Goal: Task Accomplishment & Management: Use online tool/utility

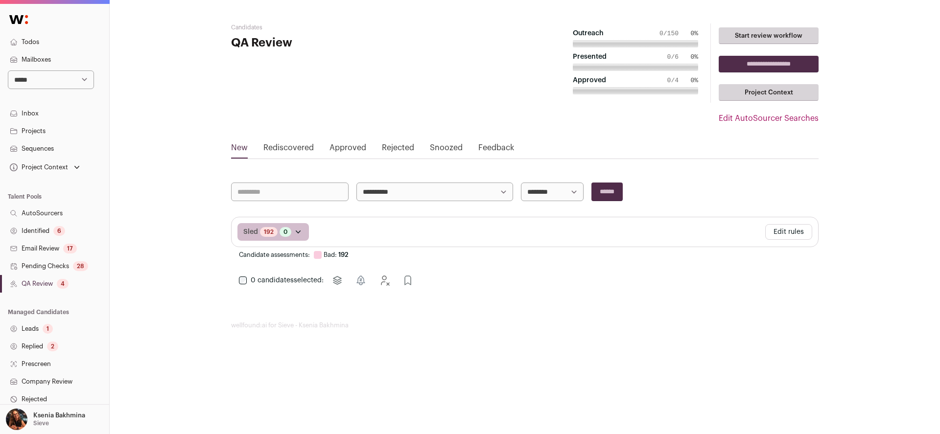
click at [40, 80] on select "**********" at bounding box center [51, 80] width 86 height 19
click at [100, 167] on div "Project Context Founding Engineer" at bounding box center [54, 168] width 109 height 20
click at [51, 83] on select "**********" at bounding box center [51, 80] width 86 height 19
select select "***"
click at [8, 71] on select "**********" at bounding box center [51, 80] width 86 height 19
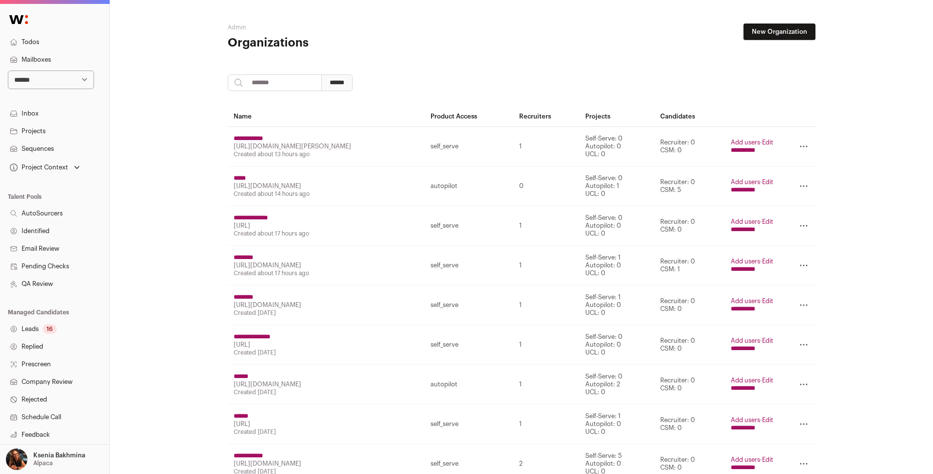
click at [59, 131] on link "Projects" at bounding box center [54, 131] width 109 height 18
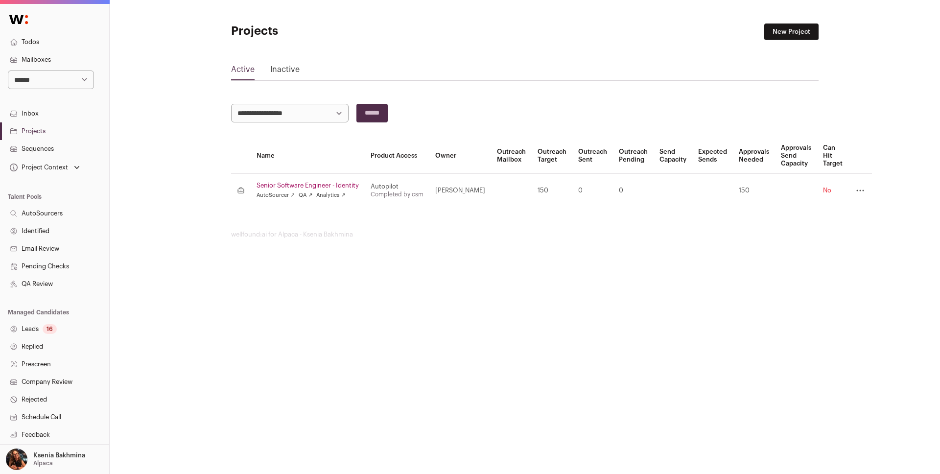
click at [690, 34] on link "New Project" at bounding box center [792, 32] width 54 height 17
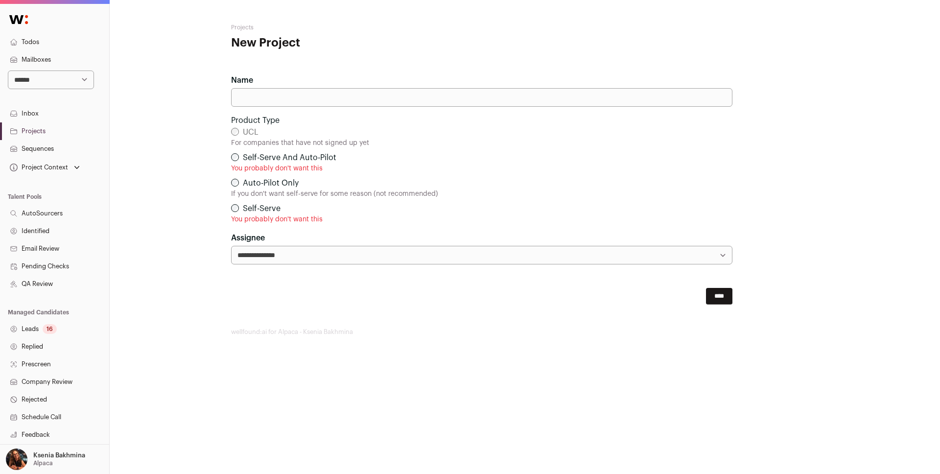
click at [444, 103] on input "Name" at bounding box center [482, 97] width 502 height 19
paste input "**********"
type input "**********"
click at [690, 293] on input "****" at bounding box center [719, 296] width 26 height 17
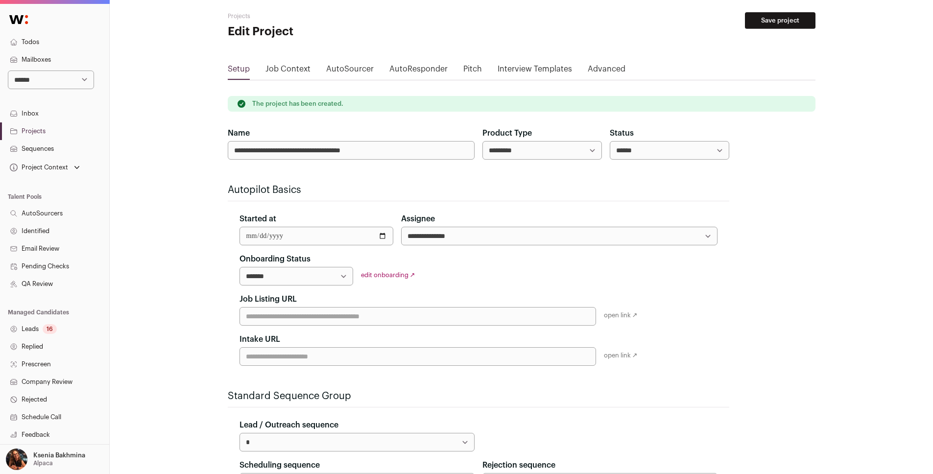
scroll to position [20, 0]
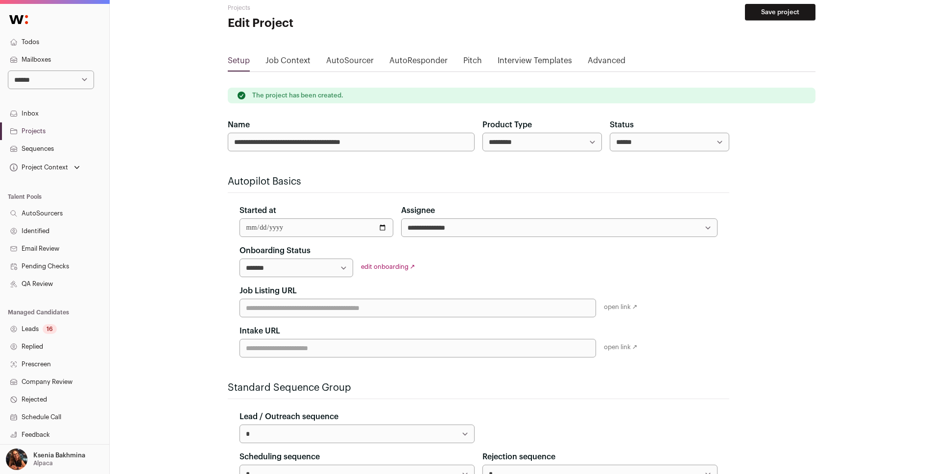
click at [338, 218] on input "**********" at bounding box center [317, 227] width 154 height 19
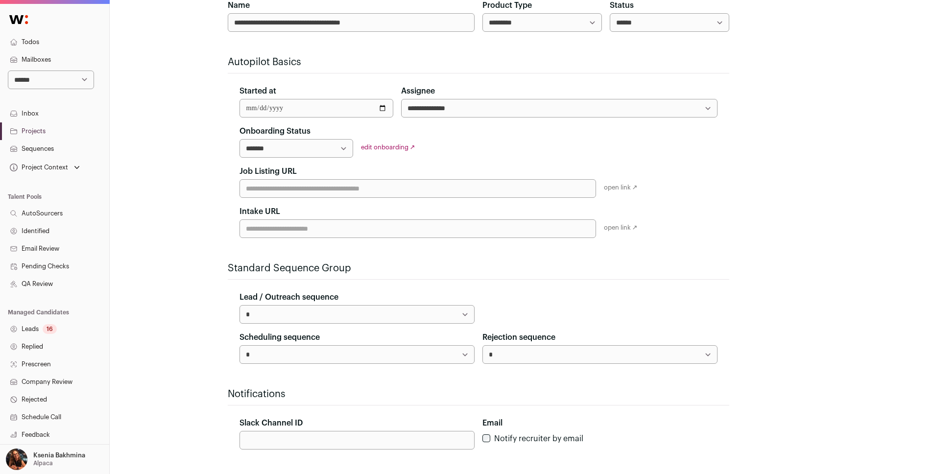
scroll to position [220, 0]
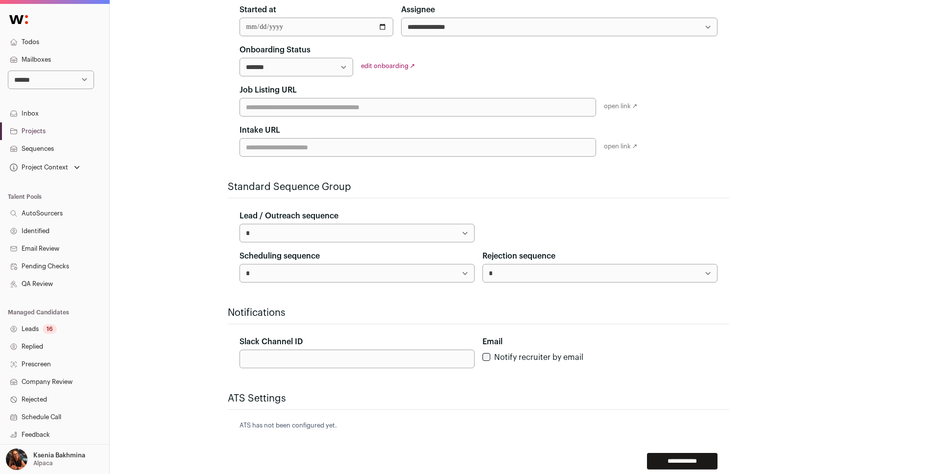
click at [347, 66] on select "**********" at bounding box center [297, 67] width 114 height 19
select select "**********"
click at [240, 58] on select "**********" at bounding box center [297, 67] width 114 height 19
click at [313, 110] on input "Job Listing URL" at bounding box center [418, 107] width 357 height 19
paste input "**********"
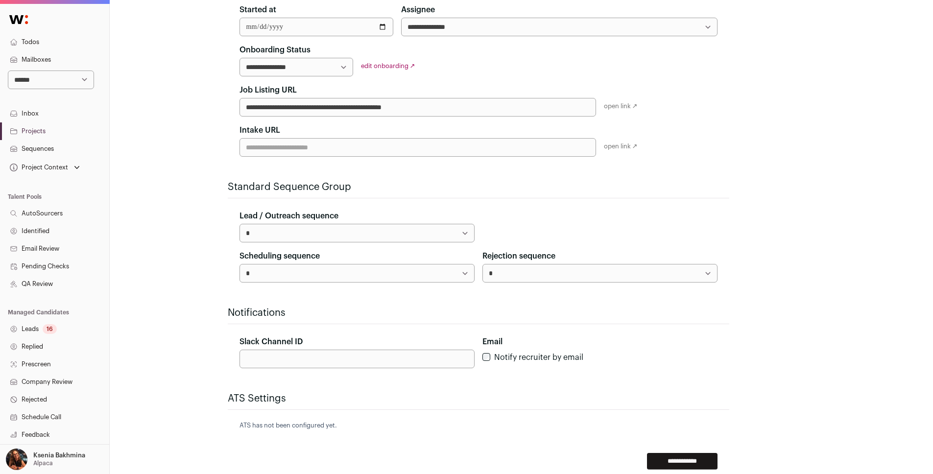
type input "**********"
click at [687, 317] on input "**********" at bounding box center [682, 461] width 71 height 17
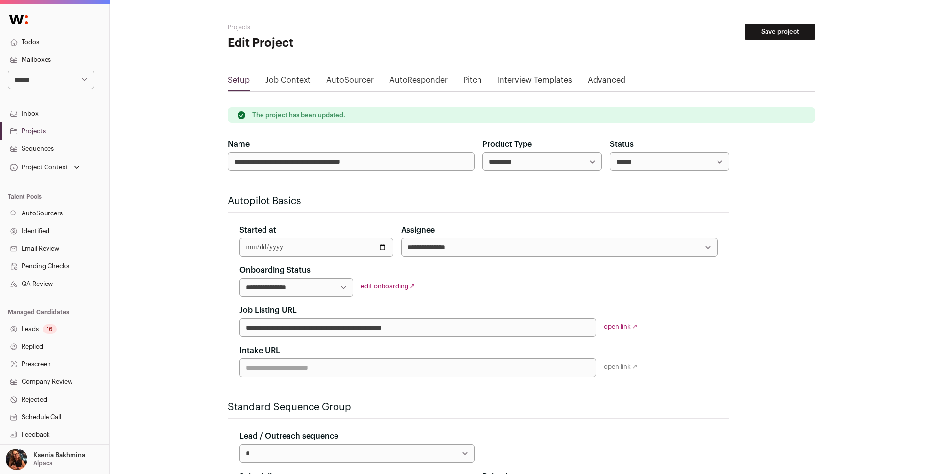
scroll to position [90, 0]
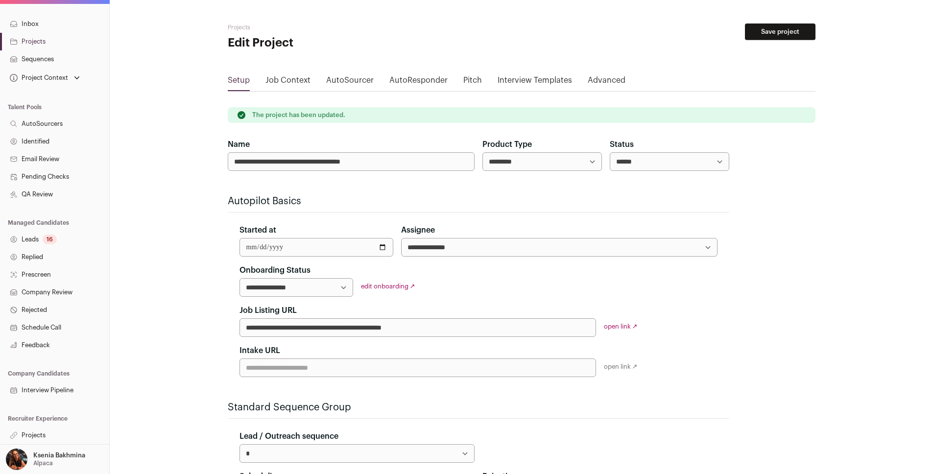
click at [45, 237] on div "16" at bounding box center [50, 240] width 14 height 10
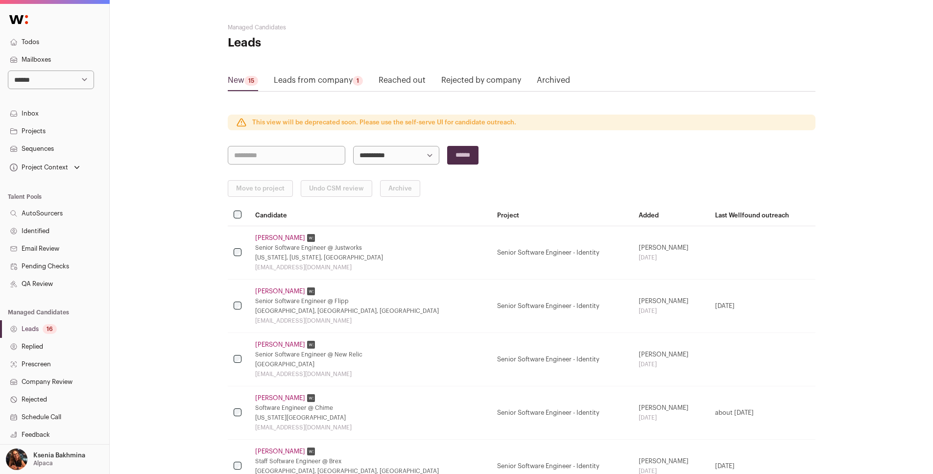
click at [321, 76] on link "Leads from company 1" at bounding box center [318, 82] width 89 height 16
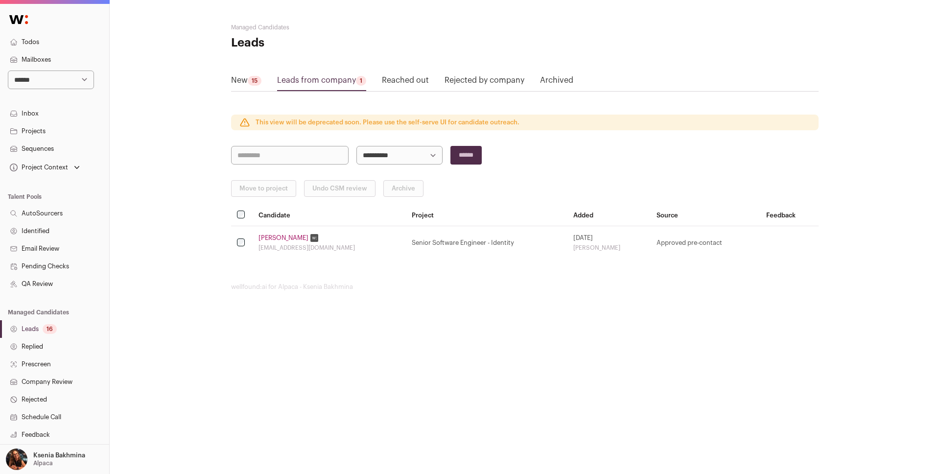
click at [240, 77] on link "New 15" at bounding box center [246, 82] width 30 height 16
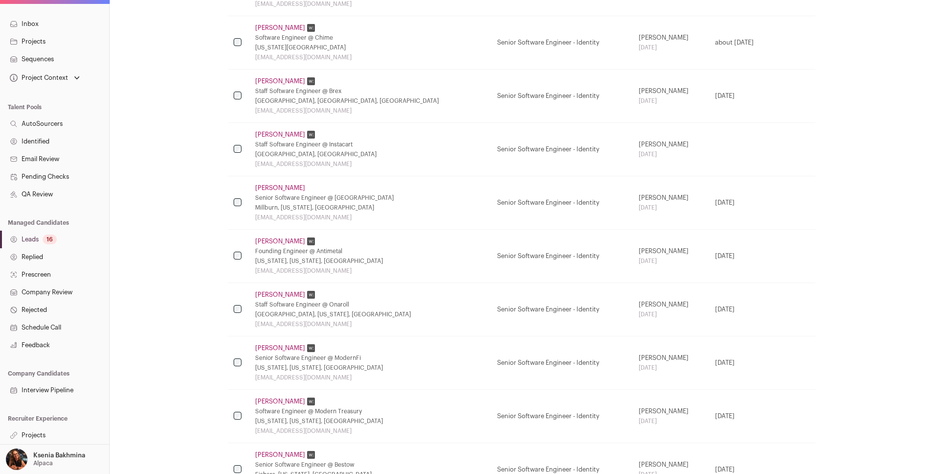
scroll to position [494, 0]
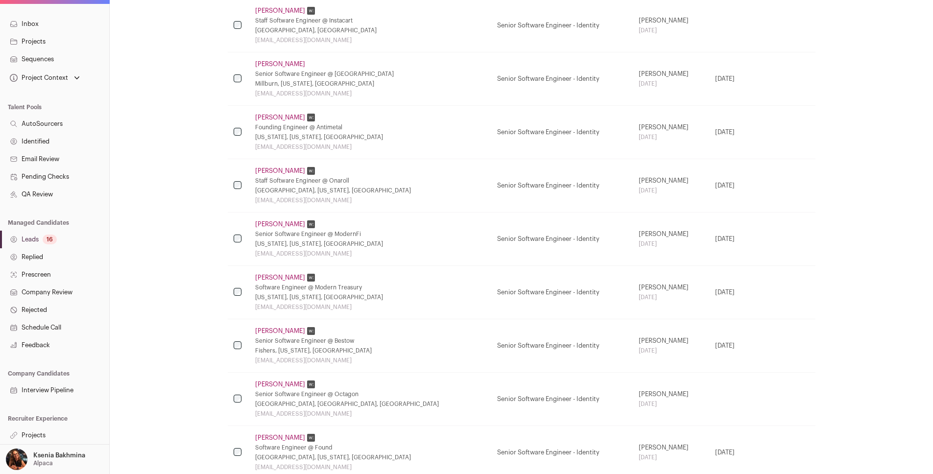
click at [34, 434] on link "Projects" at bounding box center [54, 436] width 109 height 18
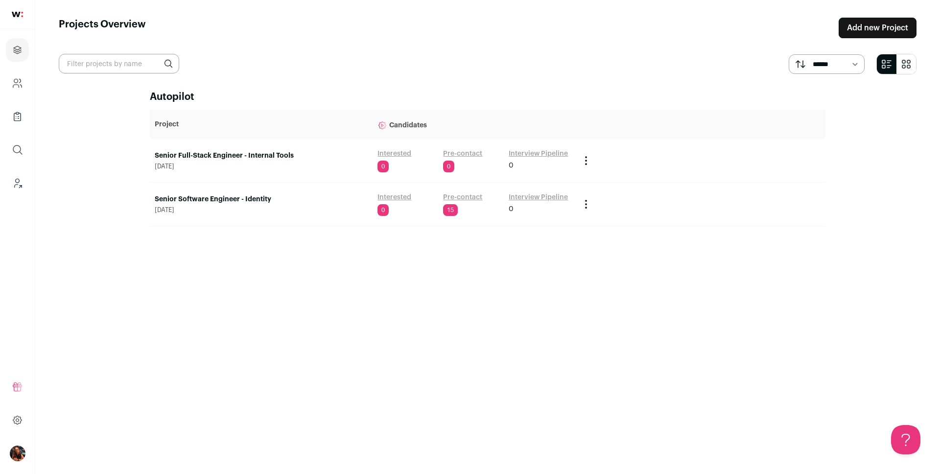
click at [263, 155] on link "Senior Full-Stack Engineer - Internal Tools" at bounding box center [261, 156] width 213 height 10
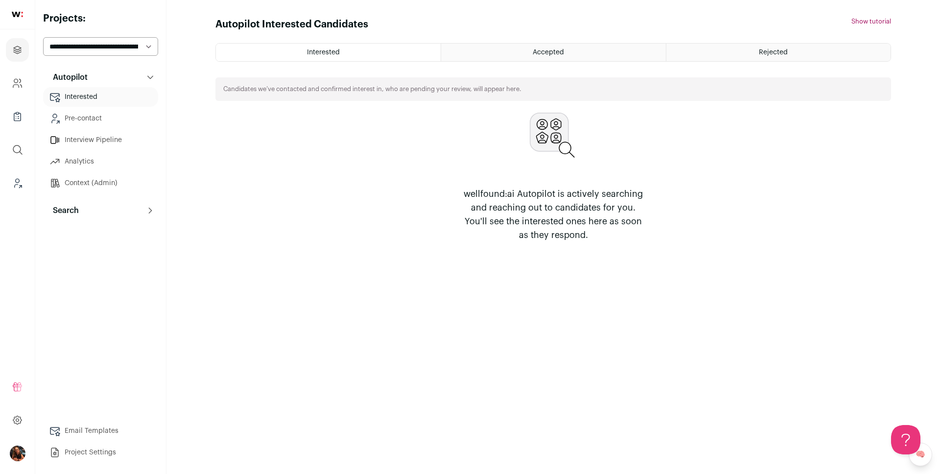
click at [84, 220] on button "Search" at bounding box center [100, 211] width 115 height 20
click at [86, 233] on link "Search" at bounding box center [100, 230] width 115 height 20
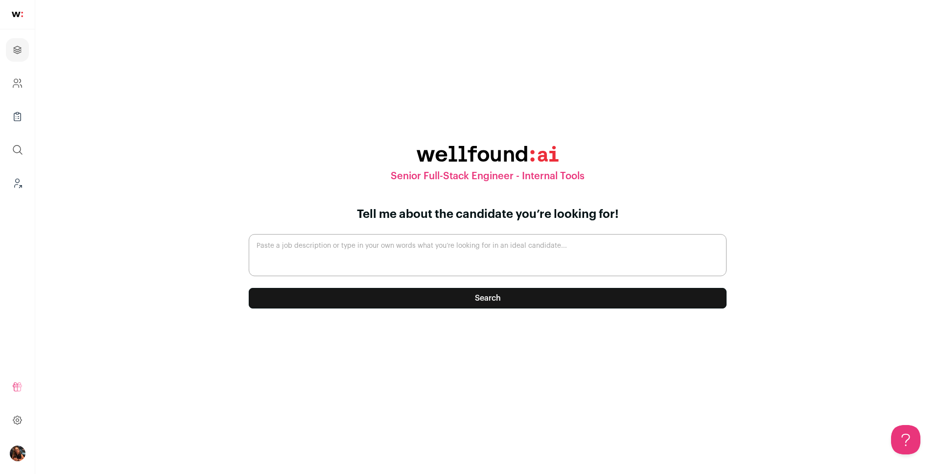
click at [364, 250] on textarea "Paste a job description or type in your own words what you’re looking for in an…" at bounding box center [488, 255] width 478 height 42
paste textarea "Senior Full-Stack Engineer - Internal Tools Remote - [GEOGRAPHIC_DATA] - [GEOGR…"
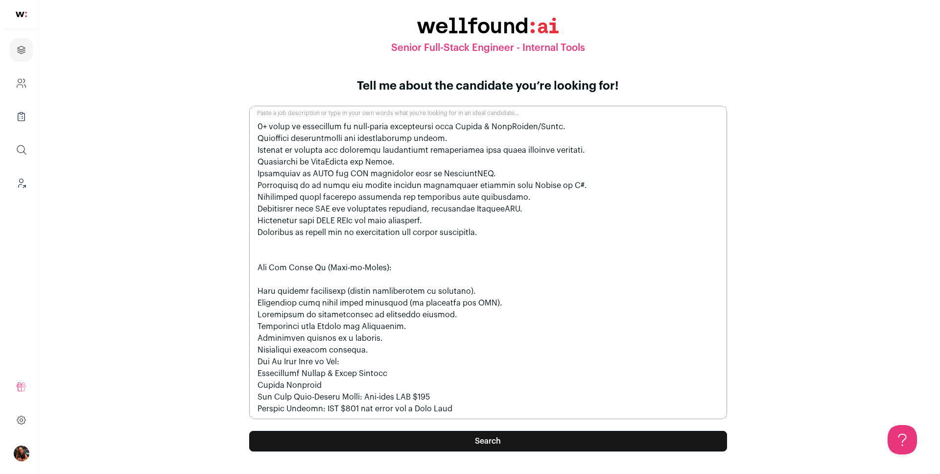
scroll to position [763, 0]
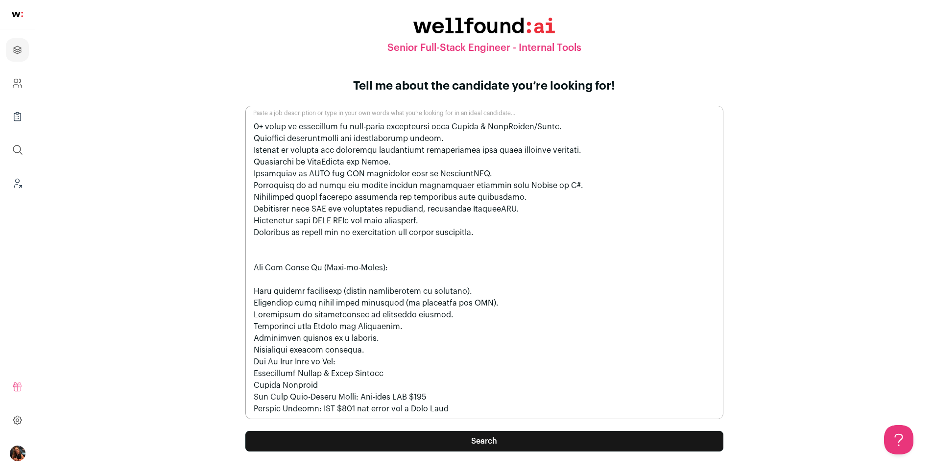
type textarea "Senior Full-Stack Engineer - Internal Tools Remote - [GEOGRAPHIC_DATA] - [GEOGR…"
click at [459, 439] on button "Search" at bounding box center [484, 441] width 478 height 21
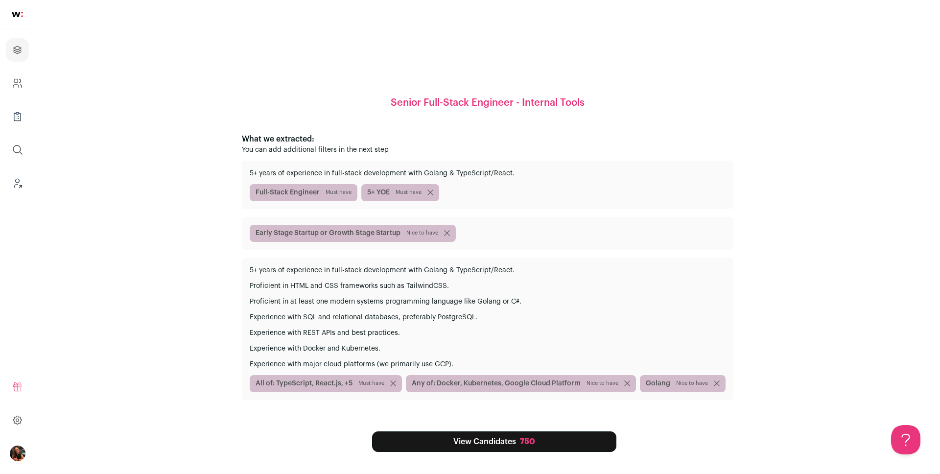
click at [489, 444] on link "View Candidates 750" at bounding box center [494, 442] width 244 height 21
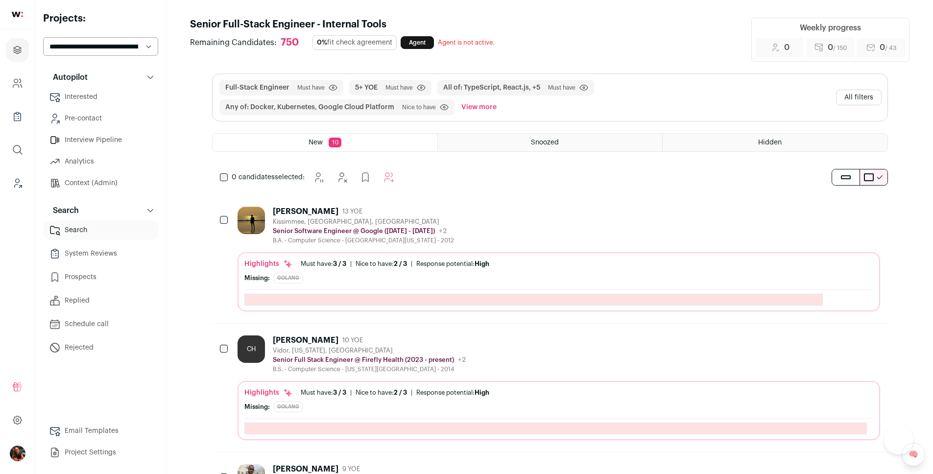
click at [856, 94] on button "All filters" at bounding box center [859, 98] width 46 height 16
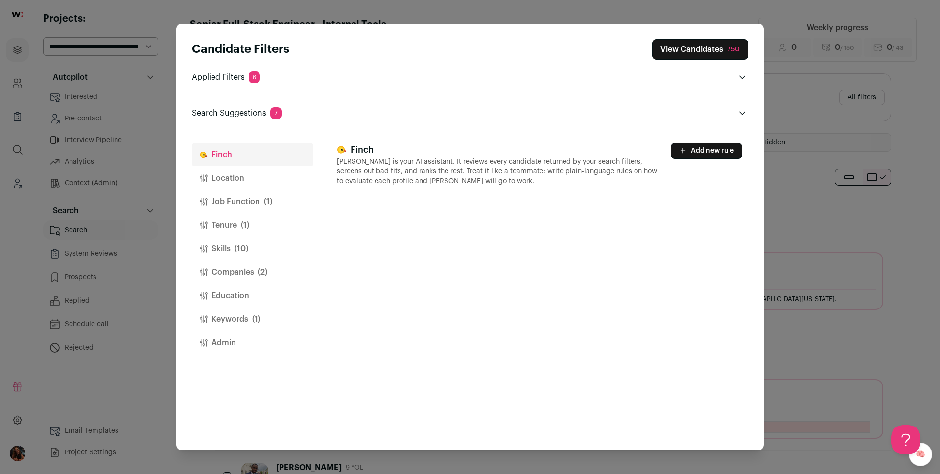
click at [245, 190] on button "Job Function (1)" at bounding box center [252, 202] width 121 height 24
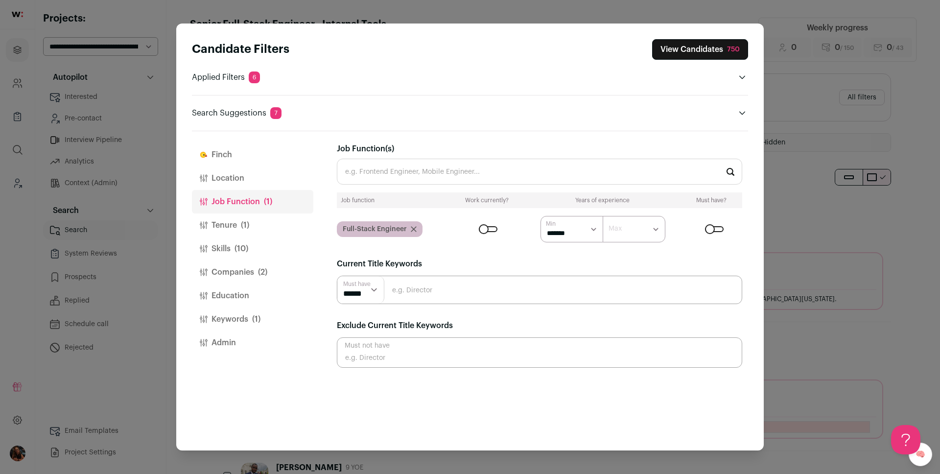
click at [243, 177] on button "Location" at bounding box center [252, 179] width 121 height 24
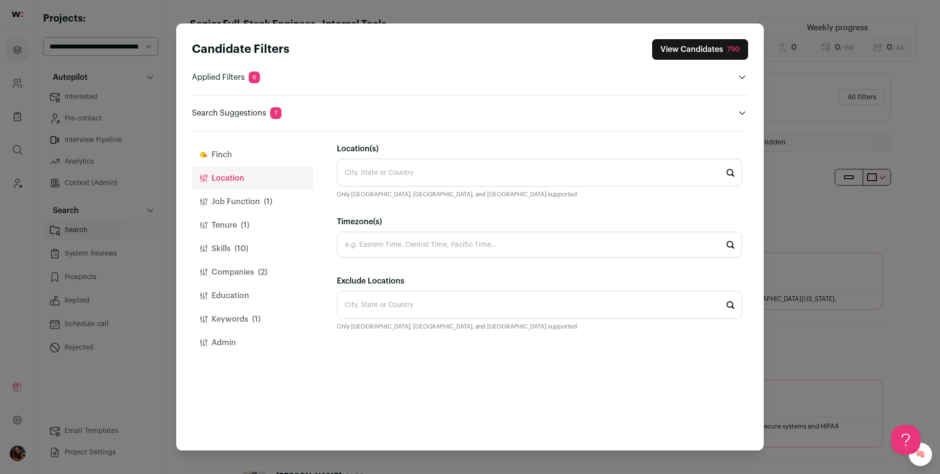
click at [467, 246] on input "Timezone(s)" at bounding box center [540, 245] width 406 height 26
click at [454, 266] on li "Eastern Time" at bounding box center [539, 271] width 405 height 26
type input "Eastern Time"
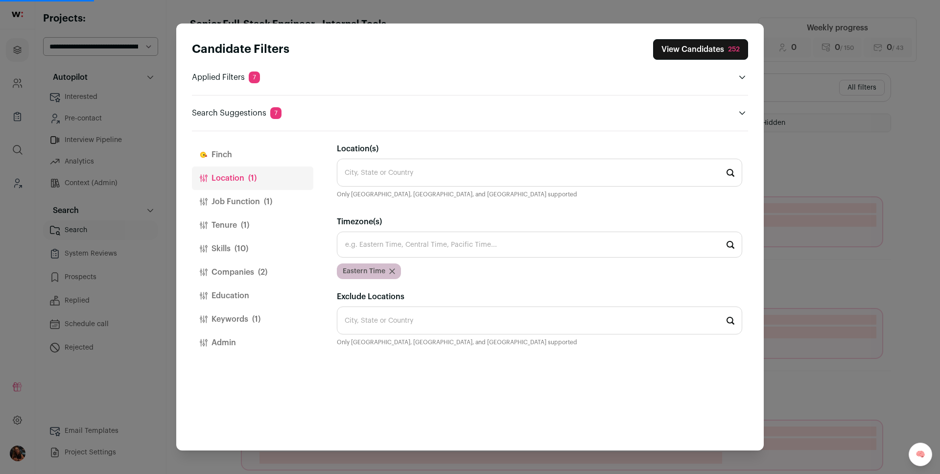
click at [410, 173] on input "Location(s)" at bounding box center [540, 173] width 406 height 28
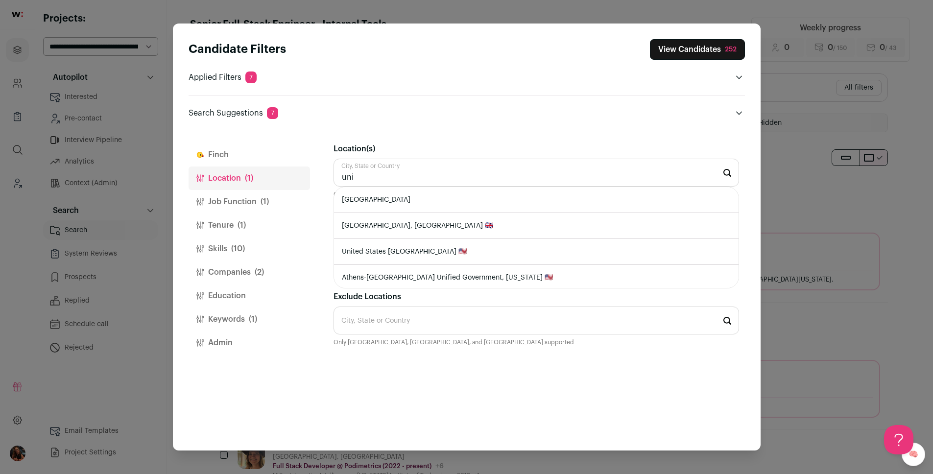
click at [402, 196] on li "[GEOGRAPHIC_DATA]" at bounding box center [536, 200] width 405 height 26
type input "[GEOGRAPHIC_DATA]"
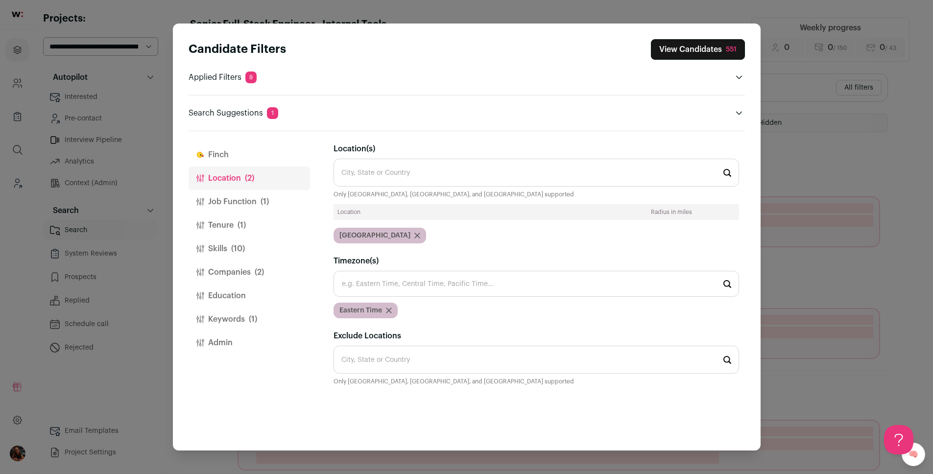
click at [407, 179] on input "Location(s)" at bounding box center [537, 173] width 406 height 28
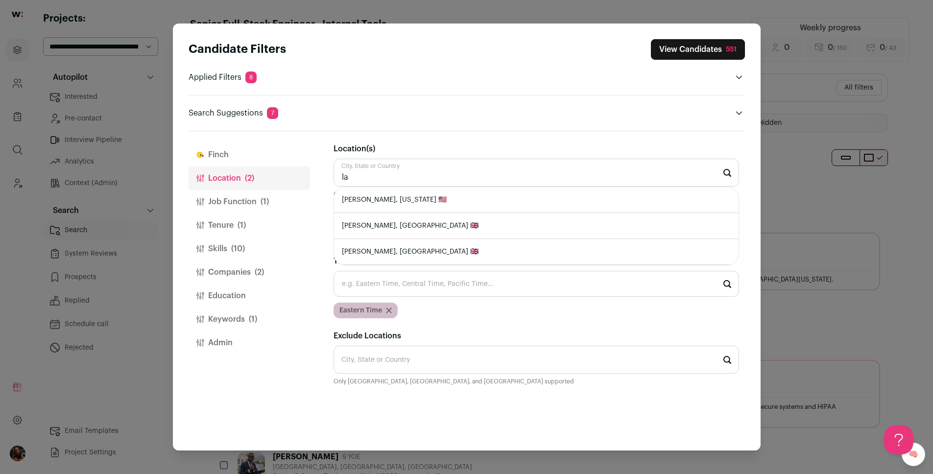
type input "l"
click at [424, 201] on li "[GEOGRAPHIC_DATA], [GEOGRAPHIC_DATA] 🇦🇷" at bounding box center [536, 200] width 405 height 26
type input "[GEOGRAPHIC_DATA], [GEOGRAPHIC_DATA] 🇦🇷"
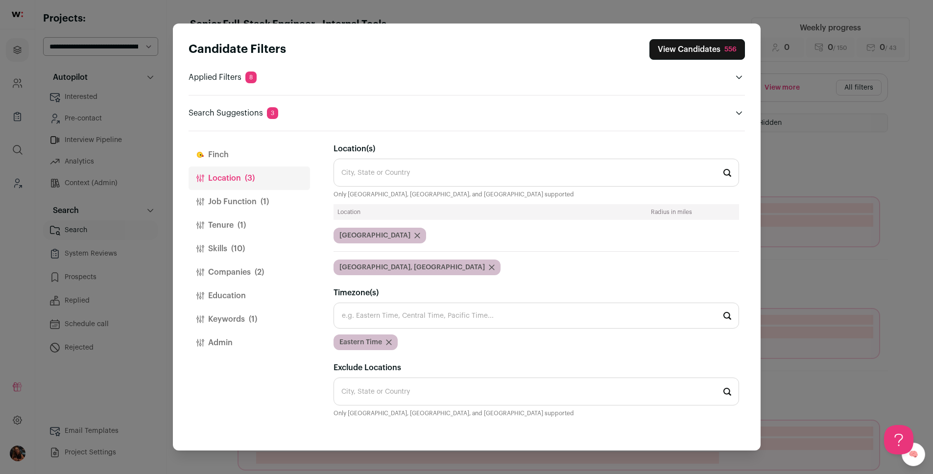
click at [446, 172] on input "Location(s)" at bounding box center [537, 173] width 406 height 28
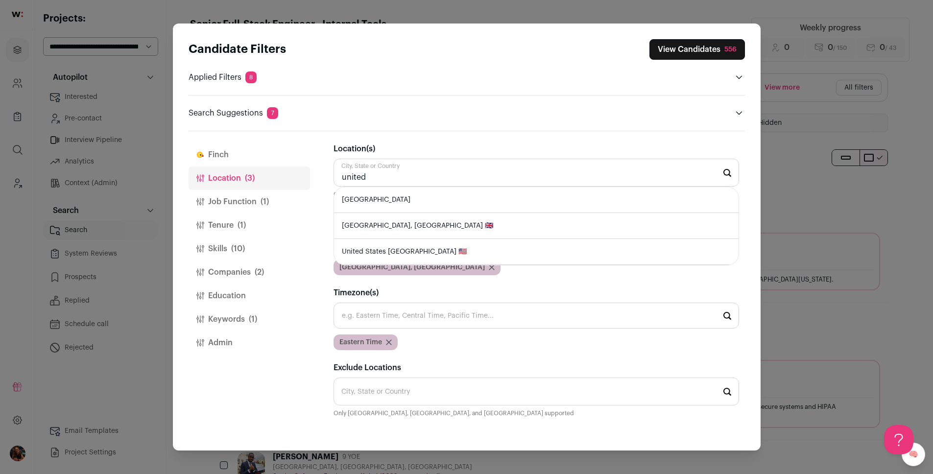
click at [453, 232] on li "[GEOGRAPHIC_DATA], [GEOGRAPHIC_DATA] 🇬🇧" at bounding box center [536, 226] width 405 height 26
type input "[GEOGRAPHIC_DATA], [GEOGRAPHIC_DATA] 🇬🇧"
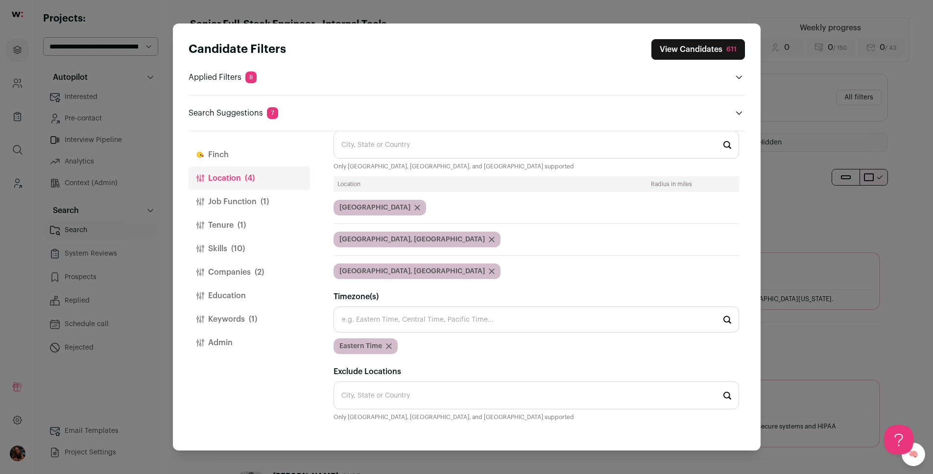
click at [226, 225] on button "Tenure (1)" at bounding box center [249, 226] width 121 height 24
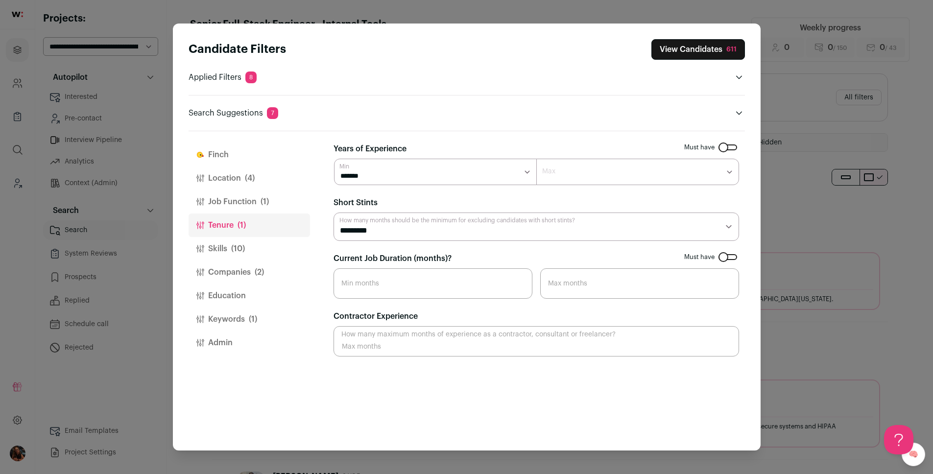
click at [581, 178] on select "******* ******* ******* ******* ******** ******** ******** ******** ******** **…" at bounding box center [637, 172] width 203 height 26
select select "**"
click at [536, 159] on select "******* ******* ******* ******* ******** ******** ******** ******** ******** **…" at bounding box center [637, 172] width 203 height 26
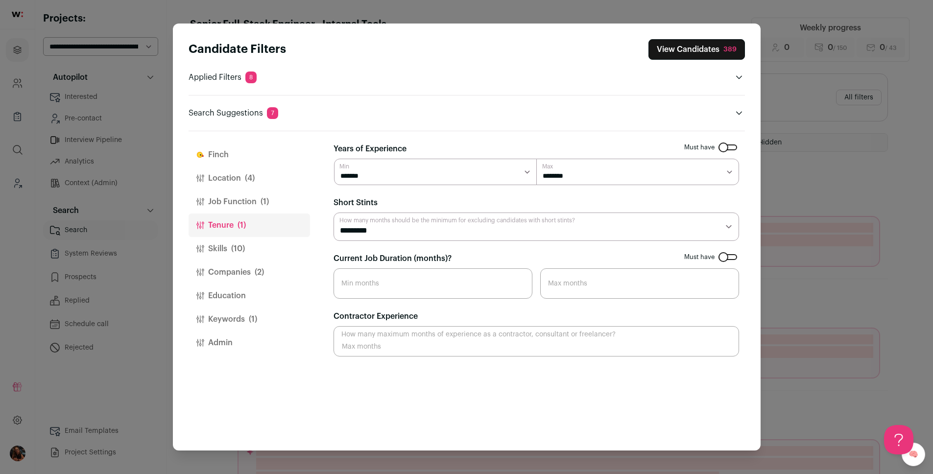
click at [229, 250] on button "Skills (10)" at bounding box center [249, 249] width 121 height 24
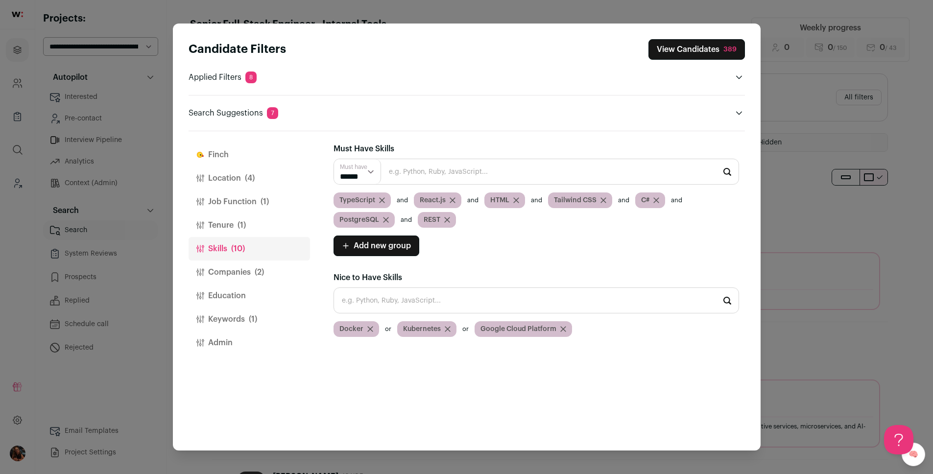
click at [514, 198] on icon "Close modal via background" at bounding box center [516, 200] width 5 height 5
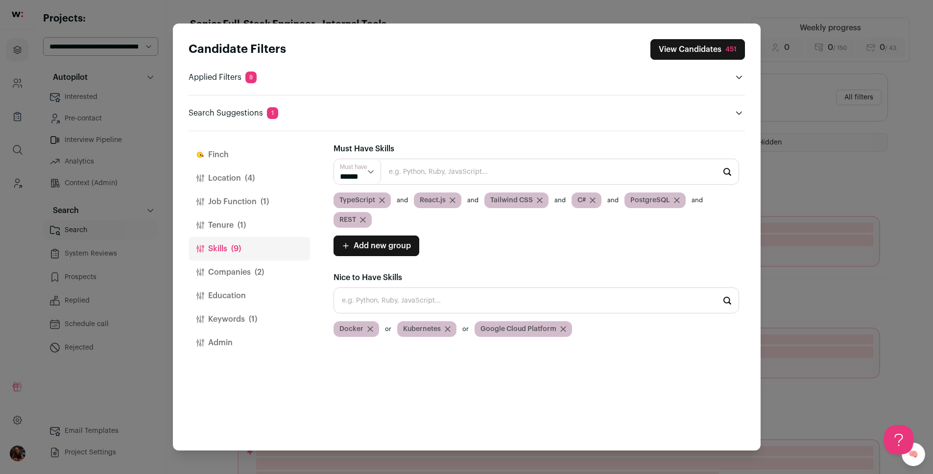
click at [540, 200] on icon "Close modal via background" at bounding box center [540, 200] width 6 height 6
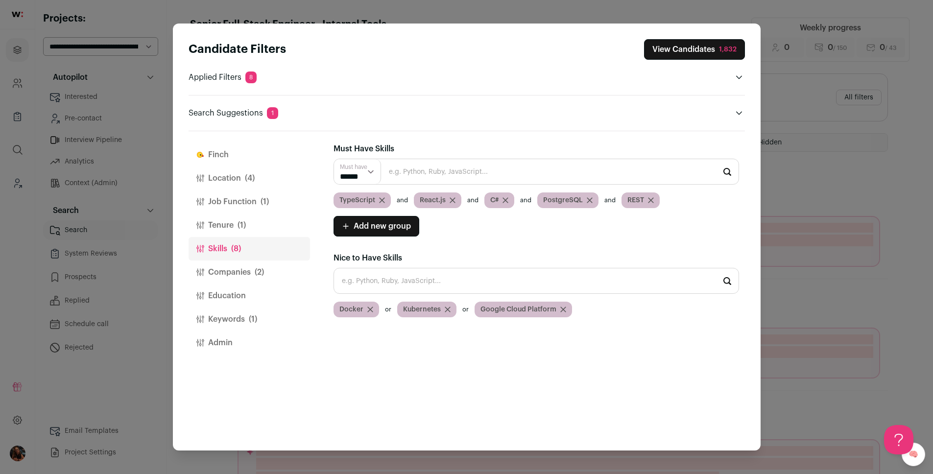
click at [506, 201] on icon "Close modal via background" at bounding box center [505, 200] width 5 height 5
click at [542, 200] on div "PostgreSQL" at bounding box center [514, 201] width 61 height 16
click at [535, 201] on icon "Close modal via background" at bounding box center [537, 200] width 6 height 6
click at [517, 203] on div "REST" at bounding box center [503, 201] width 38 height 16
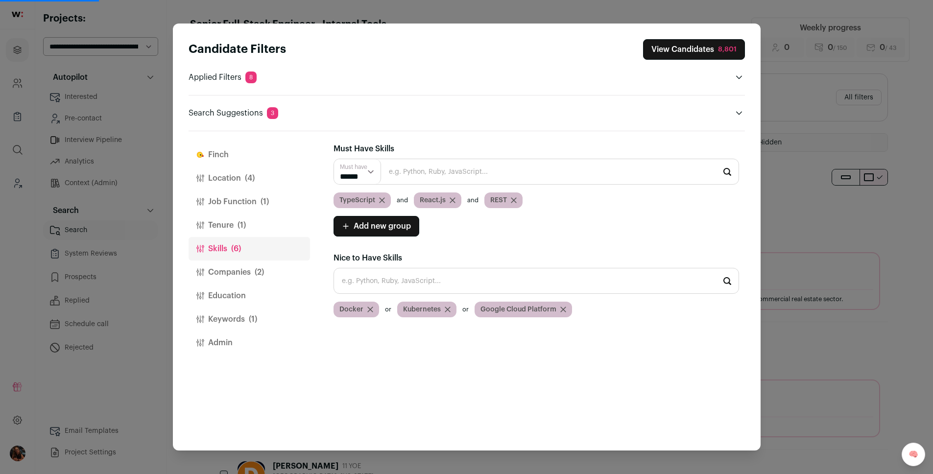
click at [516, 203] on div "REST" at bounding box center [503, 201] width 38 height 16
click at [514, 200] on icon "Close modal via background" at bounding box center [513, 200] width 5 height 5
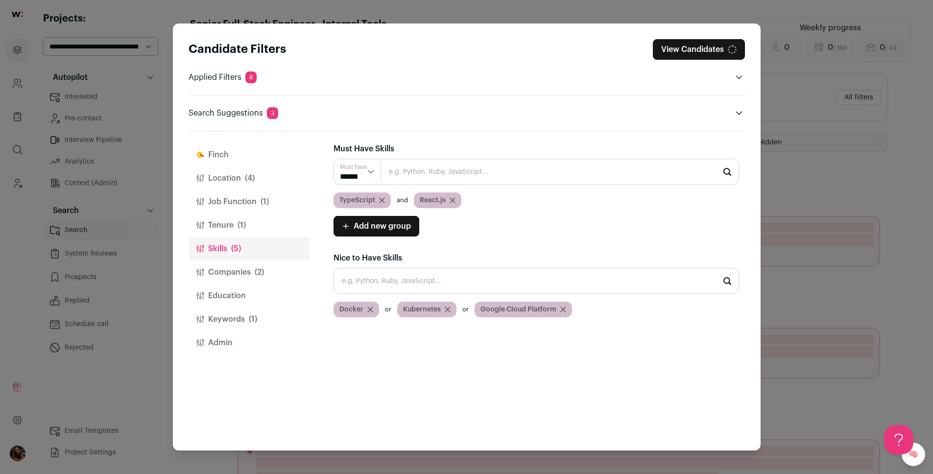
click at [469, 173] on input "Close modal via background" at bounding box center [537, 172] width 406 height 26
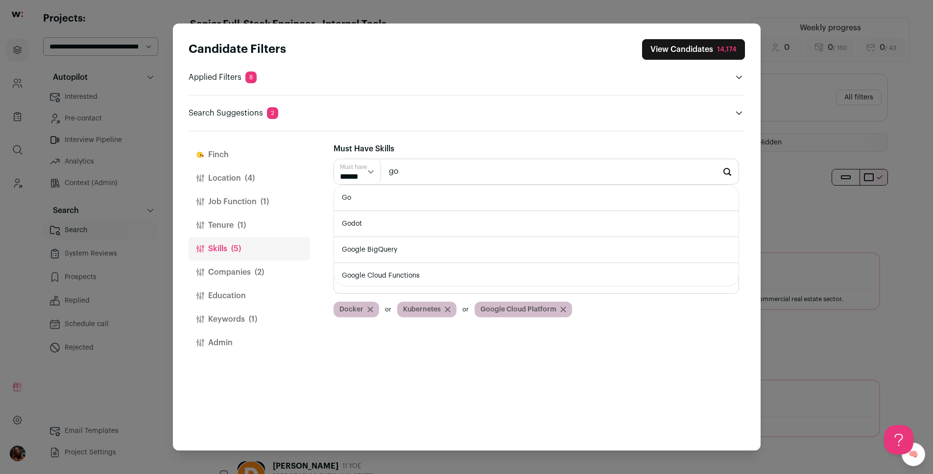
click at [411, 198] on li "Go" at bounding box center [536, 198] width 405 height 26
type input "Go"
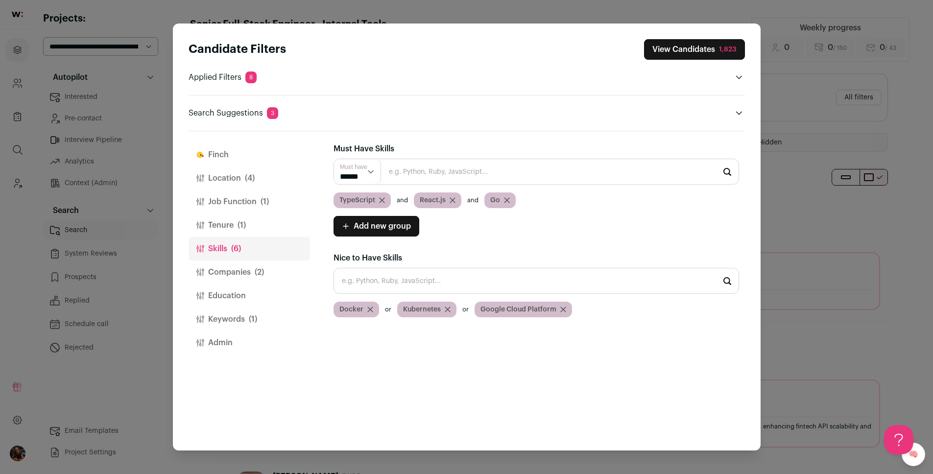
click at [417, 283] on input "Close modal via background" at bounding box center [537, 281] width 406 height 26
paste input "TailwindCSS"
type input "T"
click at [382, 307] on li "Tailwind CSS" at bounding box center [536, 307] width 405 height 26
type input "Tailwind CSS"
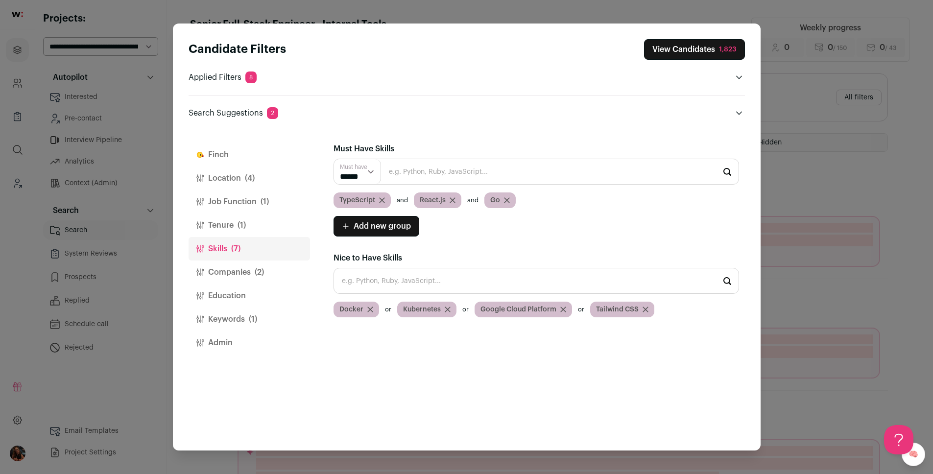
click at [381, 277] on input "Close modal via background" at bounding box center [537, 281] width 406 height 26
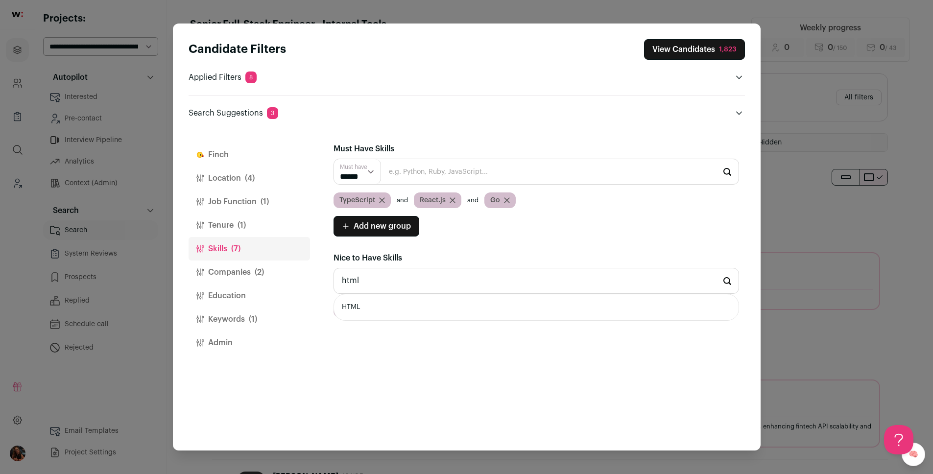
click at [368, 311] on li "HTML" at bounding box center [536, 307] width 405 height 26
type input "HTML"
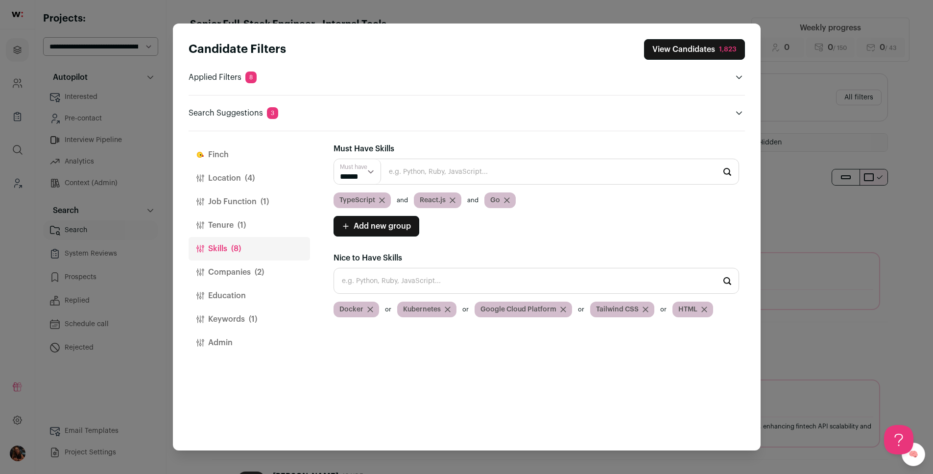
click at [410, 281] on input "Close modal via background" at bounding box center [537, 281] width 406 height 26
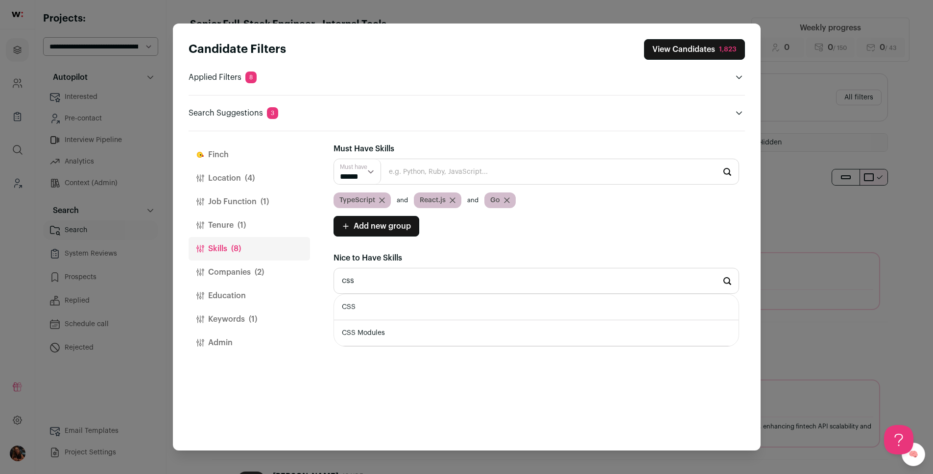
click at [500, 306] on li "CSS" at bounding box center [536, 307] width 405 height 26
type input "CSS"
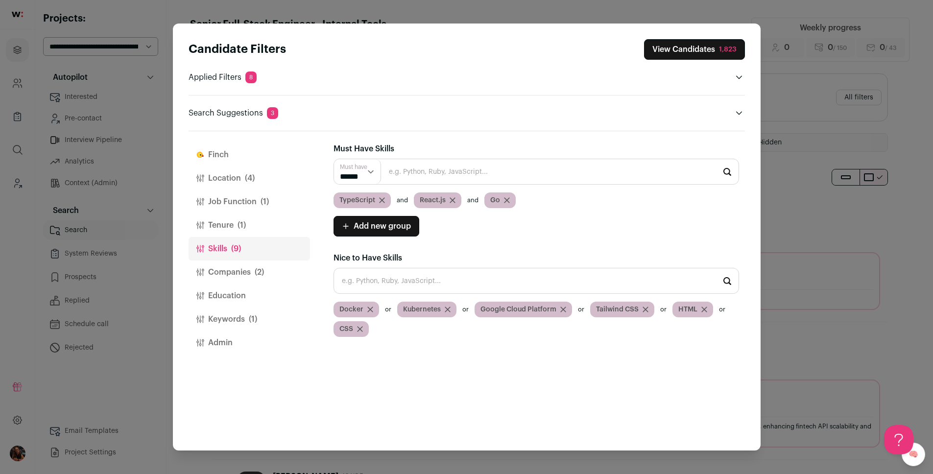
click at [399, 176] on input "Close modal via background" at bounding box center [537, 172] width 406 height 26
click at [359, 194] on li "REST" at bounding box center [536, 198] width 405 height 26
type input "REST"
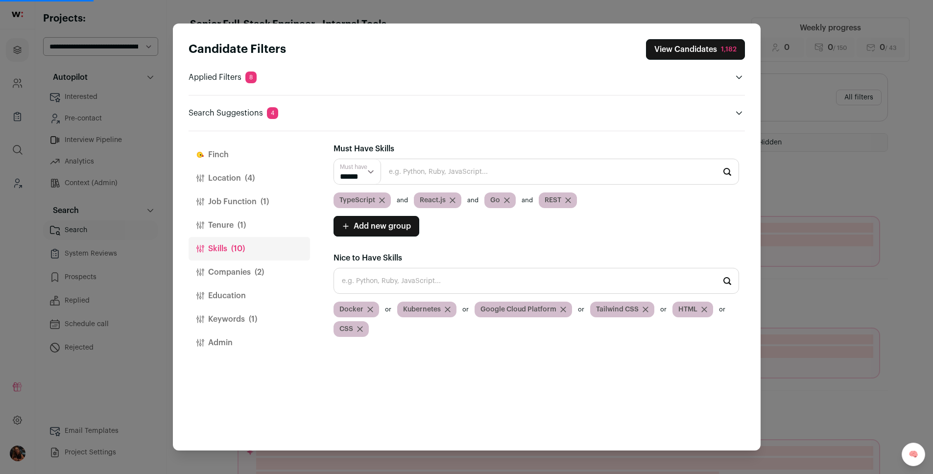
click at [245, 272] on button "Companies (2)" at bounding box center [249, 273] width 121 height 24
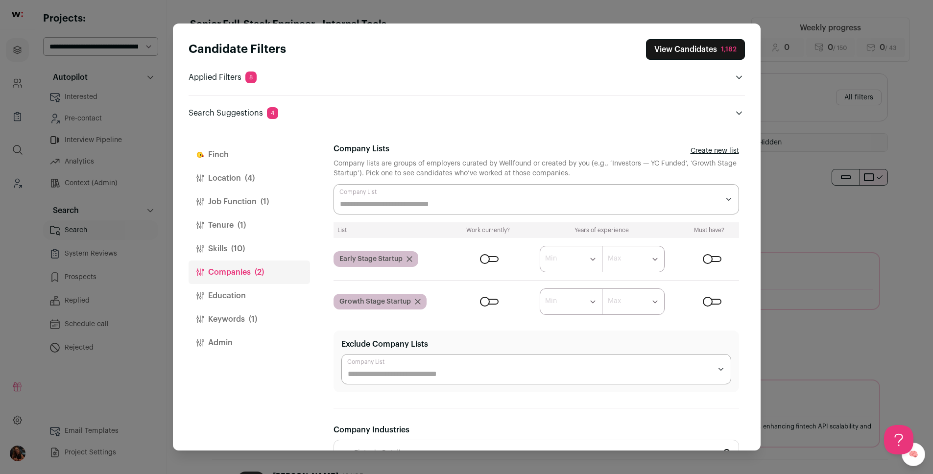
click at [706, 259] on div "Close modal via background" at bounding box center [712, 259] width 19 height 6
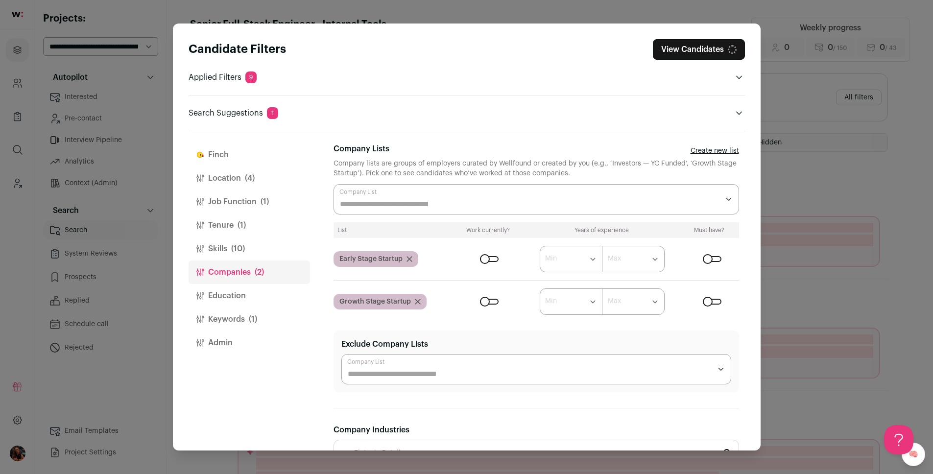
click at [707, 303] on div "Close modal via background" at bounding box center [712, 302] width 19 height 6
click at [268, 288] on button "Education" at bounding box center [249, 296] width 121 height 24
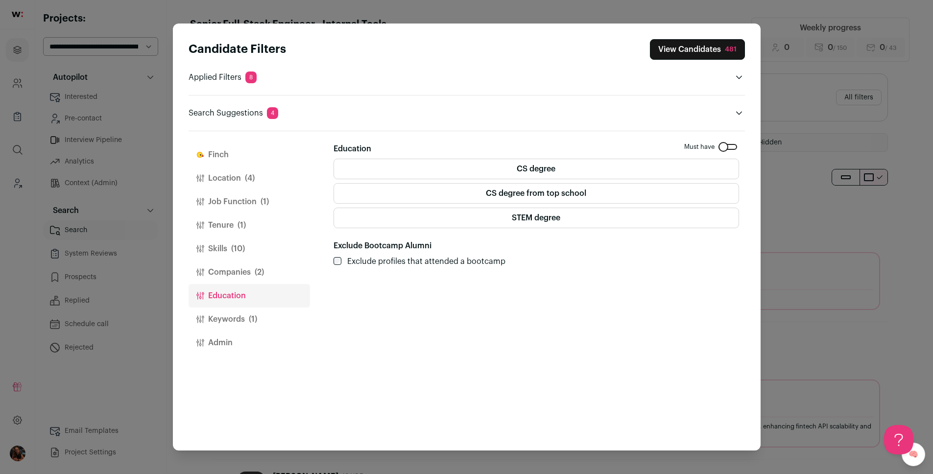
click at [460, 172] on label "CS degree" at bounding box center [537, 169] width 406 height 21
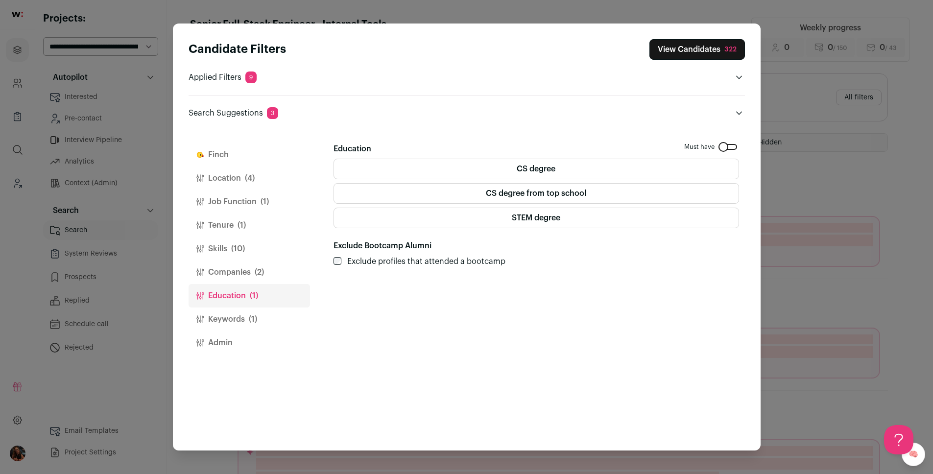
click at [444, 202] on label "CS degree from top school" at bounding box center [537, 193] width 406 height 21
click at [439, 220] on label "STEM degree" at bounding box center [537, 218] width 406 height 21
drag, startPoint x: 374, startPoint y: 255, endPoint x: 362, endPoint y: 263, distance: 13.7
click at [373, 256] on label "Exclude profiles that attended a bootcamp" at bounding box center [426, 262] width 158 height 12
click at [362, 263] on label "Exclude profiles that attended a bootcamp" at bounding box center [426, 262] width 158 height 12
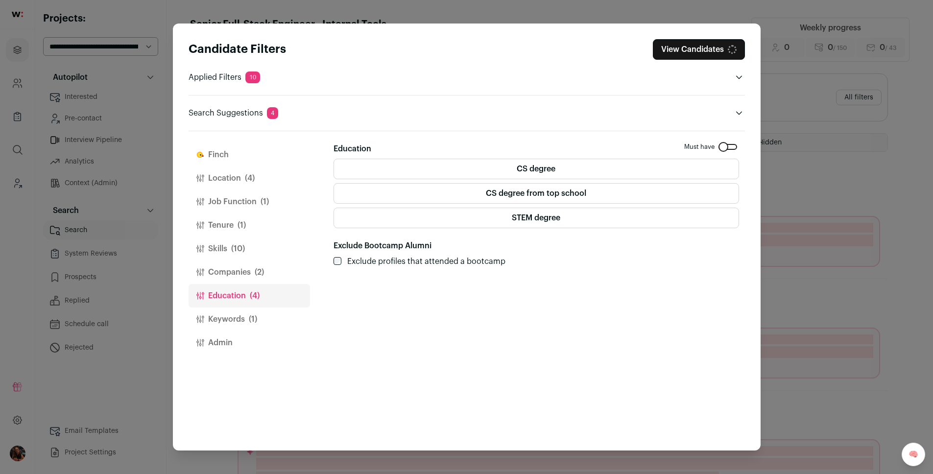
click at [354, 262] on label "Exclude profiles that attended a bootcamp" at bounding box center [426, 262] width 158 height 12
click at [239, 320] on button "Keywords (1)" at bounding box center [249, 320] width 121 height 24
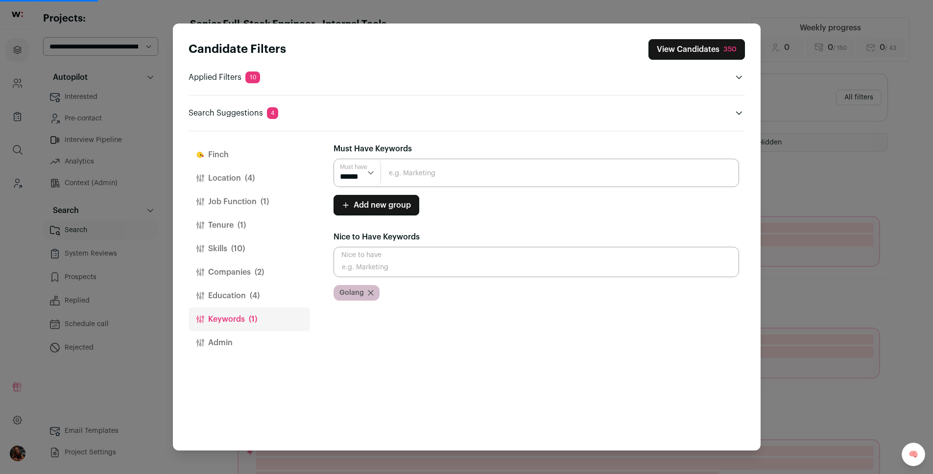
click at [413, 174] on input "Close modal via background" at bounding box center [537, 173] width 406 height 28
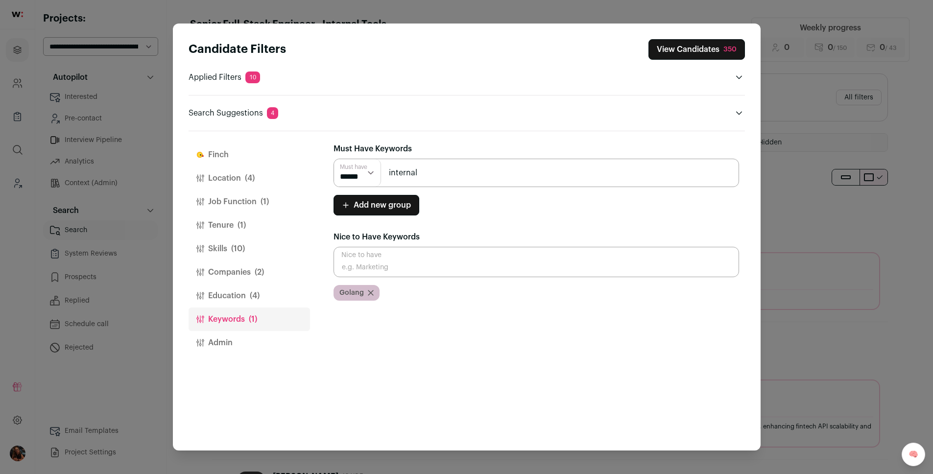
type input "internal"
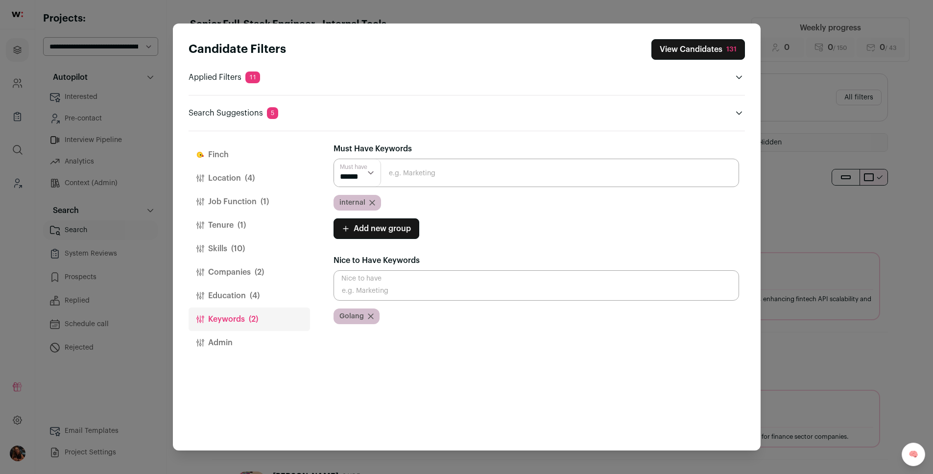
click at [429, 173] on input "Close modal via background" at bounding box center [537, 173] width 406 height 28
click at [456, 131] on div "[PERSON_NAME] [PERSON_NAME] is your AI assistant. It reviews every candidate re…" at bounding box center [539, 290] width 411 height 319
click at [361, 176] on select "****** ******" at bounding box center [357, 172] width 47 height 27
select select "**"
click at [334, 159] on select "****** ******" at bounding box center [357, 172] width 47 height 27
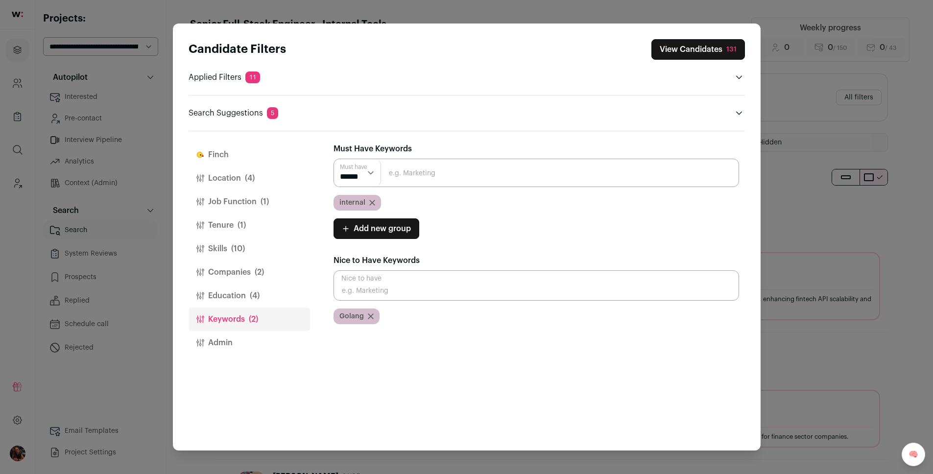
click at [400, 177] on input "Close modal via background" at bounding box center [537, 173] width 406 height 28
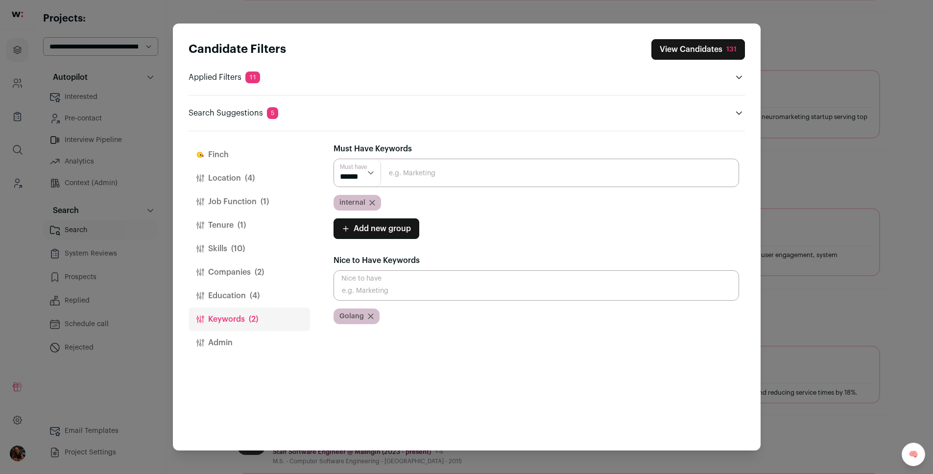
scroll to position [455, 0]
click at [400, 176] on input "Close modal via background" at bounding box center [537, 173] width 406 height 28
type input "internal tool"
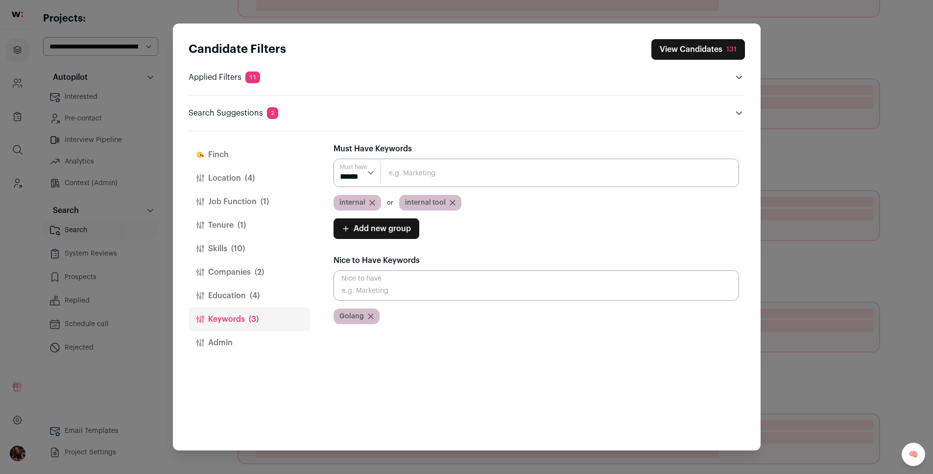
click at [233, 159] on button "Finch" at bounding box center [249, 155] width 121 height 24
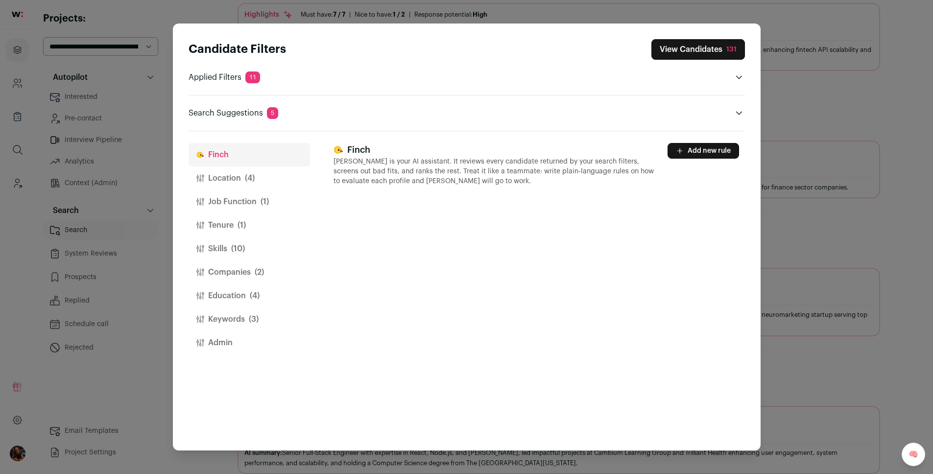
click at [685, 150] on button "Add new rule" at bounding box center [704, 151] width 72 height 16
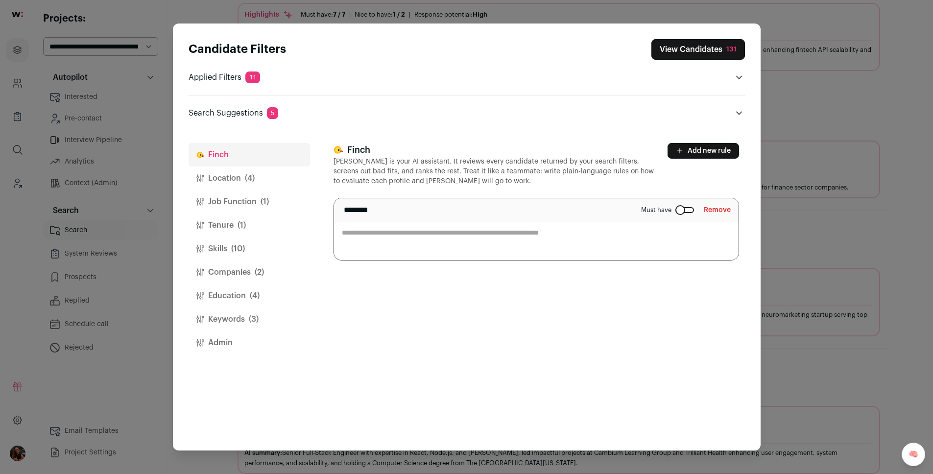
click at [420, 232] on textarea "Close modal via background" at bounding box center [536, 229] width 405 height 62
type textarea "**********"
click at [217, 343] on button "Admin" at bounding box center [249, 343] width 121 height 24
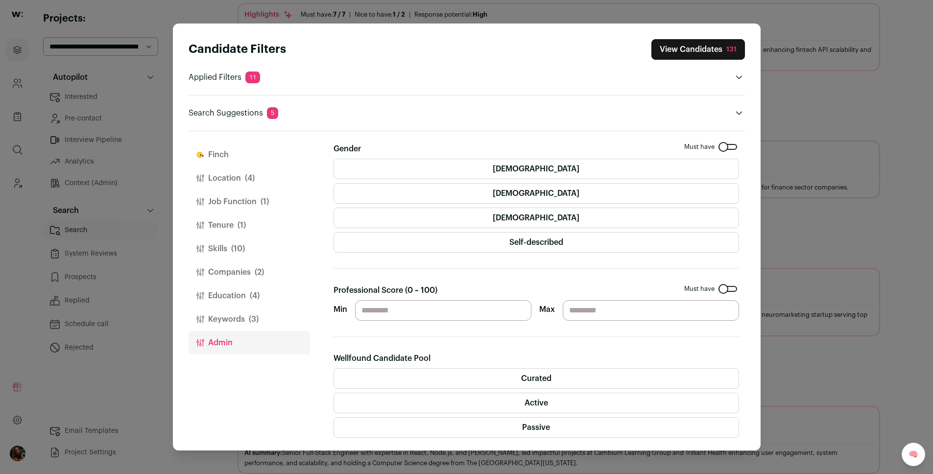
click at [230, 321] on button "Keywords (3)" at bounding box center [249, 320] width 121 height 24
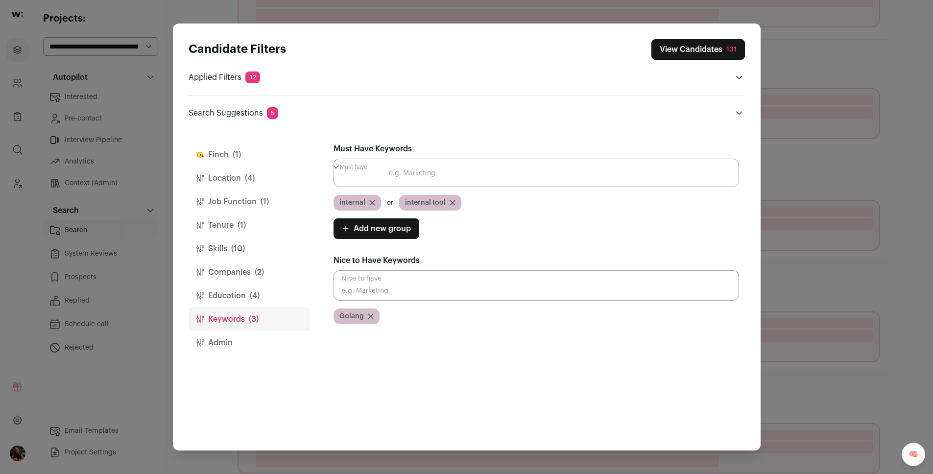
scroll to position [279, 0]
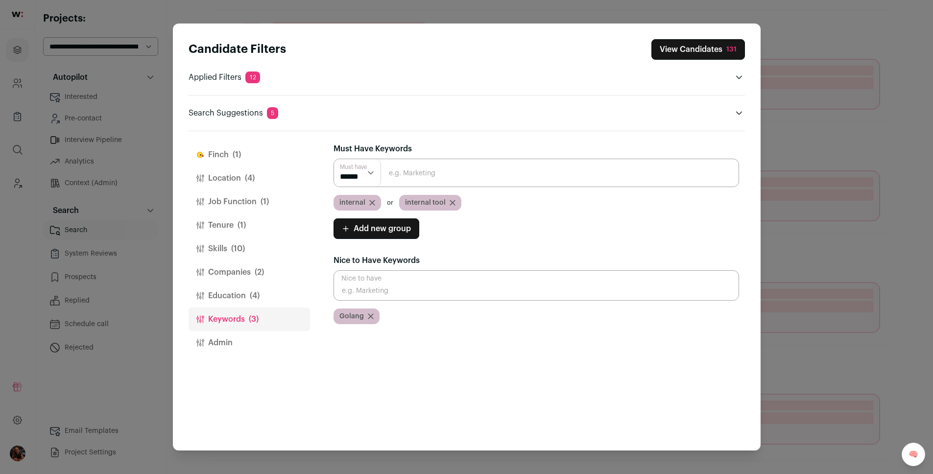
click at [217, 339] on button "Admin" at bounding box center [249, 343] width 121 height 24
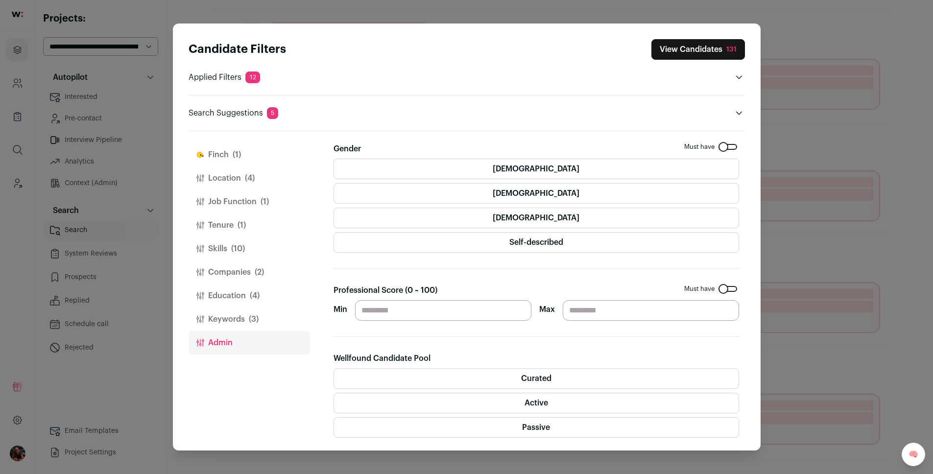
click at [256, 317] on span "(3)" at bounding box center [254, 319] width 10 height 12
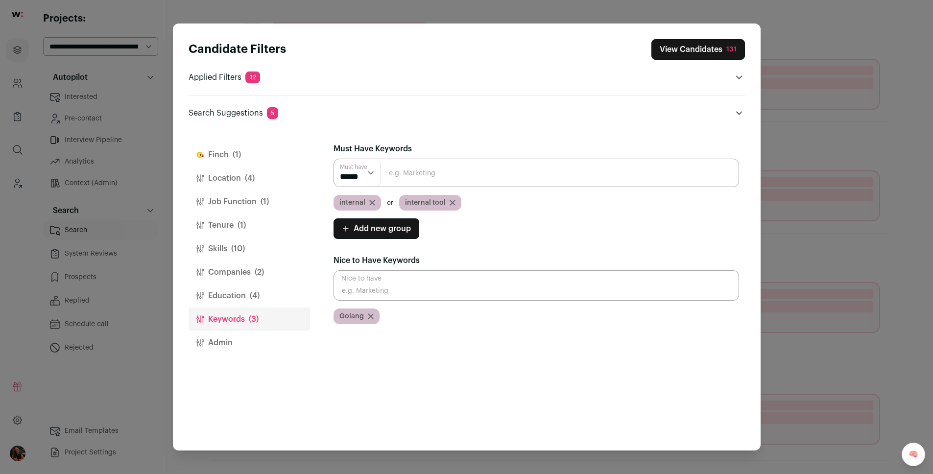
click at [700, 51] on button "View Candidates 131" at bounding box center [698, 49] width 94 height 21
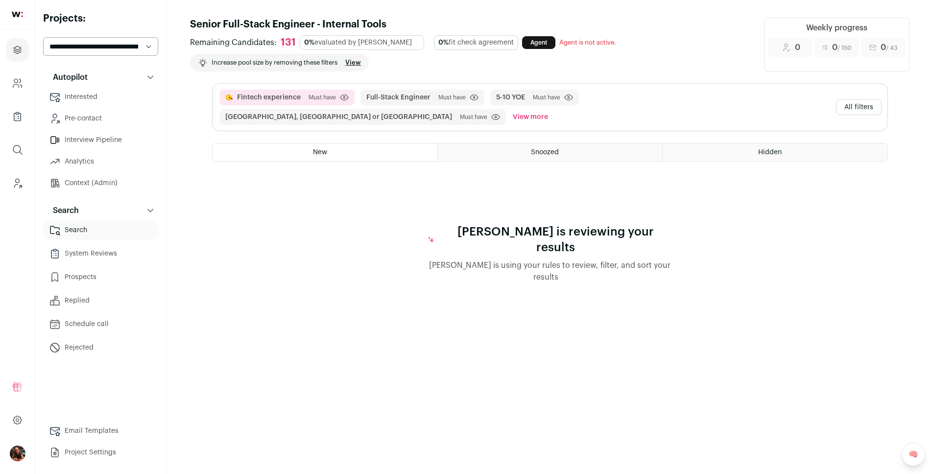
scroll to position [0, 0]
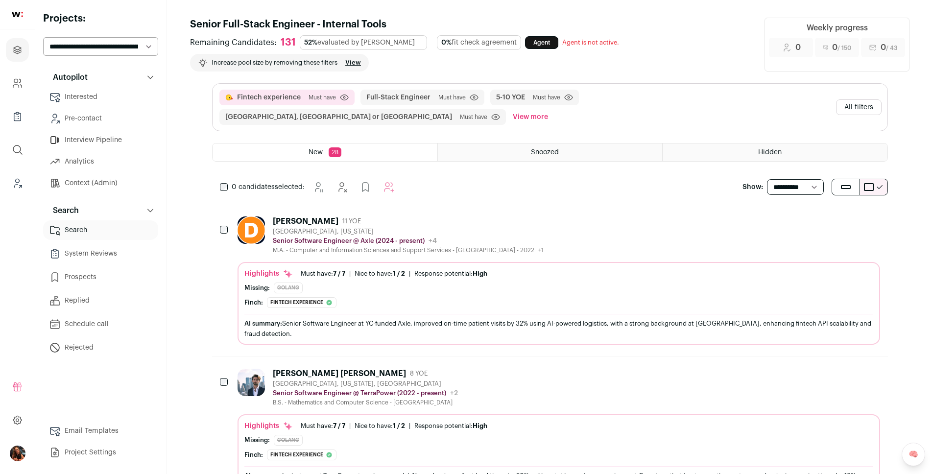
click at [852, 99] on button "All filters" at bounding box center [859, 107] width 46 height 16
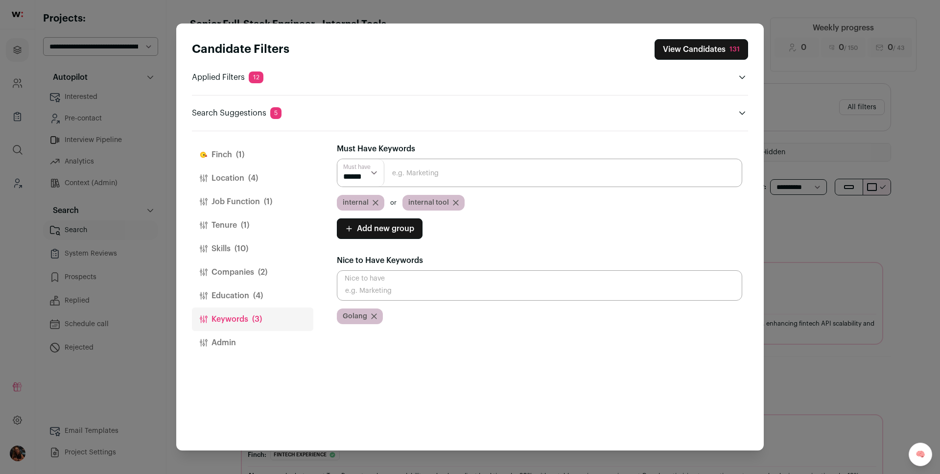
drag, startPoint x: 217, startPoint y: 343, endPoint x: 225, endPoint y: 176, distance: 166.7
click at [225, 176] on button "Location (4)" at bounding box center [252, 179] width 121 height 24
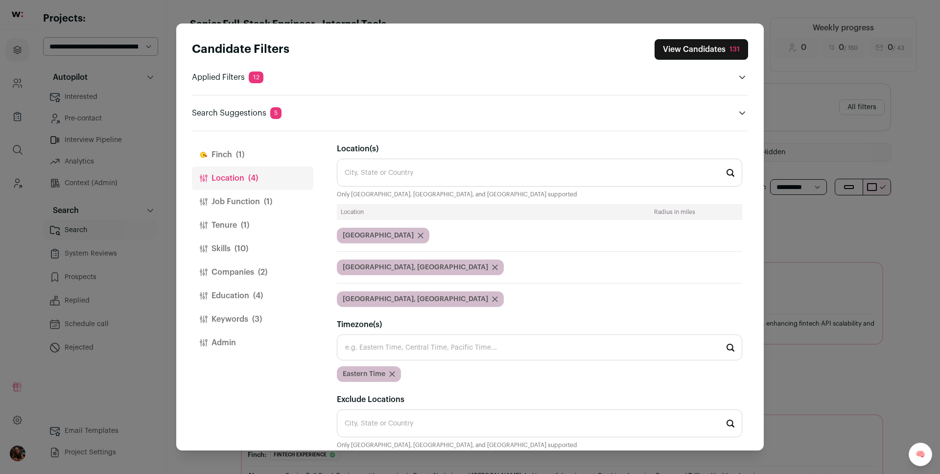
click at [370, 169] on input "Location(s)" at bounding box center [540, 173] width 406 height 28
click at [370, 172] on input "Location(s)" at bounding box center [540, 173] width 406 height 28
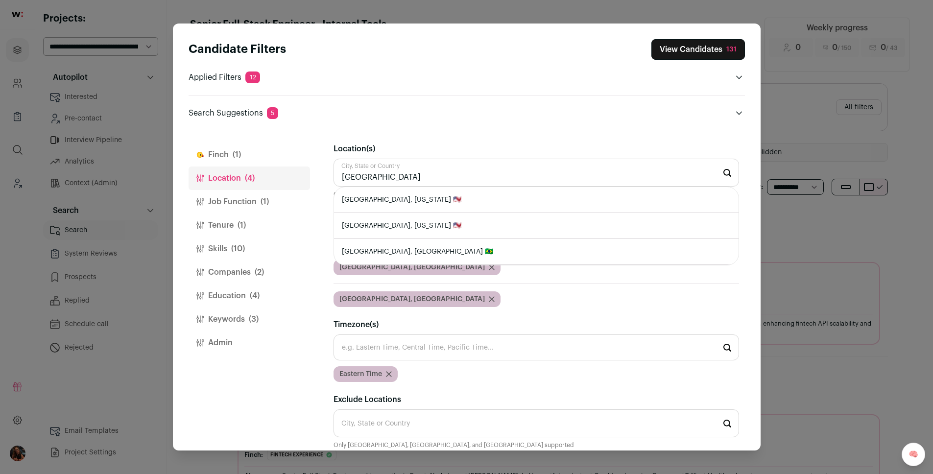
click at [380, 251] on li "[GEOGRAPHIC_DATA], [GEOGRAPHIC_DATA] 🇧🇷" at bounding box center [536, 252] width 405 height 26
type input "[GEOGRAPHIC_DATA], [GEOGRAPHIC_DATA] 🇧🇷"
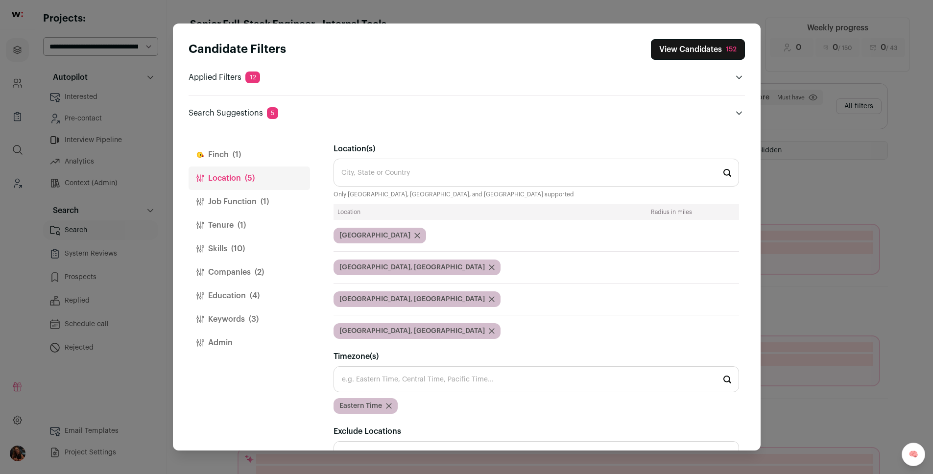
click at [676, 48] on button "View Candidates 152" at bounding box center [698, 49] width 94 height 21
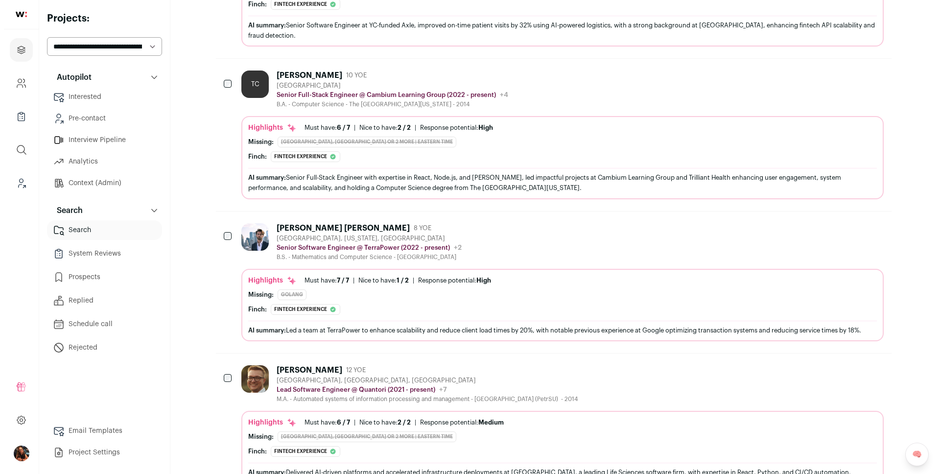
scroll to position [304, 0]
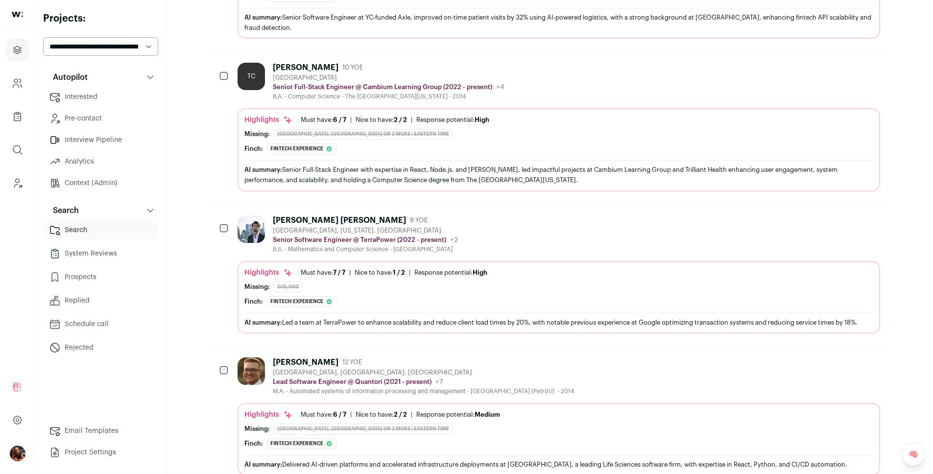
click at [290, 216] on div "[PERSON_NAME] [PERSON_NAME]" at bounding box center [339, 221] width 133 height 10
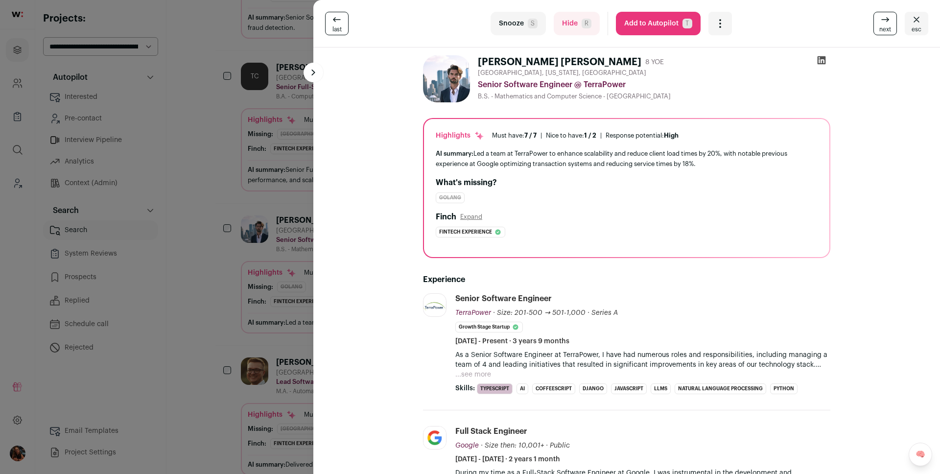
click at [481, 372] on button "...see more" at bounding box center [474, 375] width 36 height 10
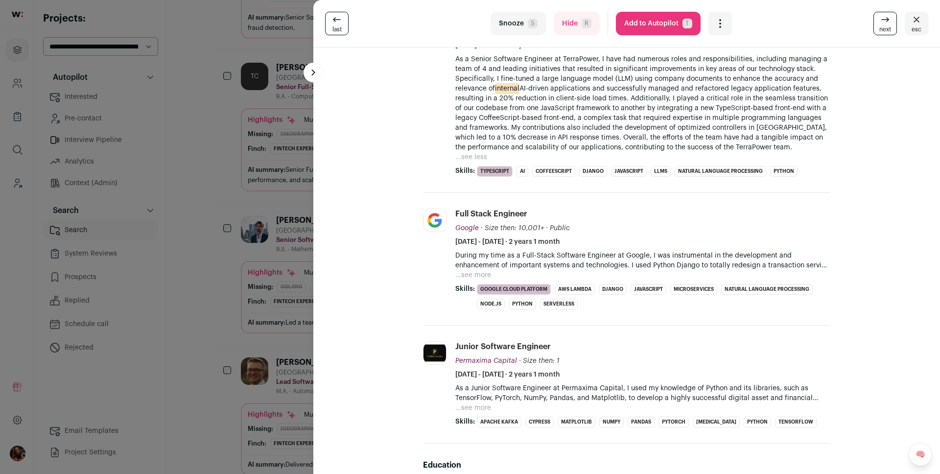
scroll to position [0, 0]
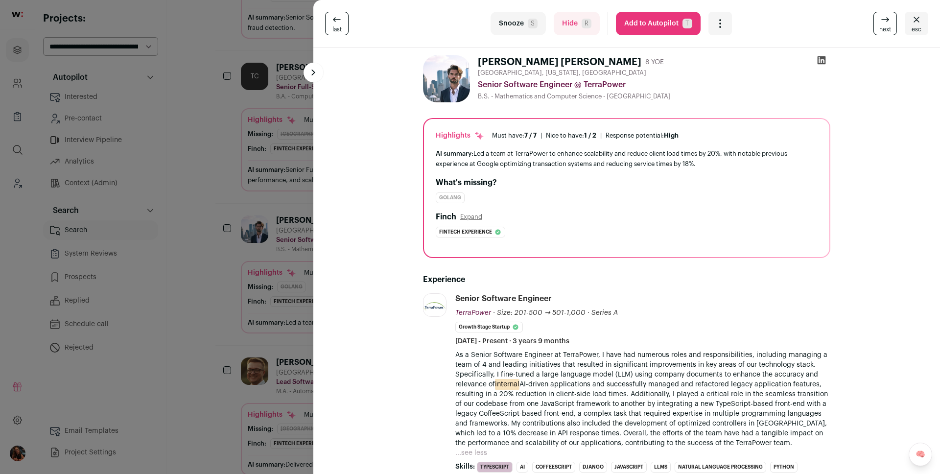
click at [819, 60] on icon at bounding box center [822, 60] width 10 height 10
click at [655, 26] on button "Add to Autopilot T" at bounding box center [658, 24] width 85 height 24
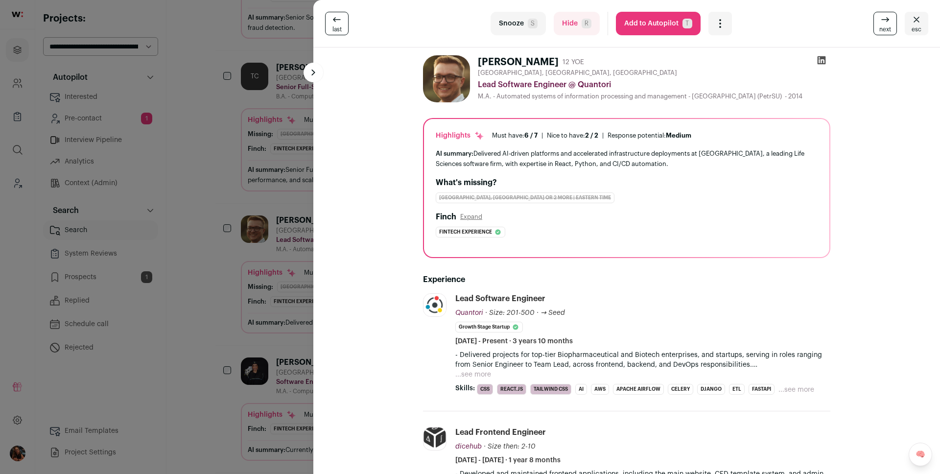
click at [482, 361] on p "- Delivered projects for top-tier Biopharmaceutical and Biotech enterprises, an…" at bounding box center [643, 360] width 375 height 20
click at [483, 363] on p "- Delivered projects for top-tier Biopharmaceutical and Biotech enterprises, an…" at bounding box center [643, 360] width 375 height 20
click at [479, 367] on p "- Delivered projects for top-tier Biopharmaceutical and Biotech enterprises, an…" at bounding box center [643, 360] width 375 height 20
click at [477, 368] on p "- Delivered projects for top-tier Biopharmaceutical and Biotech enterprises, an…" at bounding box center [643, 360] width 375 height 20
click at [473, 371] on button "...see more" at bounding box center [474, 375] width 36 height 10
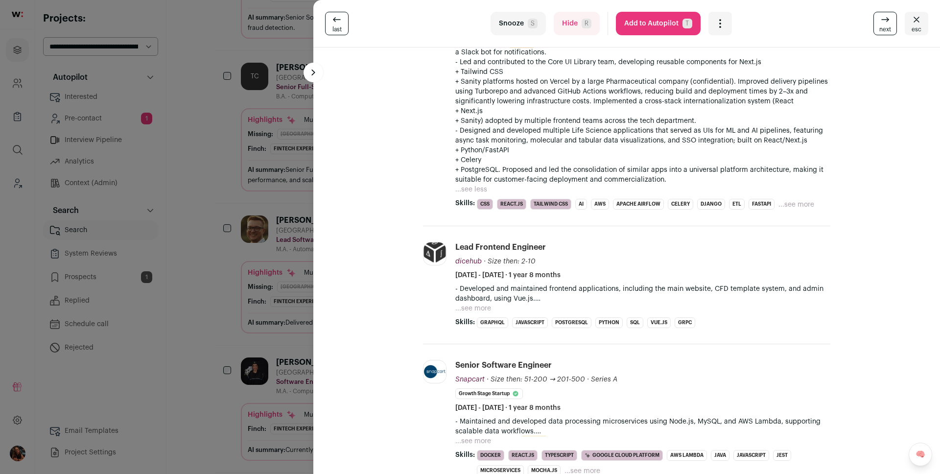
scroll to position [400, 0]
click at [466, 302] on p "- Developed and maintained frontend applications, including the main website, C…" at bounding box center [643, 295] width 375 height 20
click at [466, 307] on button "...see more" at bounding box center [474, 309] width 36 height 10
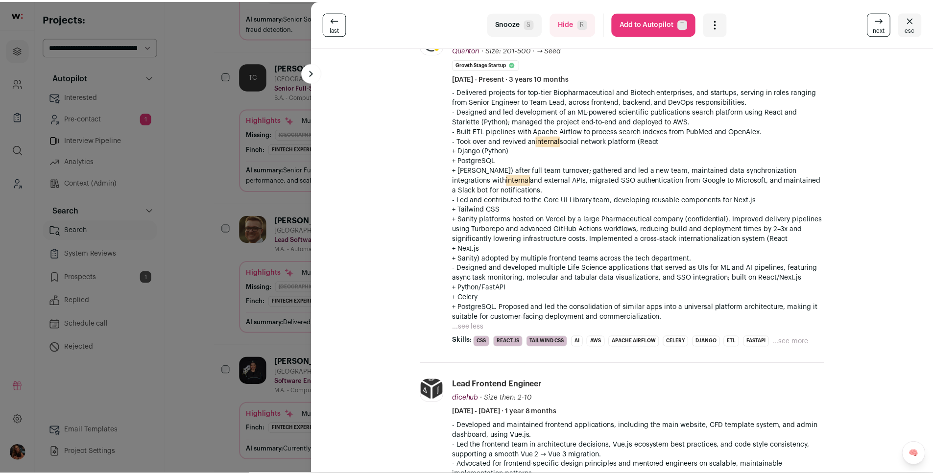
scroll to position [0, 0]
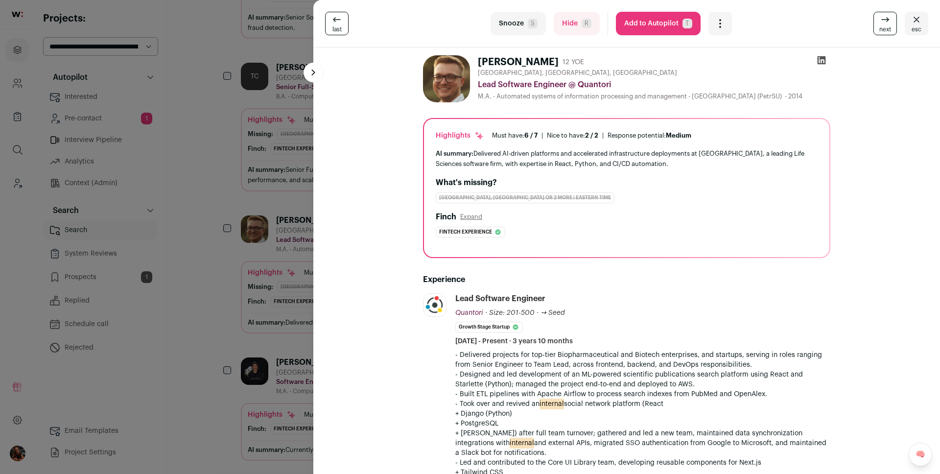
click at [660, 17] on button "Add to Autopilot T" at bounding box center [658, 24] width 85 height 24
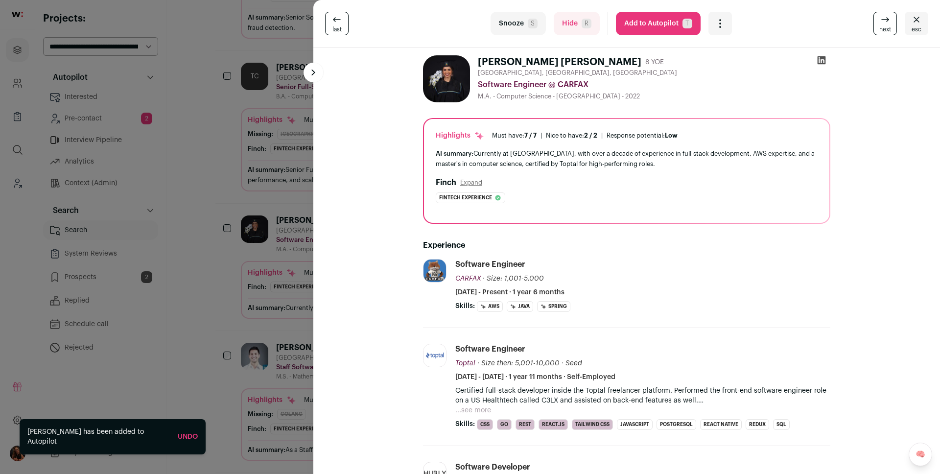
click at [208, 207] on div "last Snooze S Hide R Add to Autopilot T More actions Report a Problem Report th…" at bounding box center [470, 237] width 940 height 474
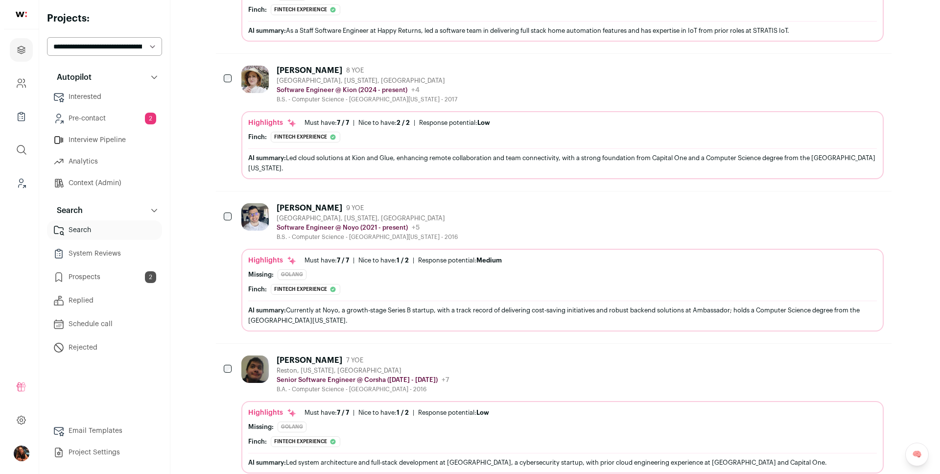
scroll to position [732, 0]
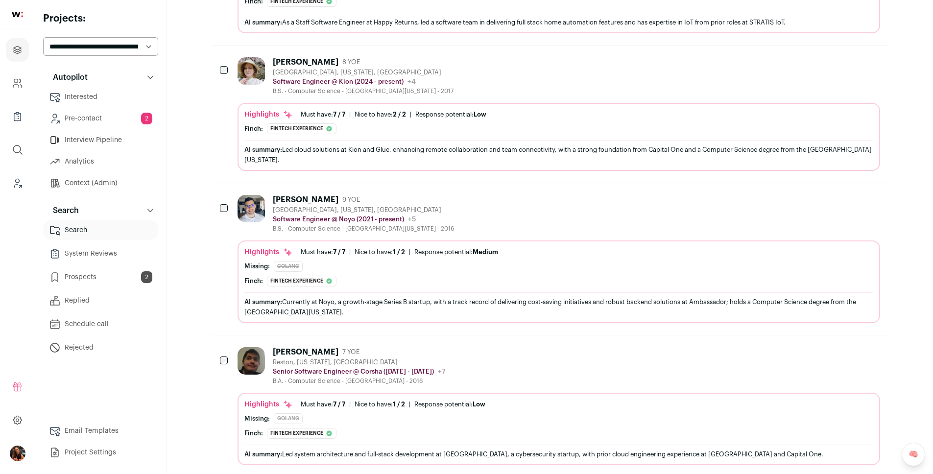
click at [306, 195] on div "[PERSON_NAME]" at bounding box center [306, 200] width 66 height 10
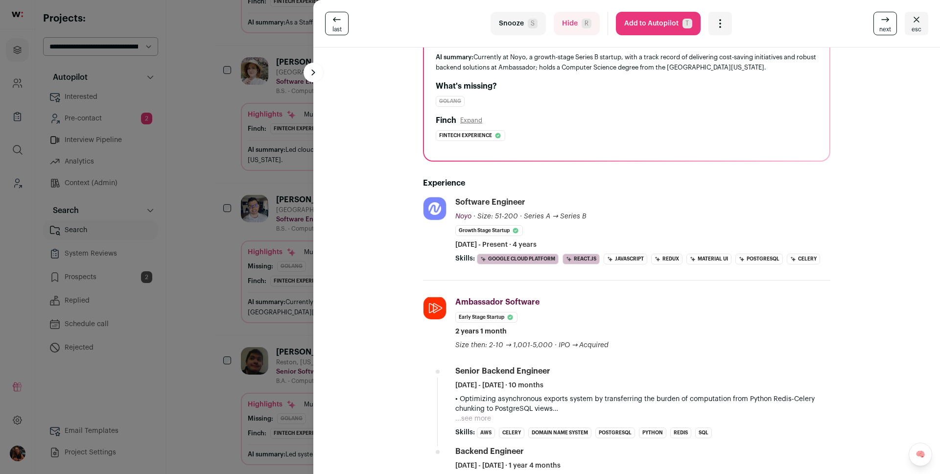
scroll to position [142, 0]
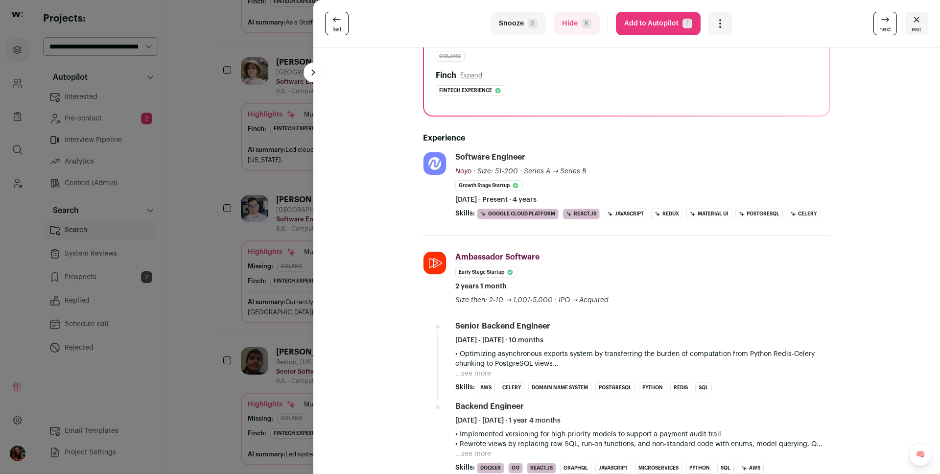
click at [464, 370] on button "...see more" at bounding box center [474, 374] width 36 height 10
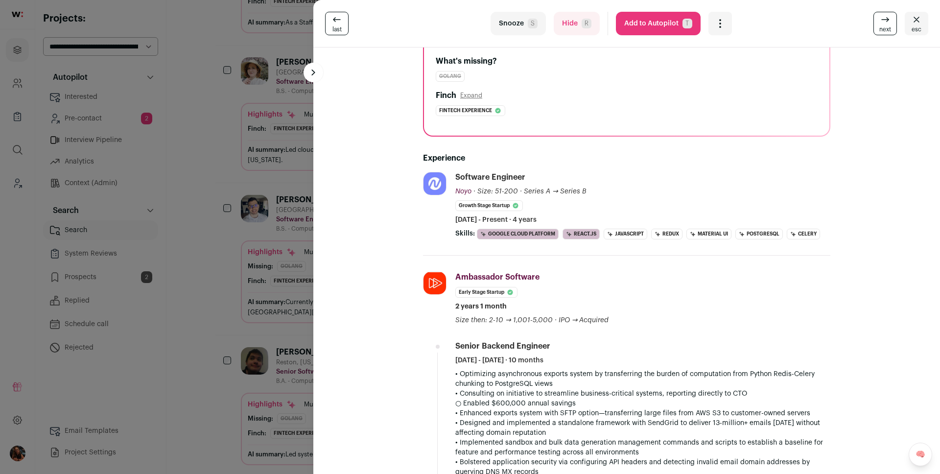
scroll to position [0, 0]
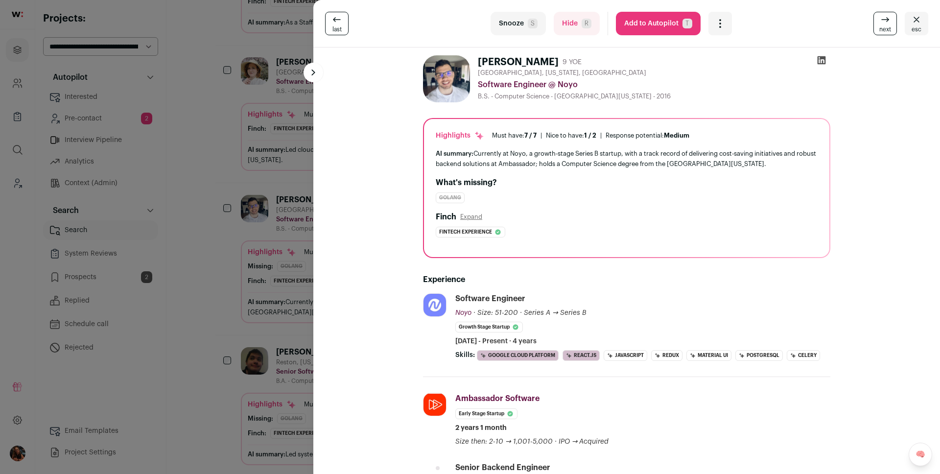
click at [642, 28] on button "Add to Autopilot T" at bounding box center [658, 24] width 85 height 24
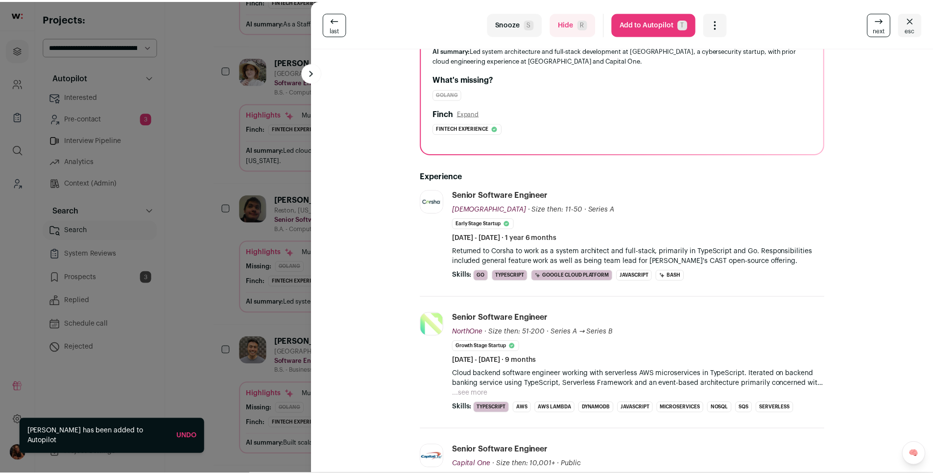
scroll to position [140, 0]
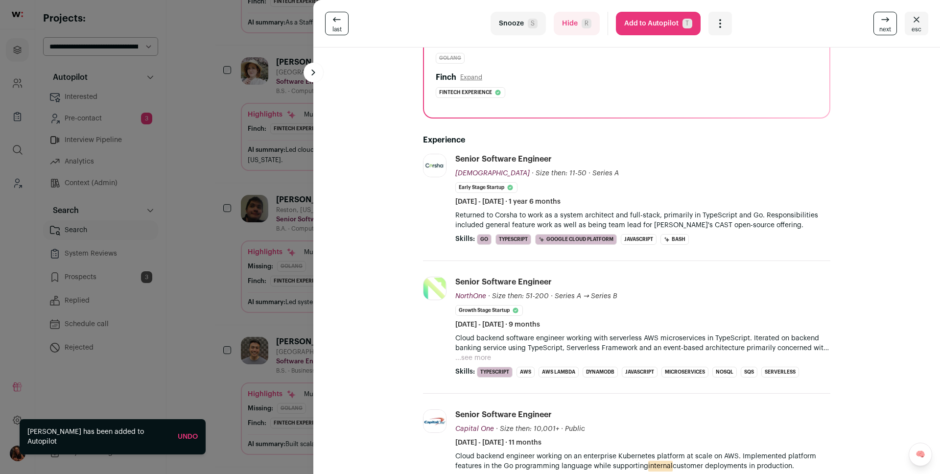
click at [273, 165] on div "last Snooze S Hide R Add to Autopilot T More actions Report a Problem Report th…" at bounding box center [470, 237] width 940 height 474
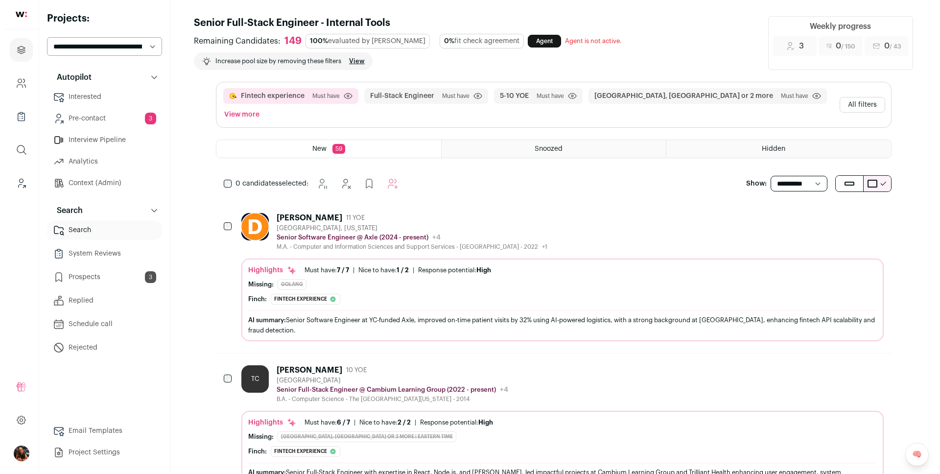
scroll to position [0, 0]
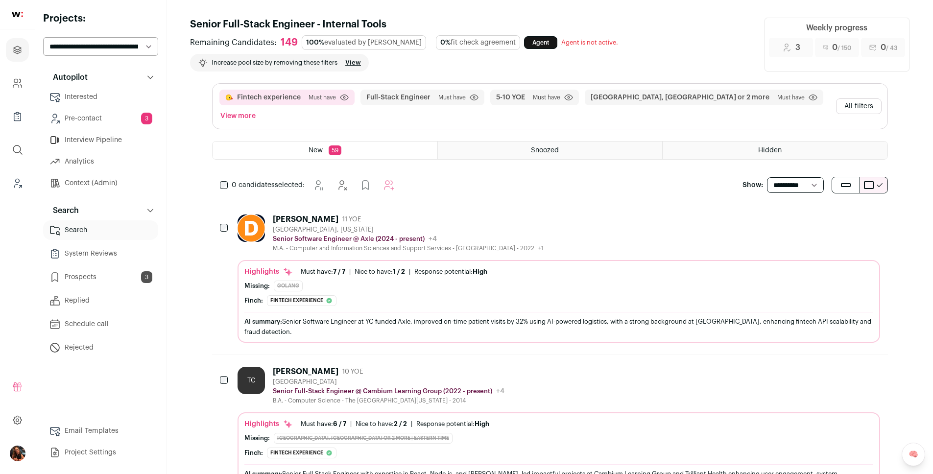
click at [853, 98] on button "All filters" at bounding box center [859, 106] width 46 height 16
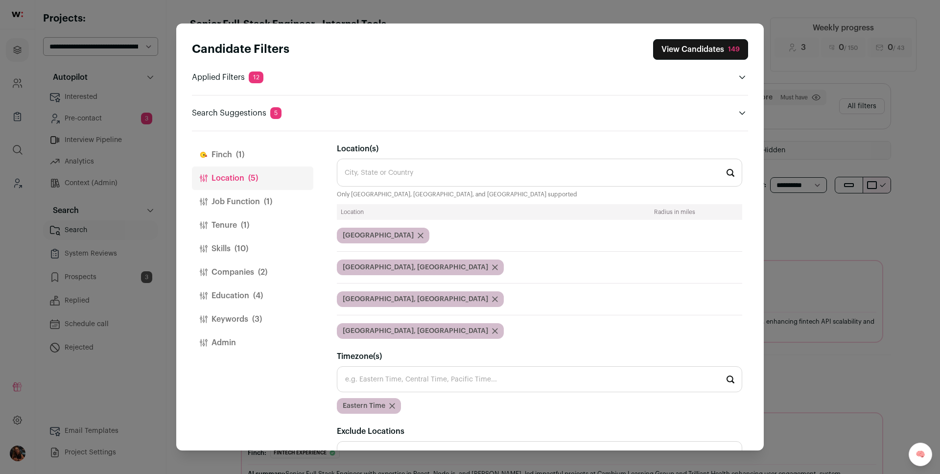
click at [236, 320] on button "Keywords (3)" at bounding box center [252, 320] width 121 height 24
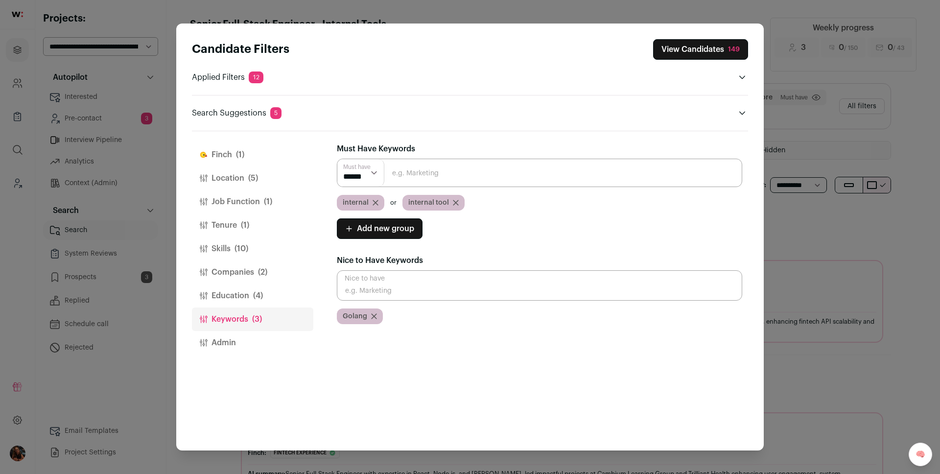
click at [373, 315] on icon "Close modal via background" at bounding box center [374, 316] width 5 height 5
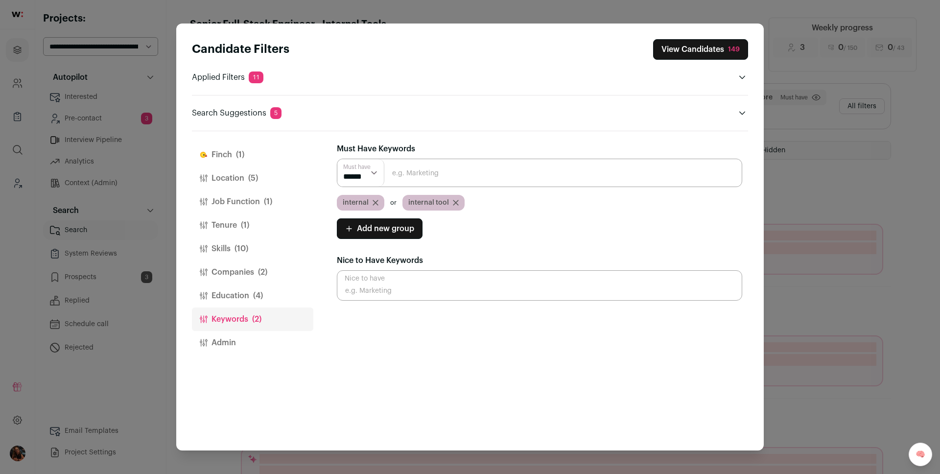
click at [679, 54] on button "View Candidates 149" at bounding box center [700, 49] width 95 height 21
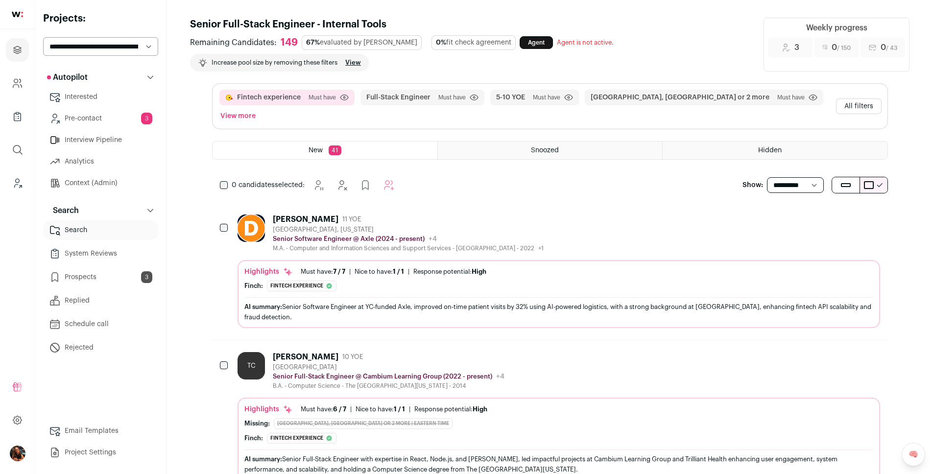
click at [295, 215] on div "[PERSON_NAME]" at bounding box center [306, 220] width 66 height 10
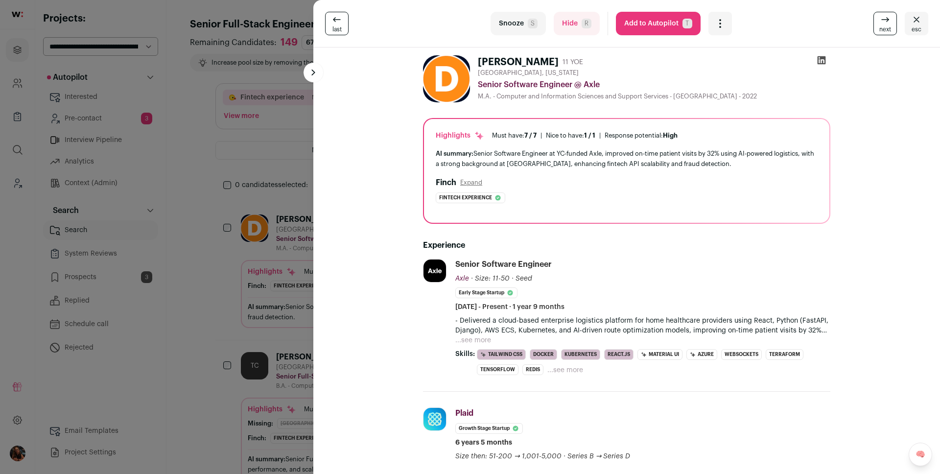
click at [471, 184] on button "Expand" at bounding box center [471, 183] width 22 height 8
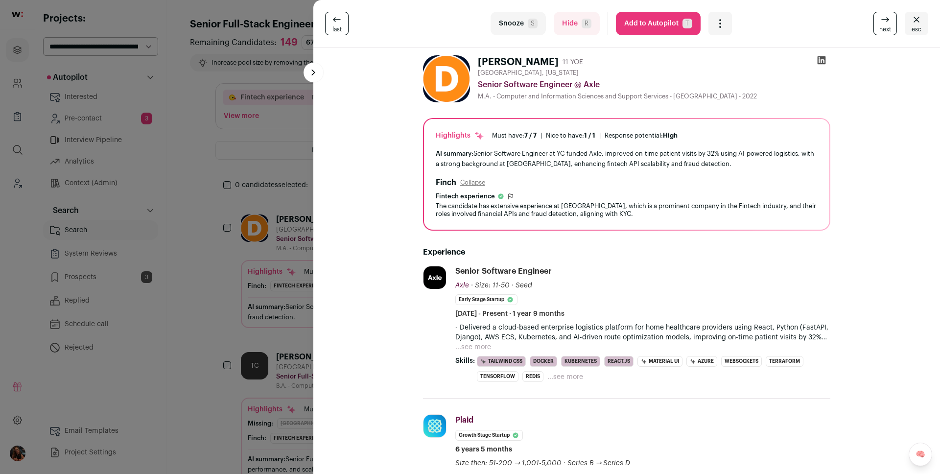
scroll to position [90, 0]
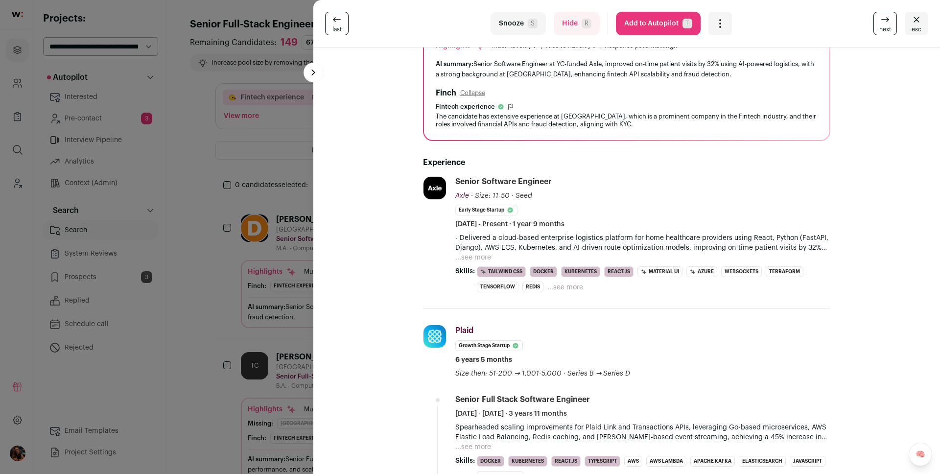
click at [465, 249] on p "- Delivered a cloud-based enterprise logistics platform for home healthcare pro…" at bounding box center [643, 243] width 375 height 20
click at [465, 253] on button "...see more" at bounding box center [474, 258] width 36 height 10
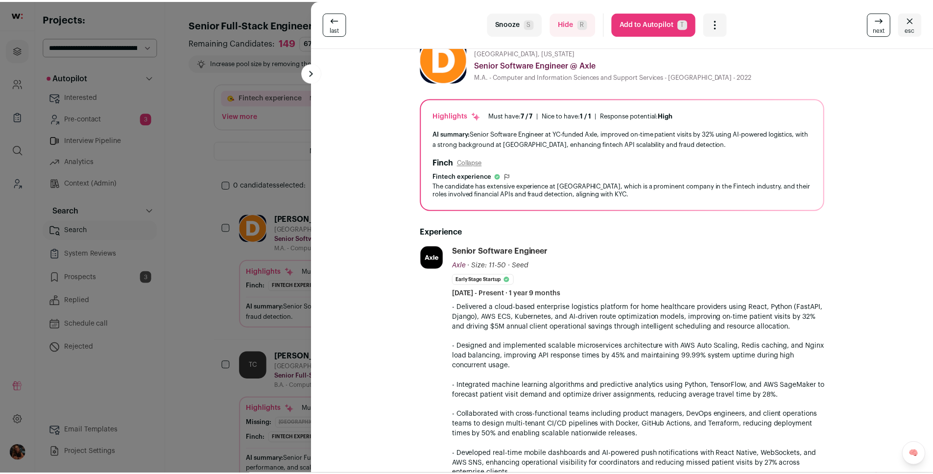
scroll to position [0, 0]
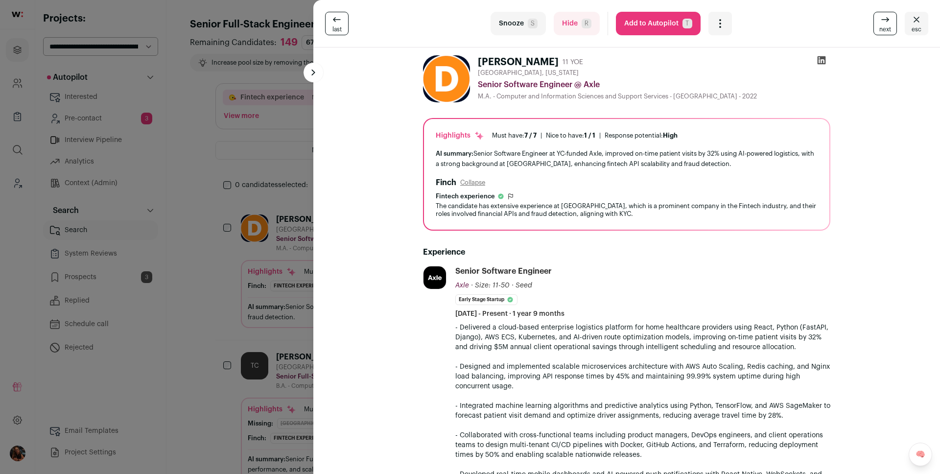
click at [639, 24] on button "Add to Autopilot T" at bounding box center [658, 24] width 85 height 24
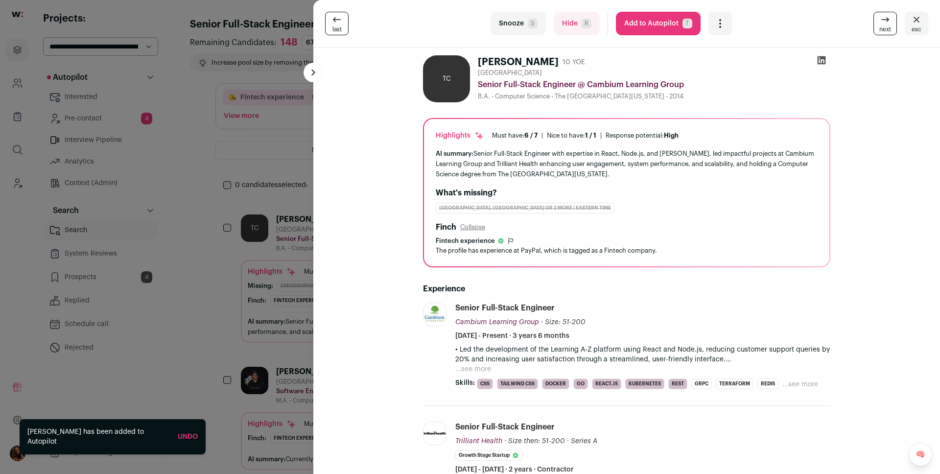
click at [206, 172] on div "last Snooze S Hide R Add to Autopilot T More actions Report a Problem Report th…" at bounding box center [470, 237] width 940 height 474
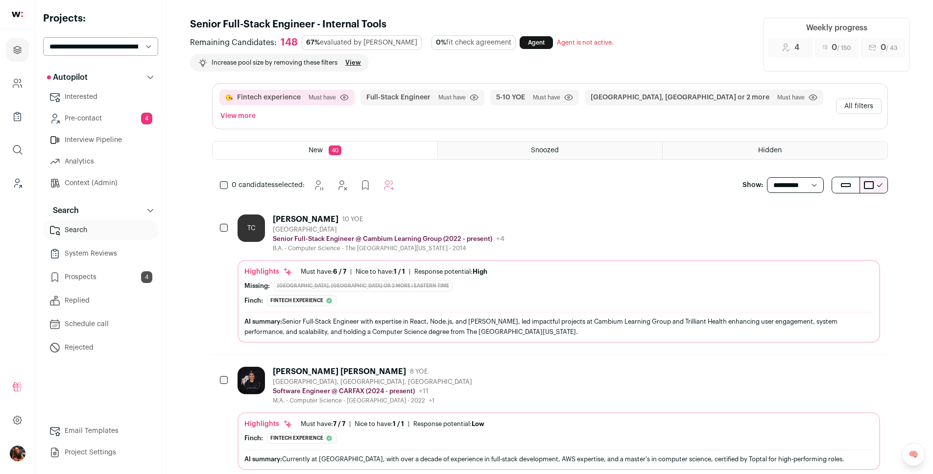
click at [788, 177] on select "**********" at bounding box center [795, 185] width 57 height 16
select select "**"
click at [767, 177] on select "**********" at bounding box center [795, 185] width 57 height 16
click at [18, 184] on icon "Leads (Backoffice)" at bounding box center [17, 183] width 11 height 12
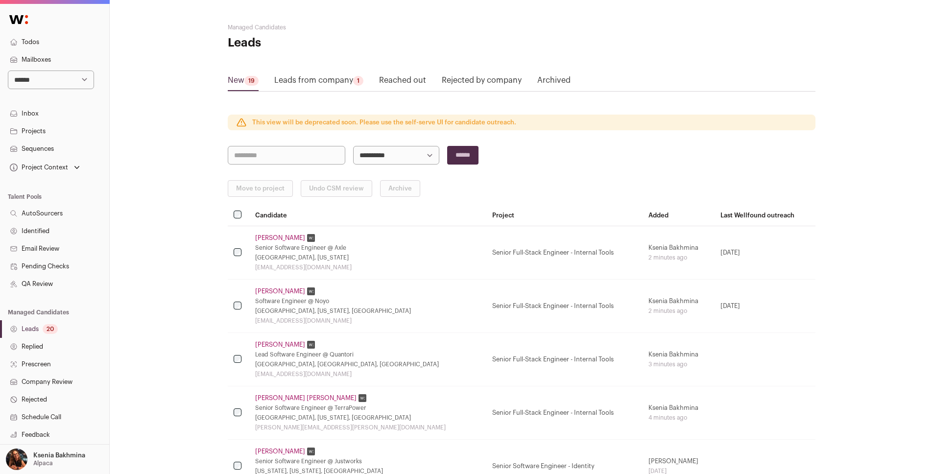
click at [41, 146] on link "Sequences" at bounding box center [54, 149] width 109 height 18
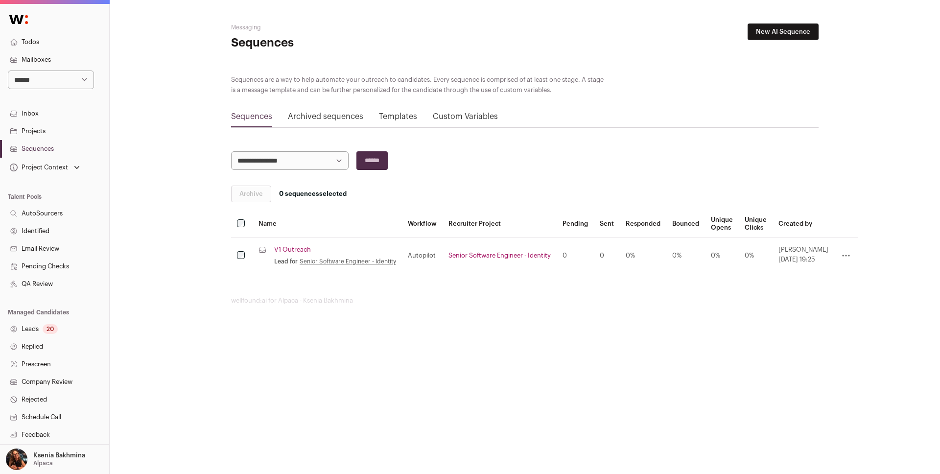
click at [287, 250] on link "V1 Outreach" at bounding box center [292, 250] width 37 height 8
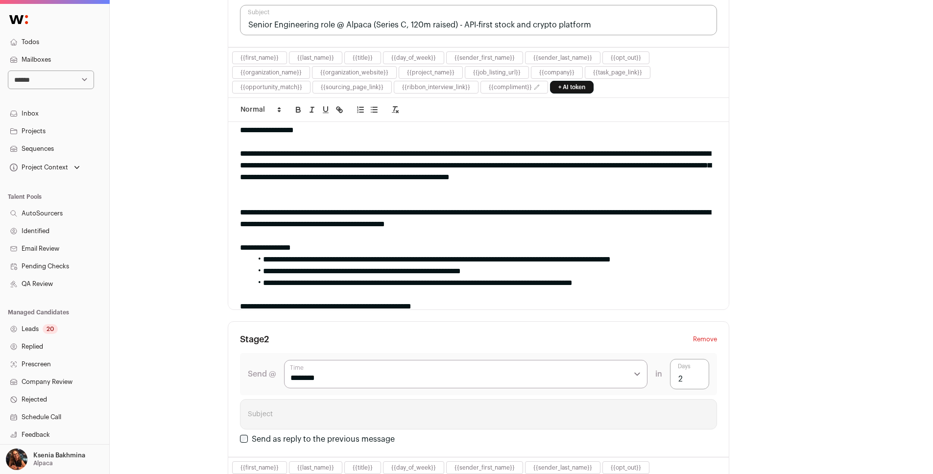
scroll to position [12, 0]
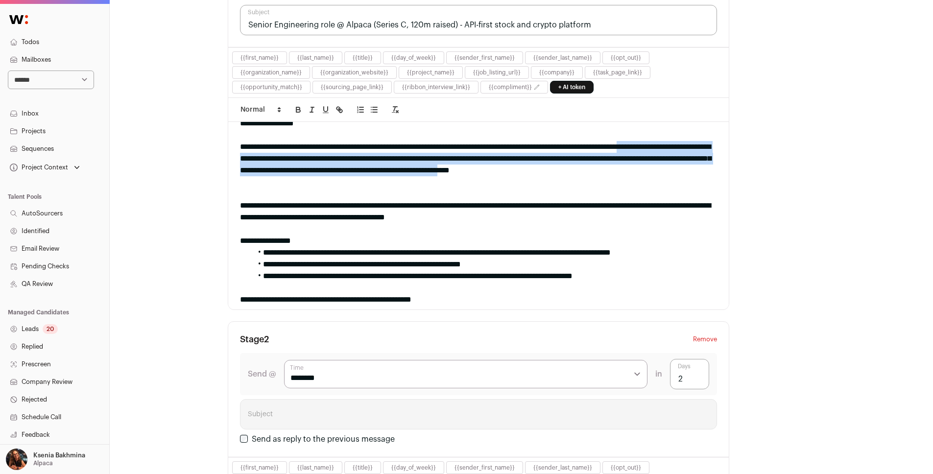
drag, startPoint x: 264, startPoint y: 160, endPoint x: 311, endPoint y: 182, distance: 52.2
click at [311, 182] on div "**********" at bounding box center [475, 164] width 470 height 47
drag, startPoint x: 311, startPoint y: 182, endPoint x: 271, endPoint y: 159, distance: 45.9
click at [271, 159] on div "**********" at bounding box center [475, 164] width 470 height 47
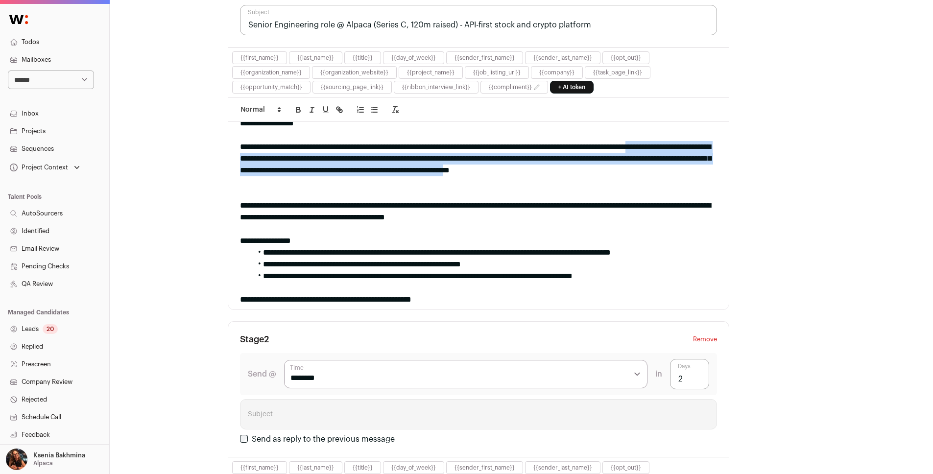
click at [271, 159] on div "**********" at bounding box center [475, 164] width 470 height 47
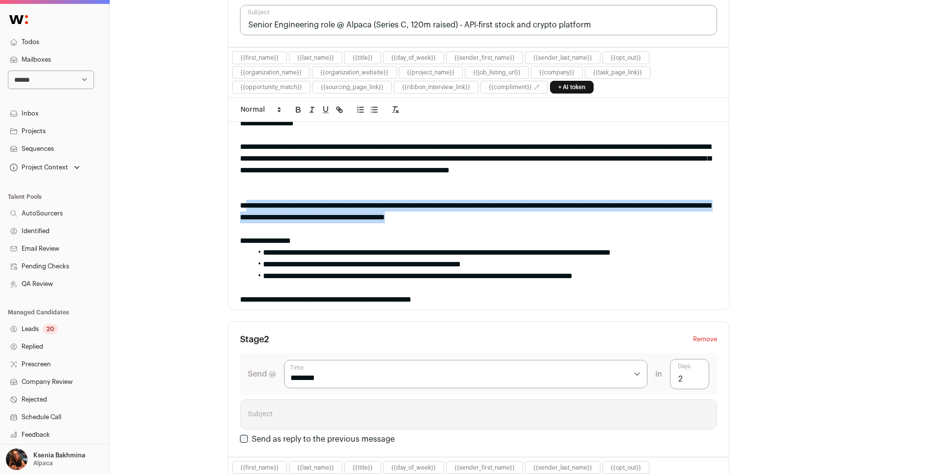
drag, startPoint x: 260, startPoint y: 206, endPoint x: 524, endPoint y: 218, distance: 264.8
click at [524, 218] on div "**********" at bounding box center [475, 212] width 470 height 24
drag, startPoint x: 516, startPoint y: 219, endPoint x: 390, endPoint y: 193, distance: 128.2
click at [390, 193] on div "**********" at bounding box center [478, 216] width 501 height 188
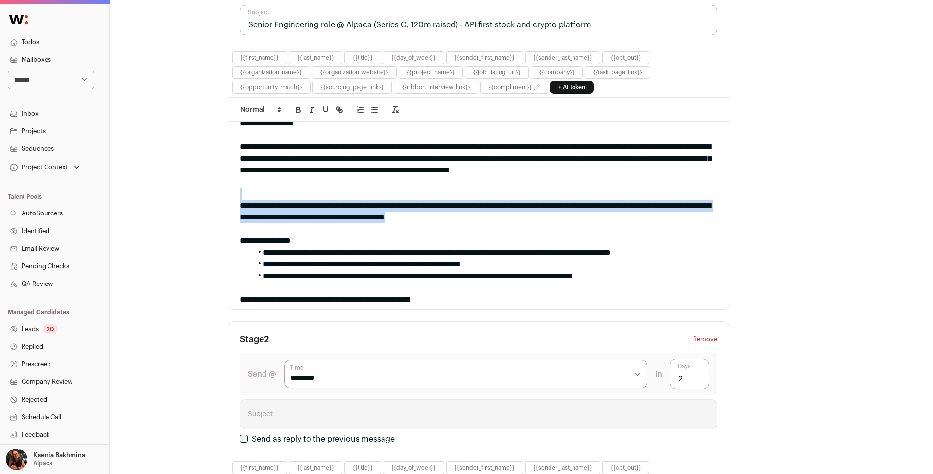
click at [390, 193] on div at bounding box center [478, 194] width 477 height 12
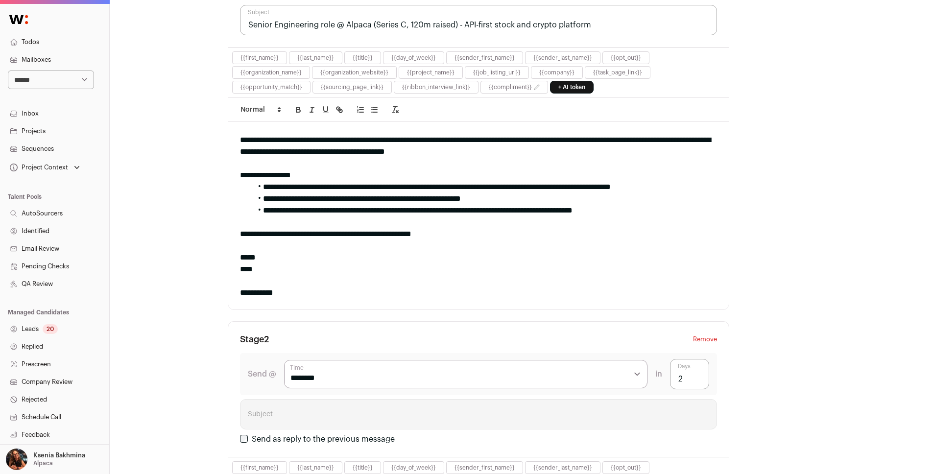
scroll to position [79, 0]
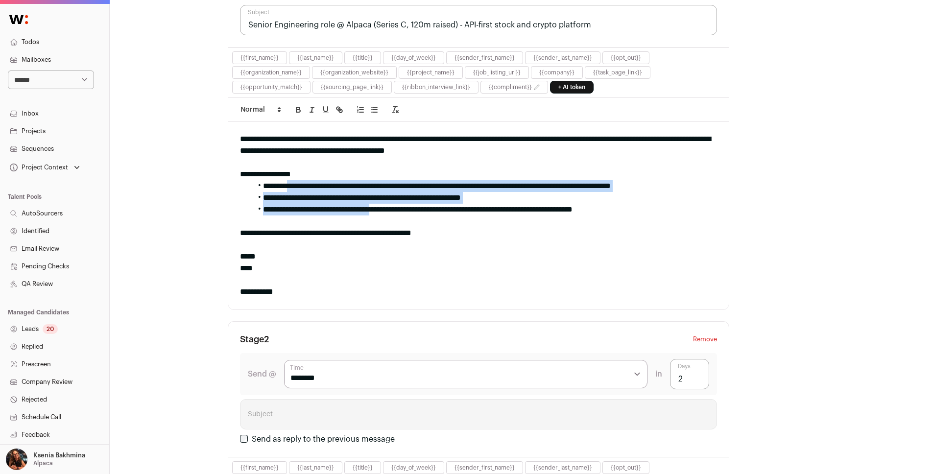
drag, startPoint x: 294, startPoint y: 186, endPoint x: 398, endPoint y: 211, distance: 106.8
click at [398, 211] on ul "**********" at bounding box center [478, 197] width 477 height 35
click at [398, 211] on li "**********" at bounding box center [481, 210] width 458 height 12
drag, startPoint x: 374, startPoint y: 205, endPoint x: 342, endPoint y: 186, distance: 36.9
click at [342, 186] on ul "**********" at bounding box center [478, 197] width 477 height 35
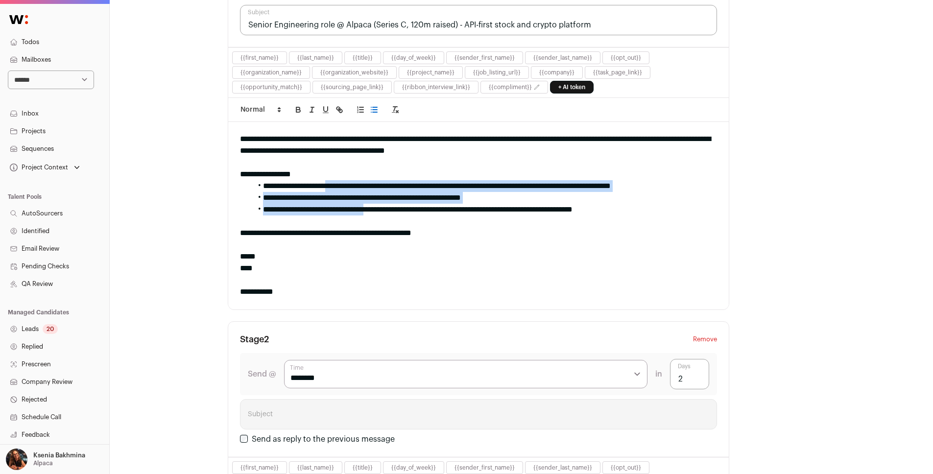
click at [341, 186] on li "**********" at bounding box center [481, 186] width 458 height 12
drag, startPoint x: 341, startPoint y: 186, endPoint x: 393, endPoint y: 210, distance: 57.4
click at [393, 210] on ul "**********" at bounding box center [478, 197] width 477 height 35
click at [393, 210] on li "**********" at bounding box center [481, 210] width 458 height 12
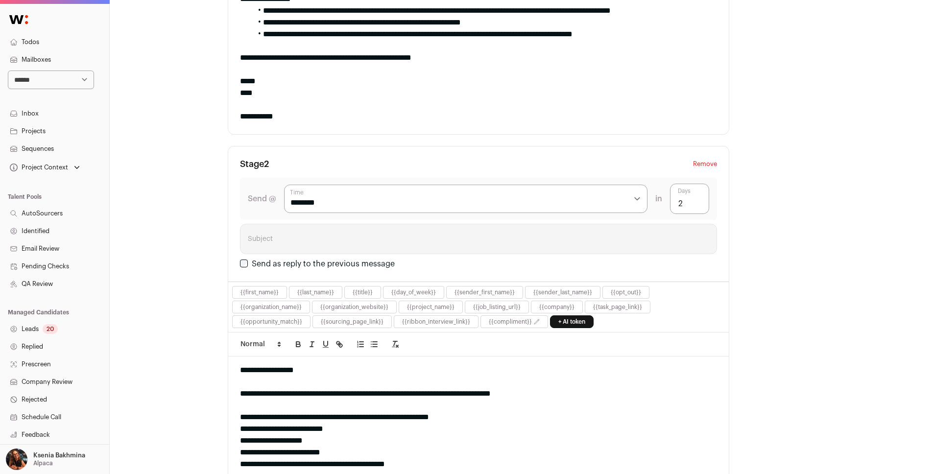
scroll to position [90, 0]
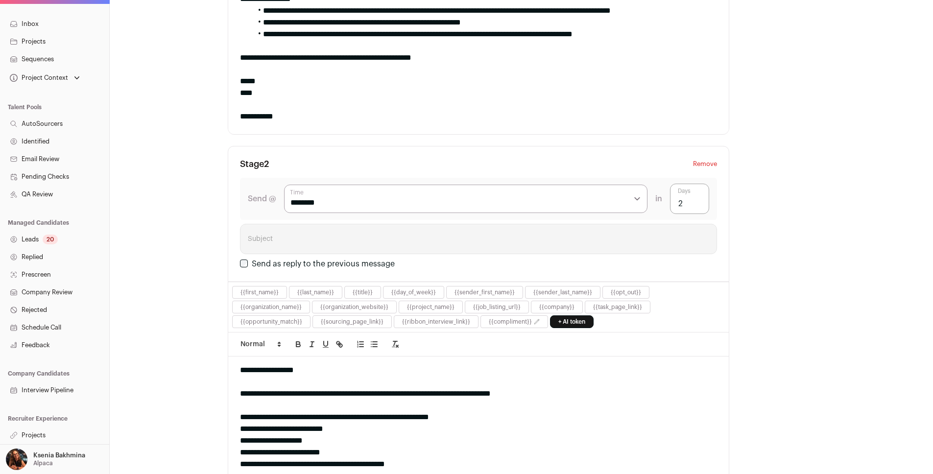
click at [33, 441] on link "Projects" at bounding box center [54, 436] width 109 height 18
click at [31, 438] on link "Projects" at bounding box center [54, 436] width 109 height 18
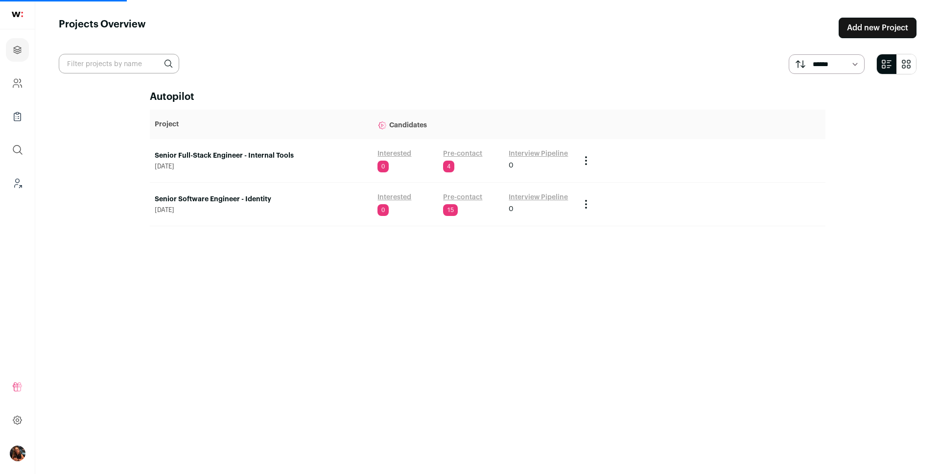
click at [33, 433] on ul "Refer and earn $ User Settings Todos Admin Switch Accounts 21Shares 75F 7ai Abo…" at bounding box center [17, 420] width 35 height 108
click at [274, 147] on td "Senior Full-Stack Engineer - Internal Tools [DATE]" at bounding box center [261, 161] width 223 height 44
click at [266, 155] on link "Senior Full-Stack Engineer - Internal Tools" at bounding box center [261, 156] width 213 height 10
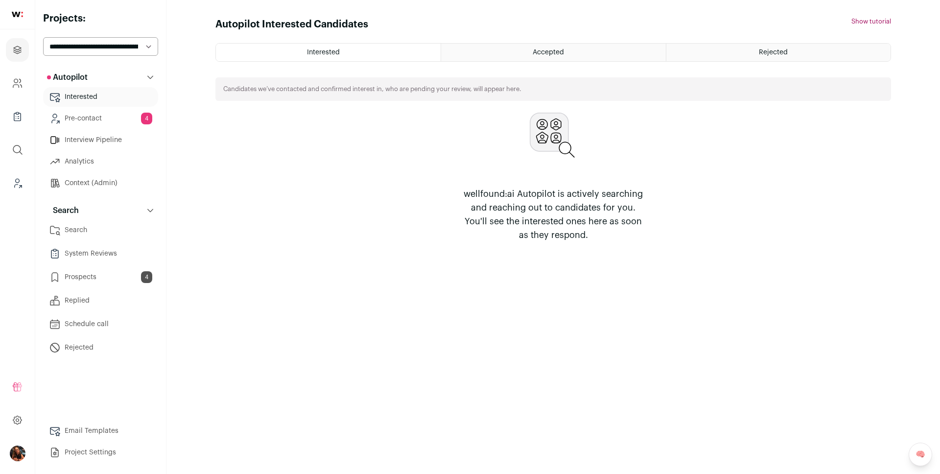
click at [108, 228] on link "Search" at bounding box center [100, 230] width 115 height 20
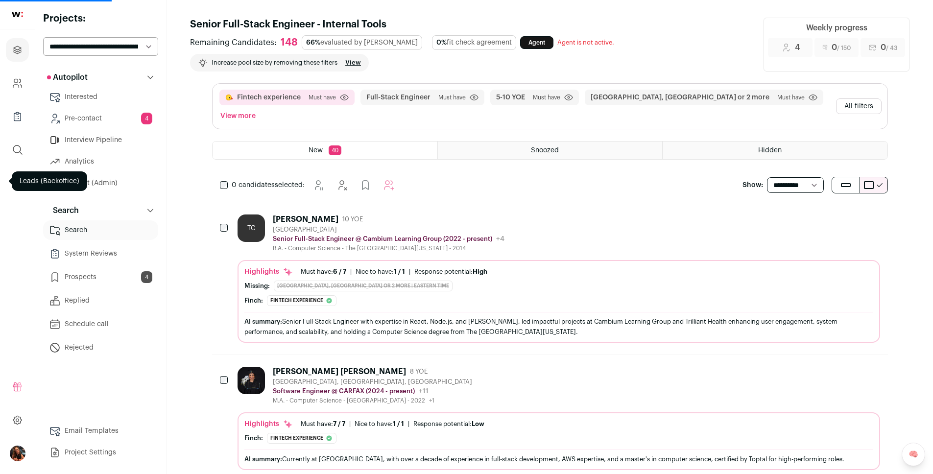
click at [851, 98] on button "All filters" at bounding box center [859, 106] width 46 height 16
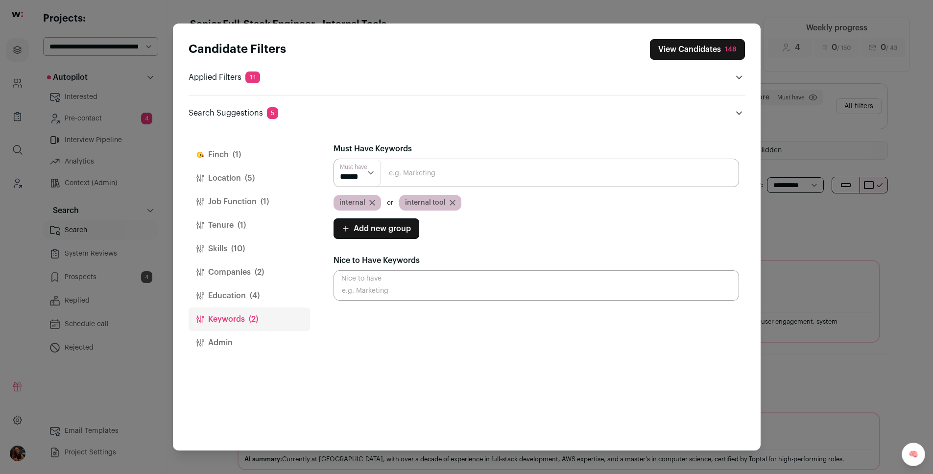
click at [700, 54] on button "View Candidates 148" at bounding box center [697, 49] width 95 height 21
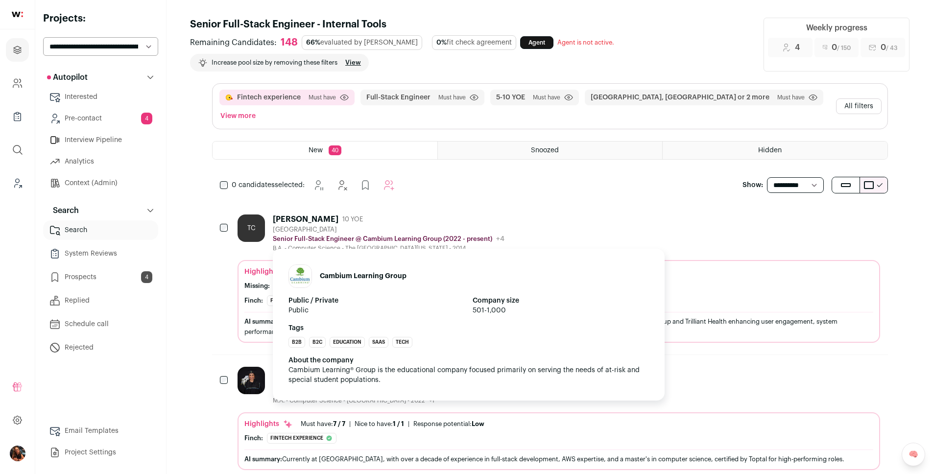
scroll to position [16, 0]
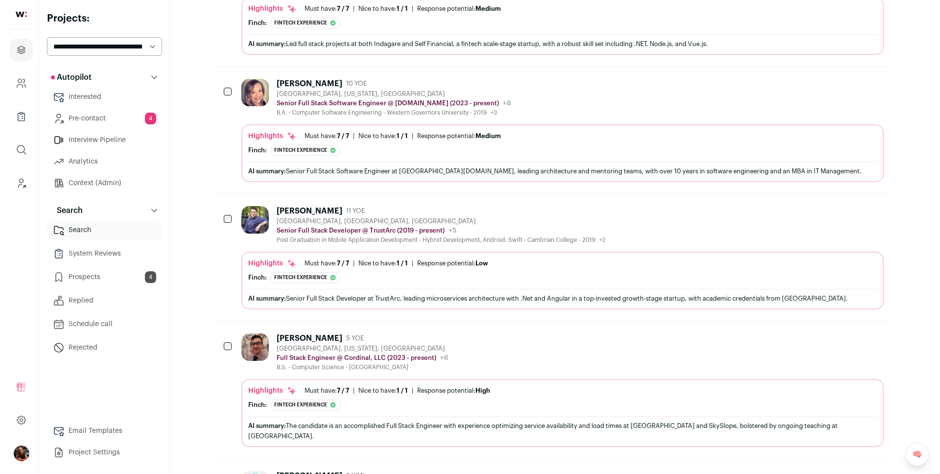
scroll to position [1487, 0]
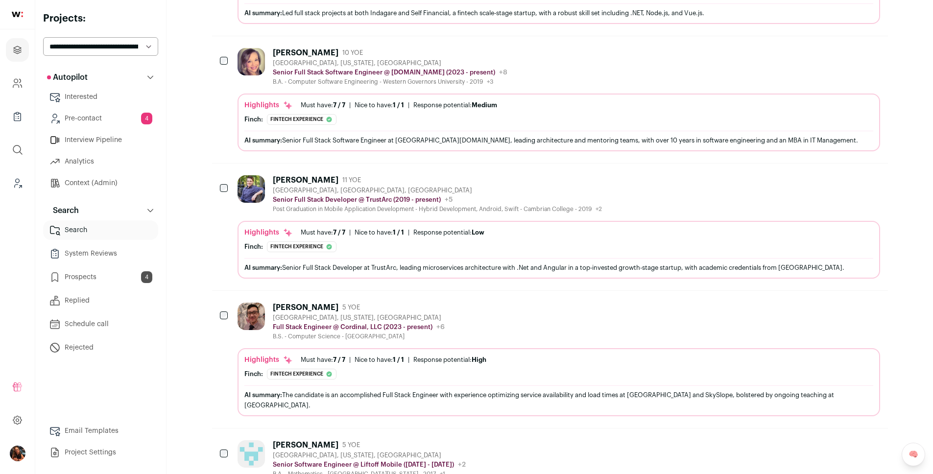
click at [313, 175] on div "[PERSON_NAME]" at bounding box center [306, 180] width 66 height 10
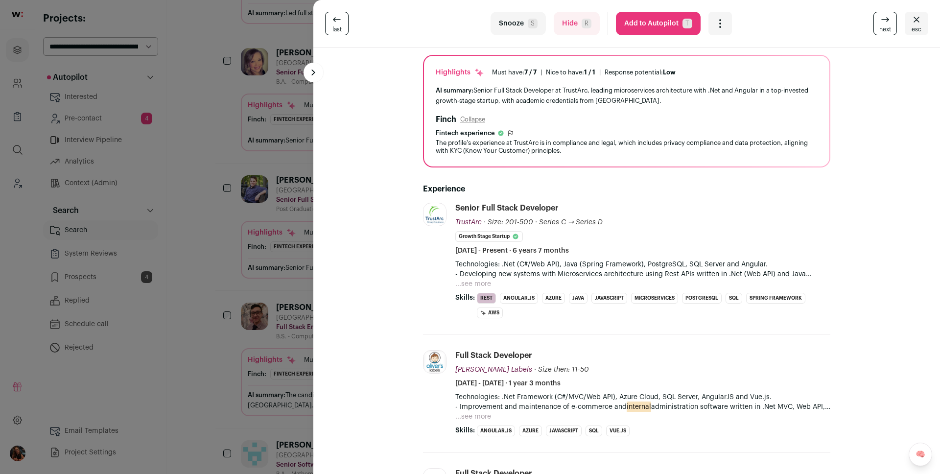
scroll to position [115, 0]
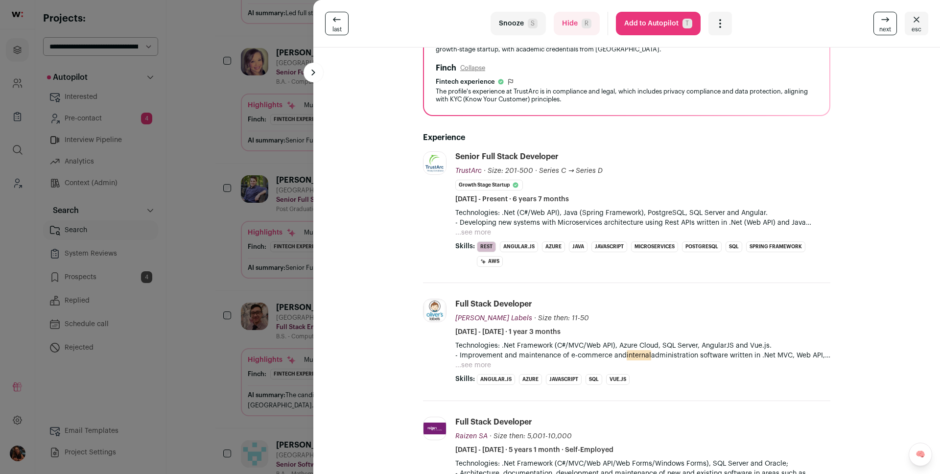
click at [456, 232] on button "...see more" at bounding box center [474, 233] width 36 height 10
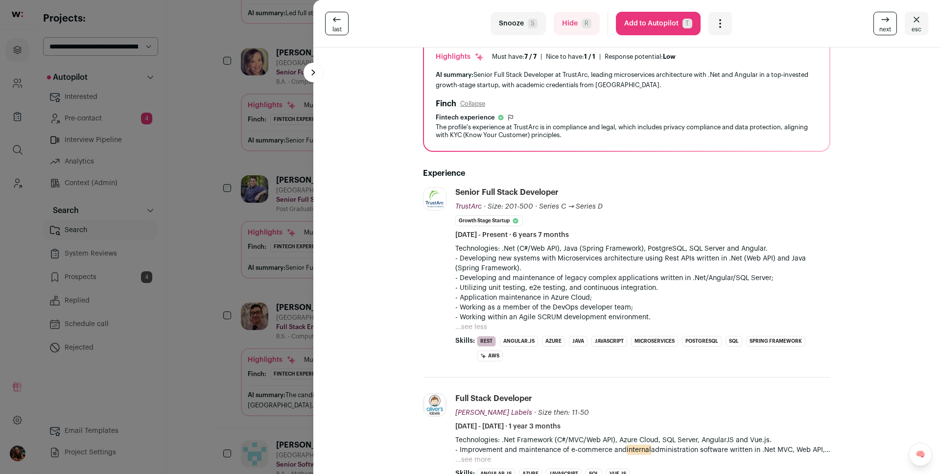
scroll to position [0, 0]
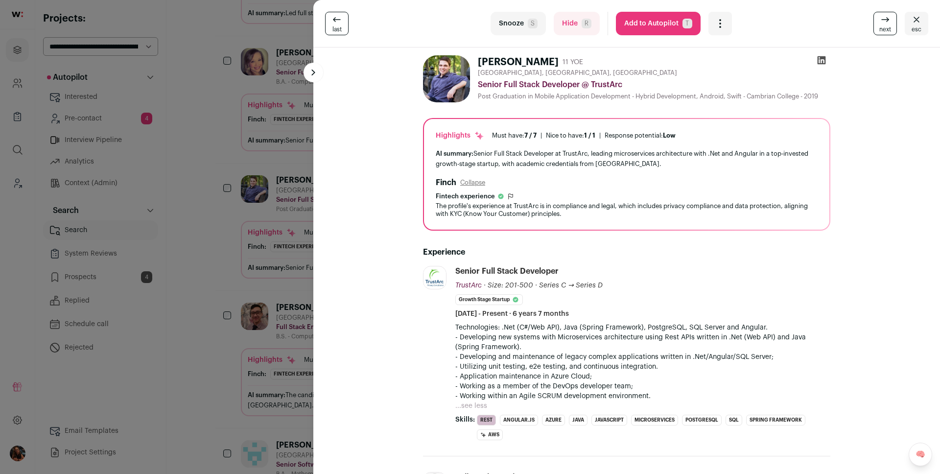
click at [647, 28] on button "Add to Autopilot T" at bounding box center [658, 24] width 85 height 24
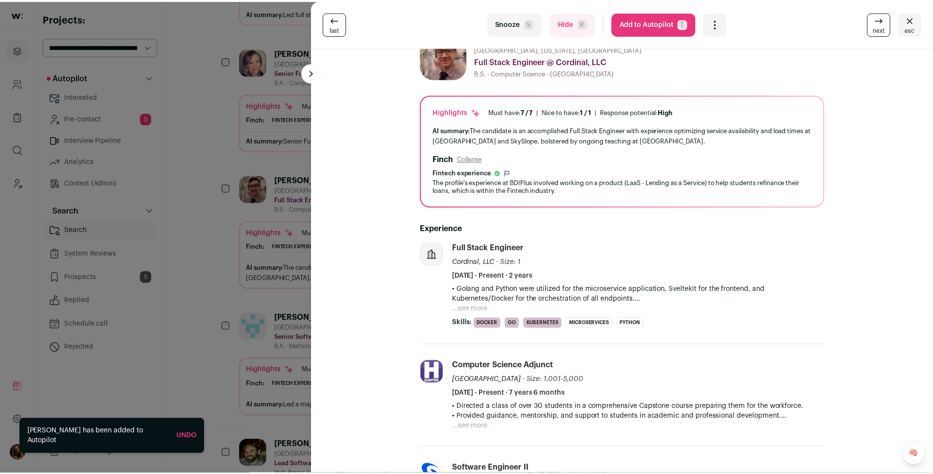
scroll to position [72, 0]
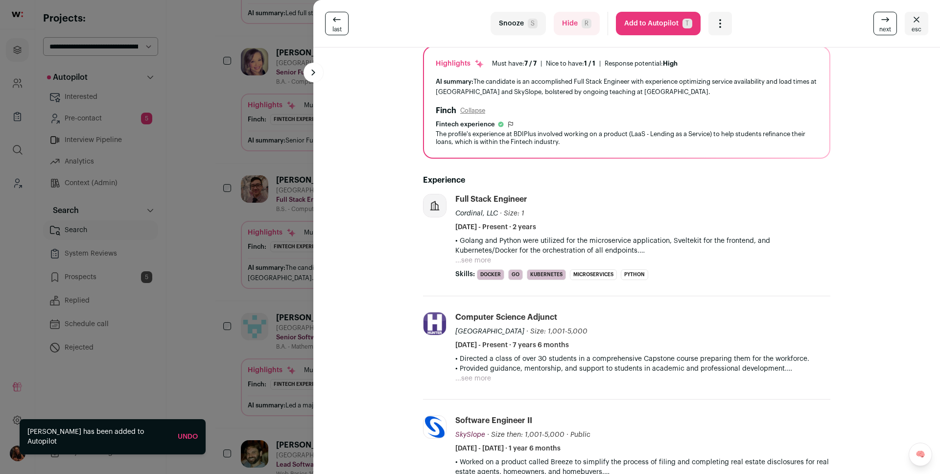
click at [297, 237] on div "last Snooze S Hide R Add to Autopilot T More actions Report a Problem Report th…" at bounding box center [470, 237] width 940 height 474
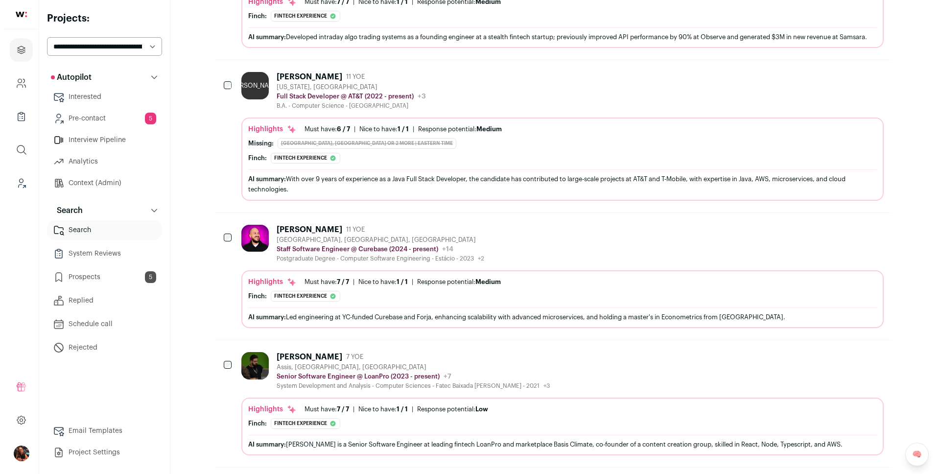
scroll to position [4535, 0]
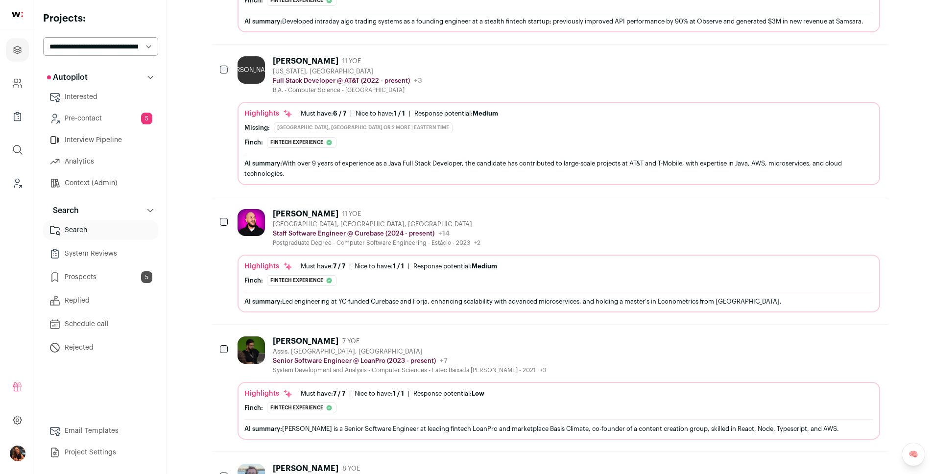
click at [305, 209] on div "[PERSON_NAME]" at bounding box center [306, 214] width 66 height 10
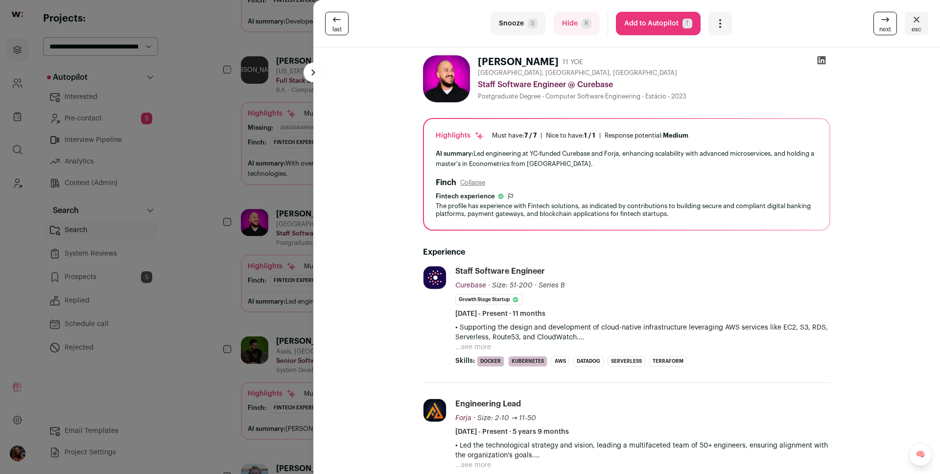
click at [471, 341] on p "• Supporting the design and development of cloud-native infrastructure leveragi…" at bounding box center [643, 333] width 375 height 20
click at [472, 339] on p "• Supporting the design and development of cloud-native infrastructure leveragi…" at bounding box center [643, 333] width 375 height 20
click at [472, 342] on button "...see more" at bounding box center [474, 347] width 36 height 10
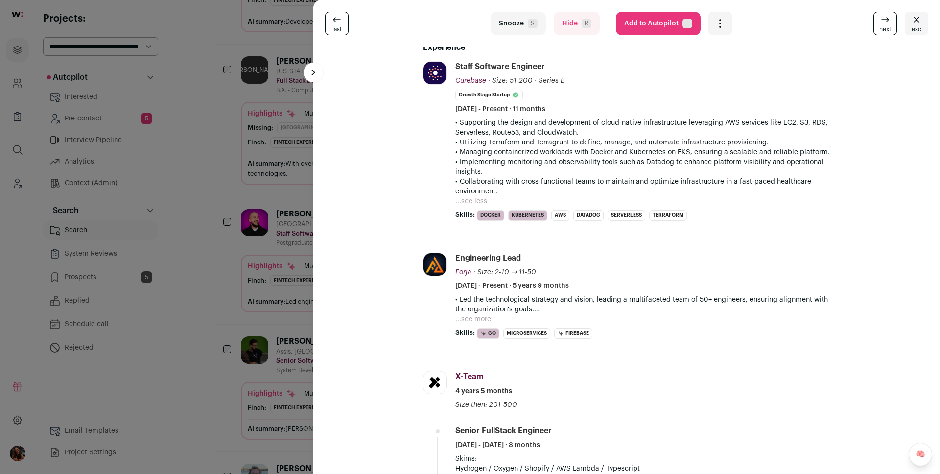
scroll to position [226, 0]
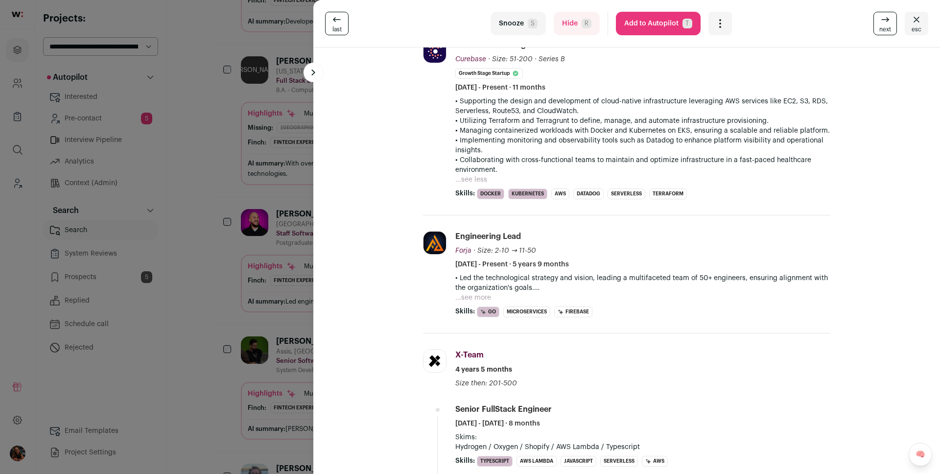
click at [478, 293] on button "...see more" at bounding box center [474, 298] width 36 height 10
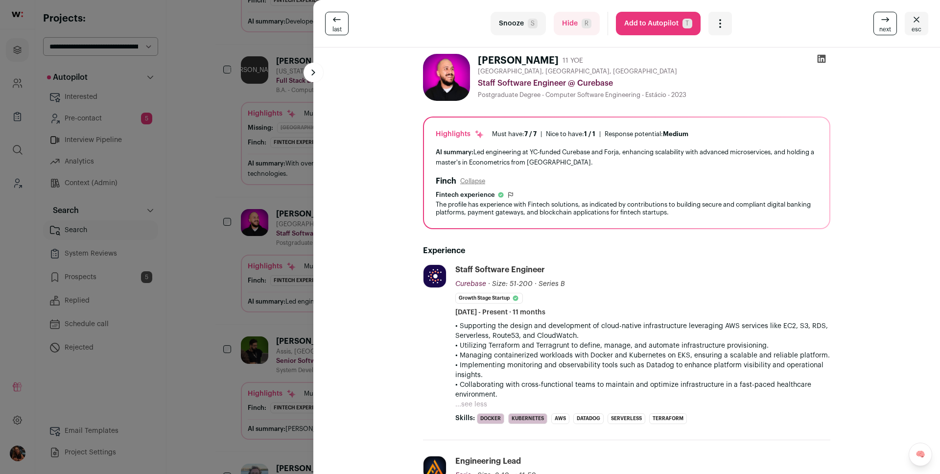
scroll to position [0, 0]
click at [669, 23] on button "Add to Autopilot T" at bounding box center [658, 24] width 85 height 24
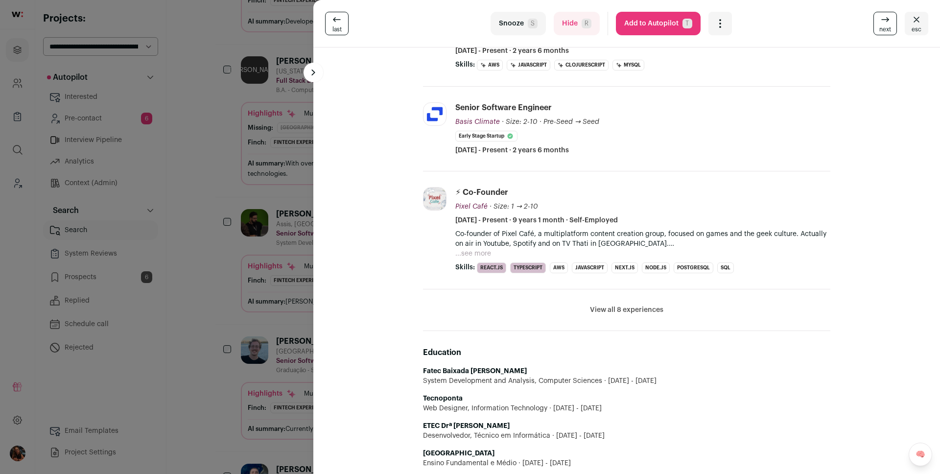
scroll to position [265, 0]
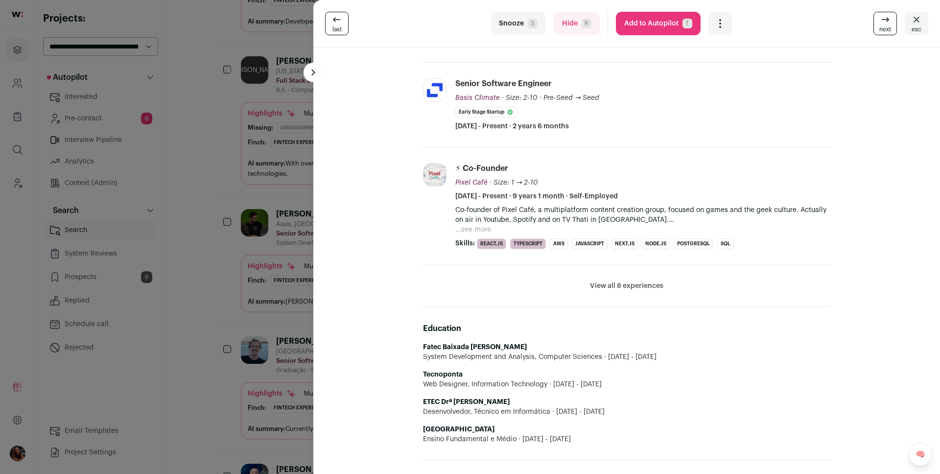
click at [655, 24] on button "Add to Autopilot T" at bounding box center [658, 24] width 85 height 24
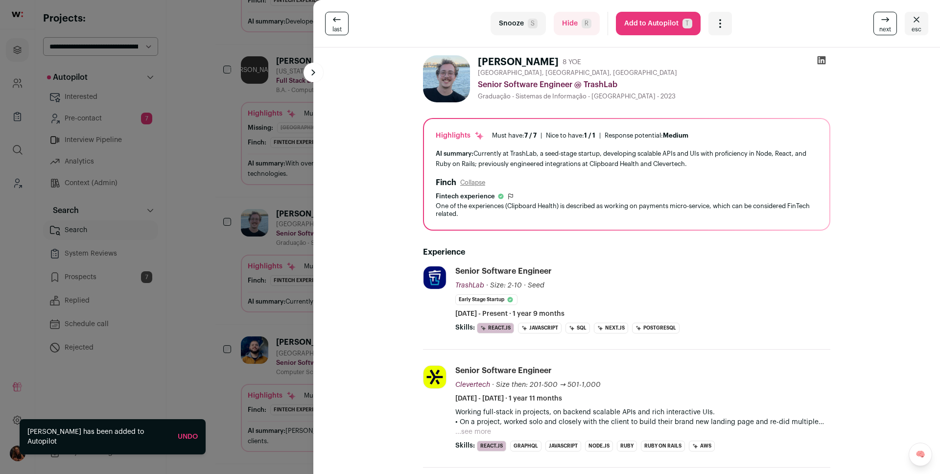
click at [464, 428] on button "...see more" at bounding box center [474, 432] width 36 height 10
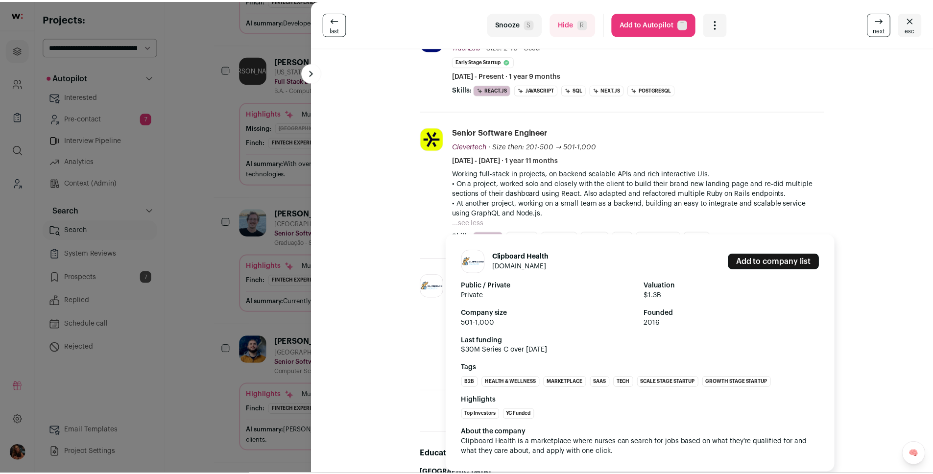
scroll to position [0, 0]
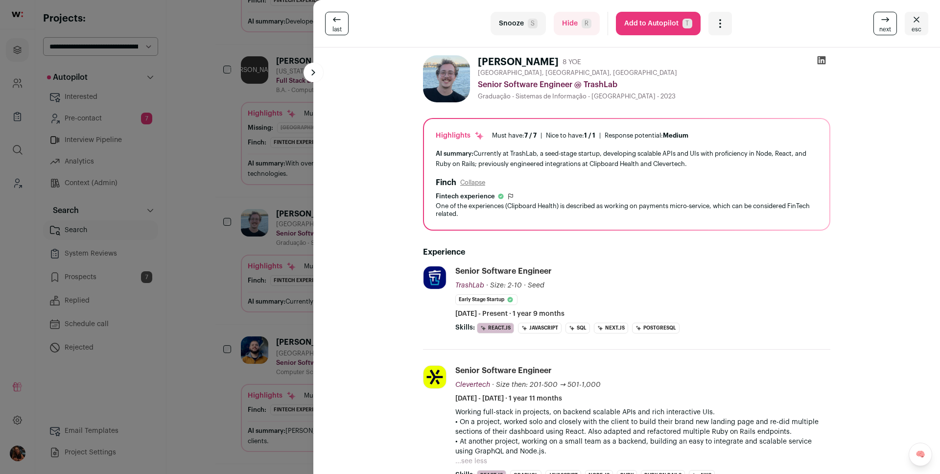
click at [258, 222] on div "last Snooze S Hide R Add to Autopilot T More actions Report a Problem Report th…" at bounding box center [470, 237] width 940 height 474
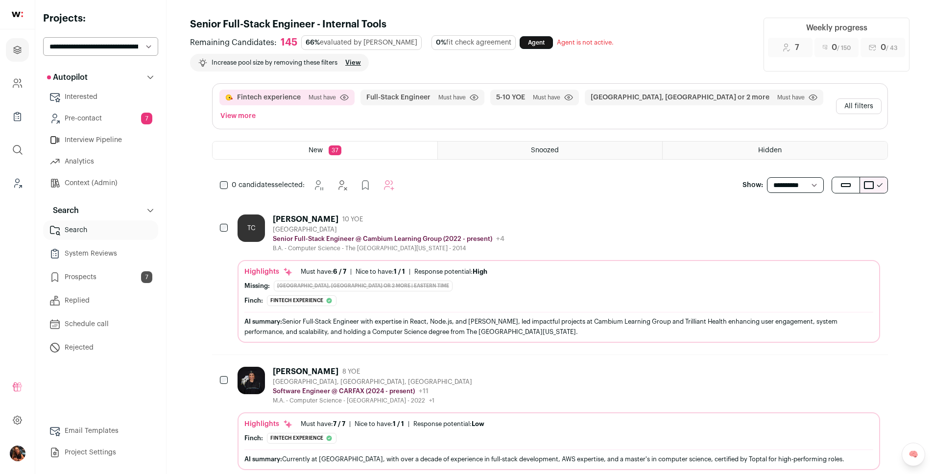
click at [846, 98] on button "All filters" at bounding box center [859, 106] width 46 height 16
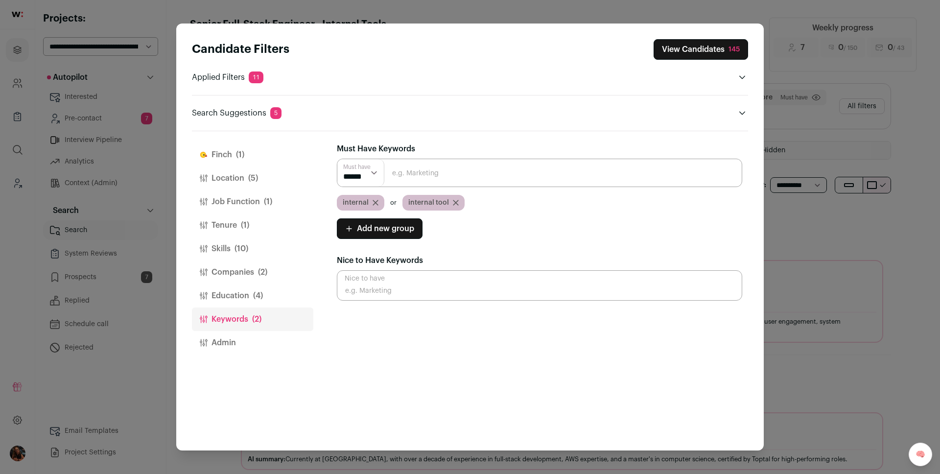
click at [232, 295] on button "Education (4)" at bounding box center [252, 296] width 121 height 24
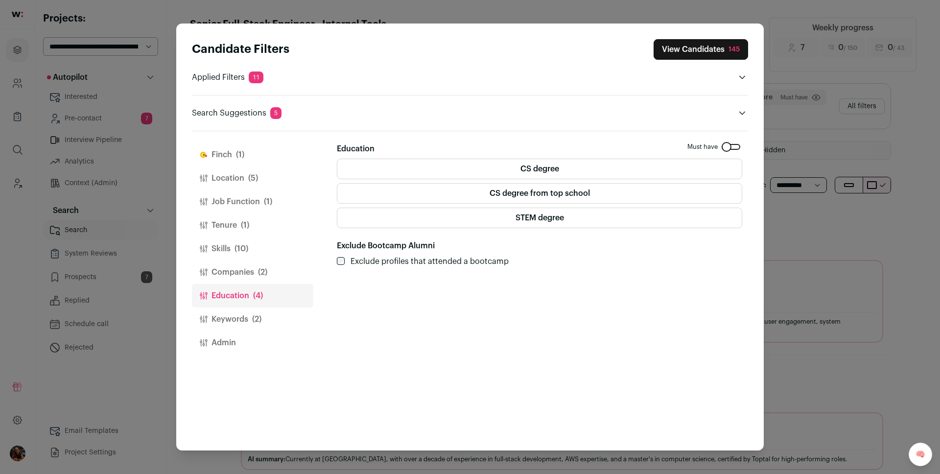
click at [558, 163] on label "CS degree" at bounding box center [540, 169] width 406 height 21
click at [545, 194] on label "CS degree from top school" at bounding box center [540, 193] width 406 height 21
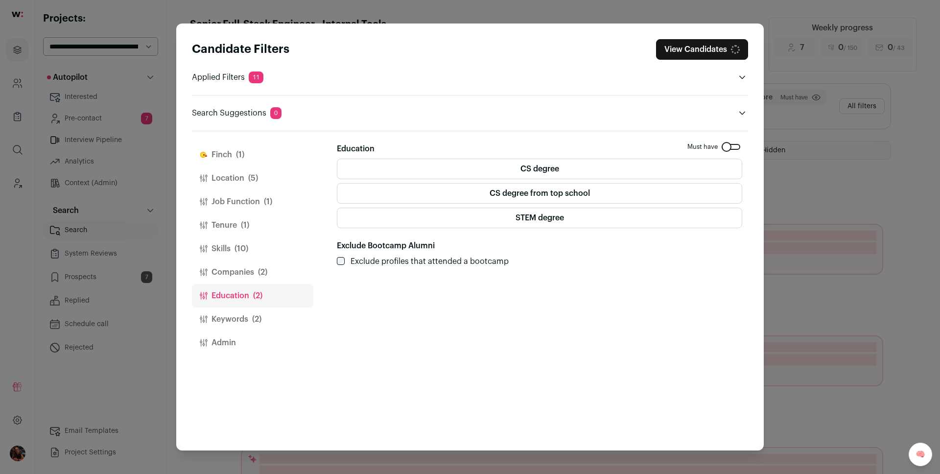
click at [538, 210] on label "STEM degree" at bounding box center [540, 218] width 406 height 21
click at [682, 52] on button "View Candidates 175" at bounding box center [701, 49] width 94 height 21
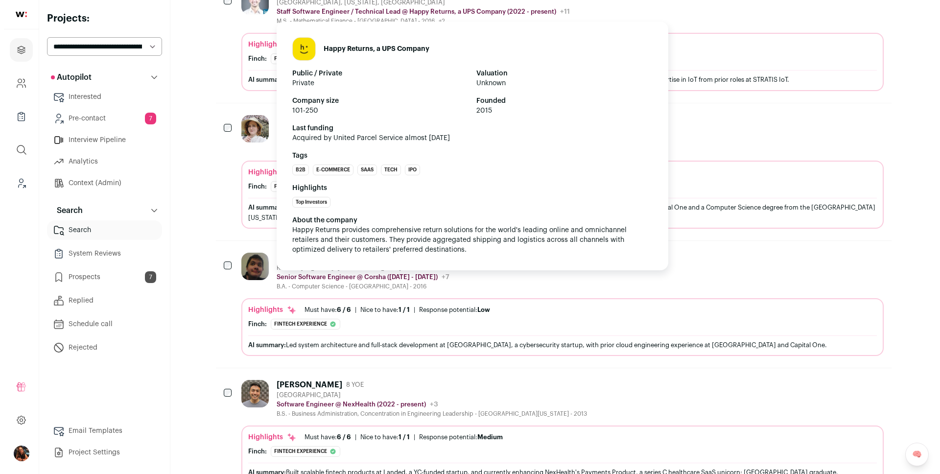
scroll to position [508, 0]
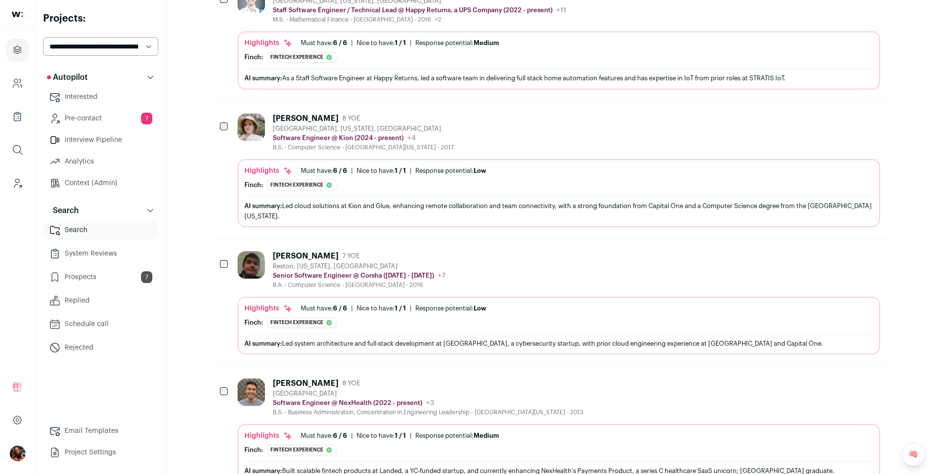
click at [301, 102] on div "Courtney Hazen 8 YOE Richmond, Virginia, United States Software Engineer @ Kion…" at bounding box center [550, 170] width 676 height 137
click at [301, 114] on div "[PERSON_NAME]" at bounding box center [306, 119] width 66 height 10
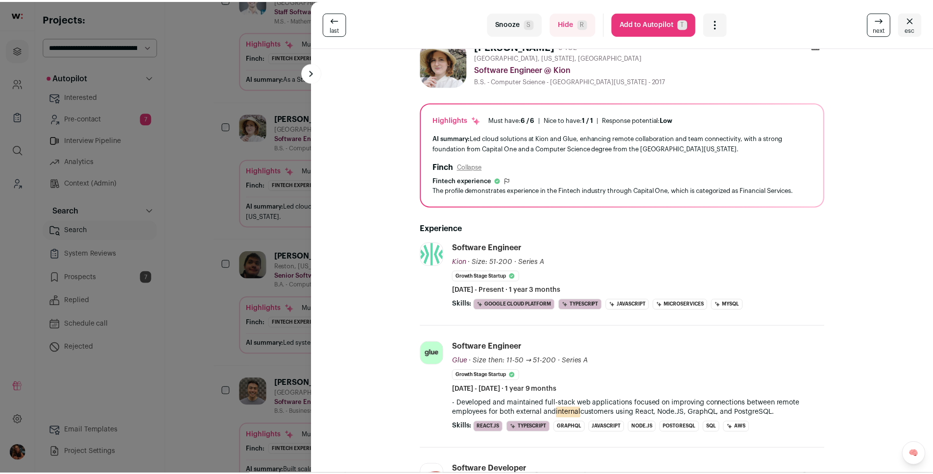
scroll to position [0, 0]
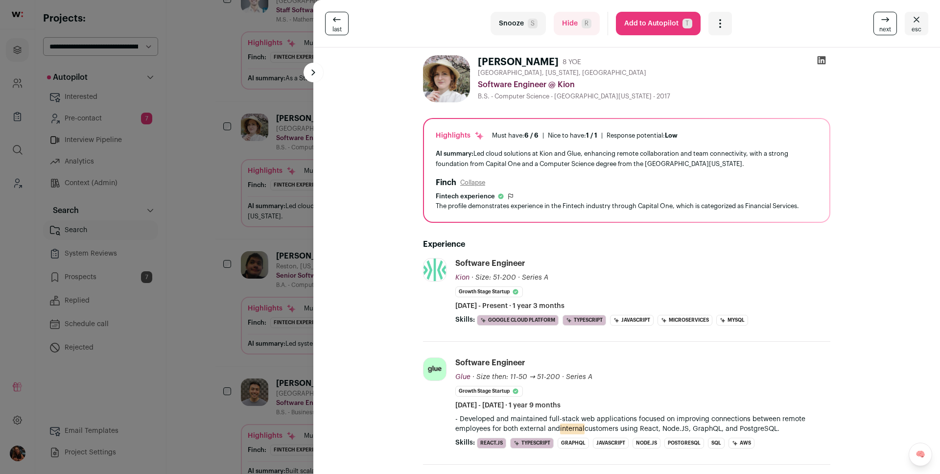
click at [665, 23] on button "Add to Autopilot T" at bounding box center [658, 24] width 85 height 24
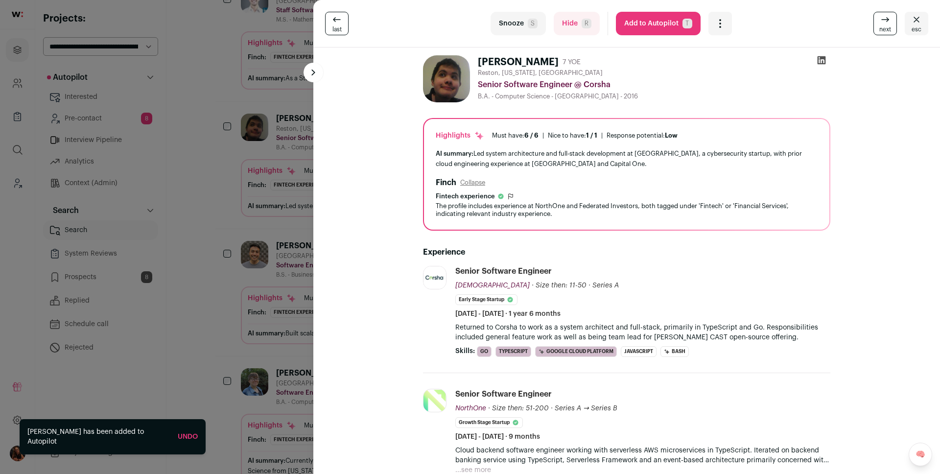
click at [237, 181] on div "last Snooze S Hide R Add to Autopilot T More actions Report a Problem Report th…" at bounding box center [470, 237] width 940 height 474
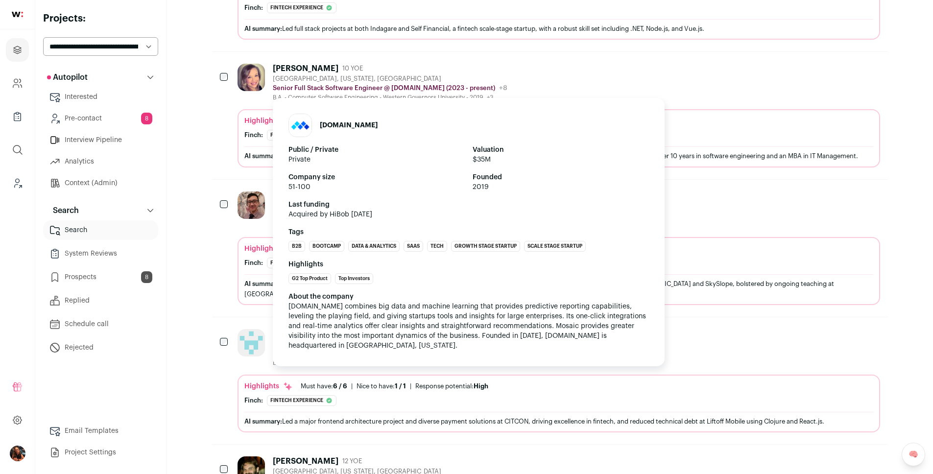
scroll to position [1334, 0]
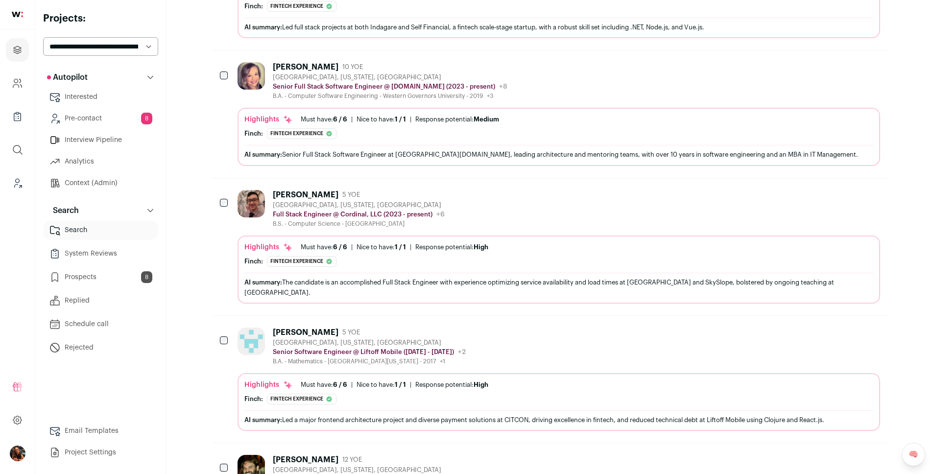
click at [292, 190] on div "[PERSON_NAME]" at bounding box center [306, 195] width 66 height 10
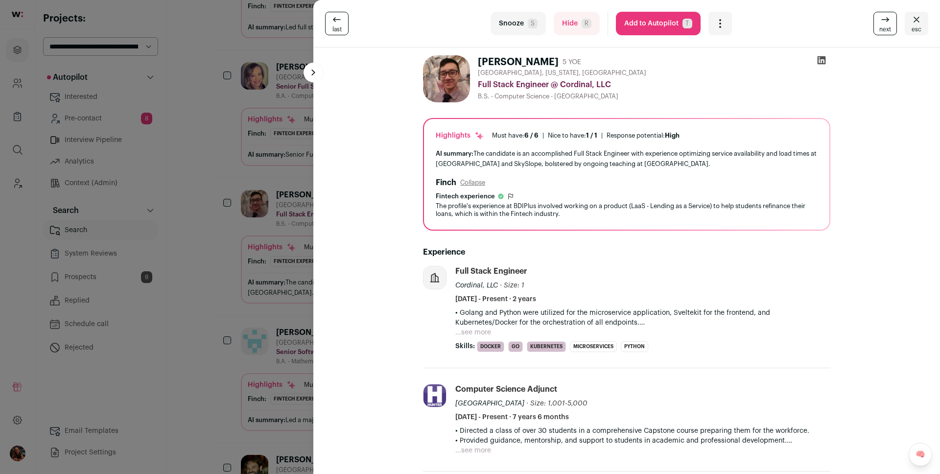
click at [246, 199] on div "last Snooze S Hide R Add to Autopilot T More actions Report a Problem Report th…" at bounding box center [470, 237] width 940 height 474
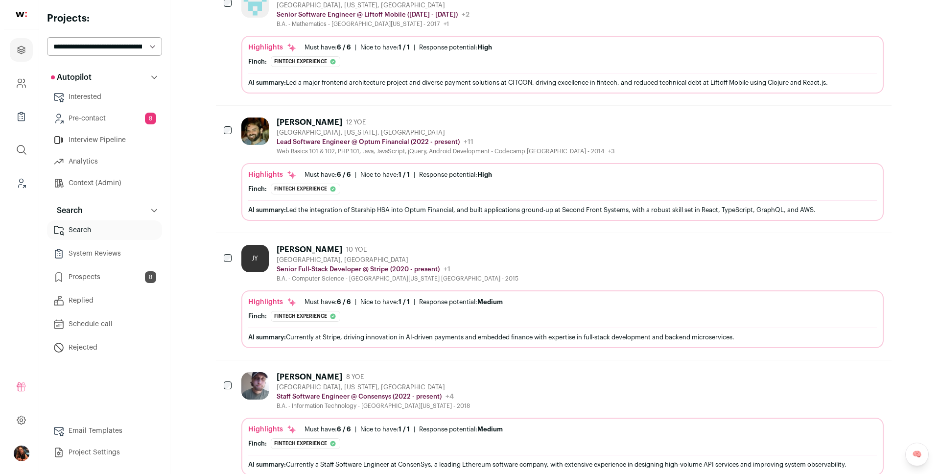
scroll to position [1672, 0]
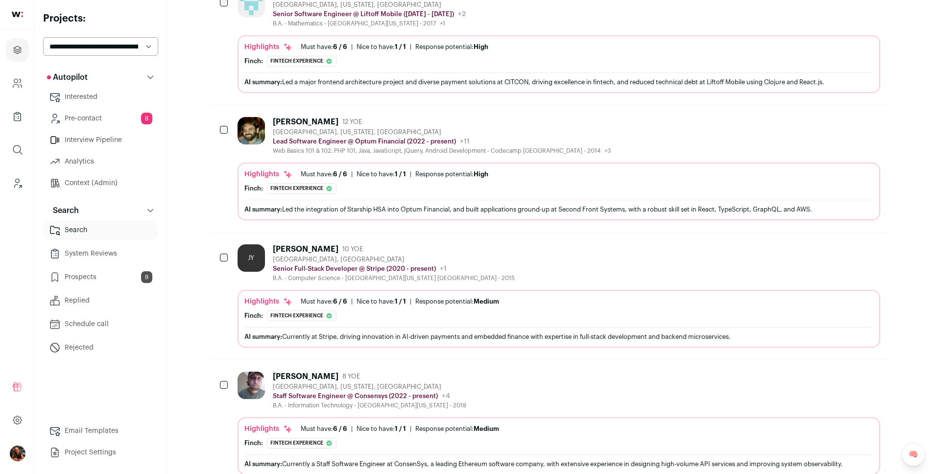
click at [289, 105] on div "Peter Schnabel 12 YOE Charleston, South Carolina, United States Lead Software E…" at bounding box center [550, 168] width 676 height 127
click at [293, 244] on div "[PERSON_NAME]" at bounding box center [306, 249] width 66 height 10
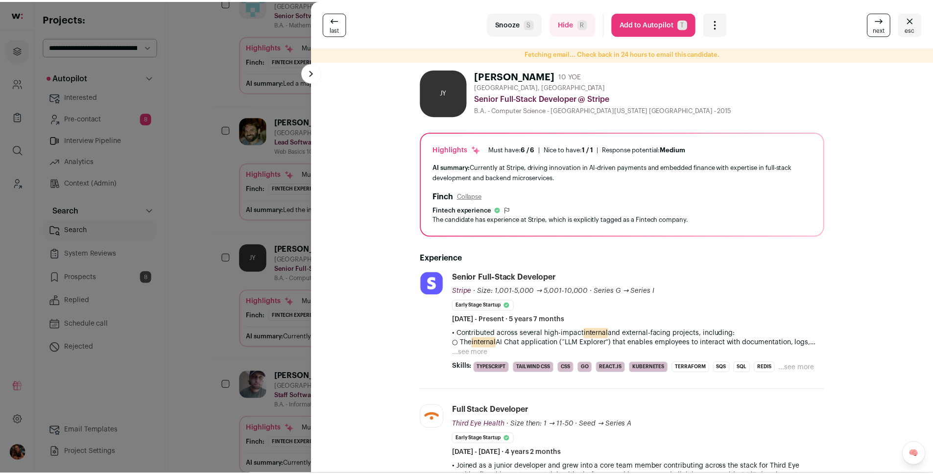
scroll to position [141, 0]
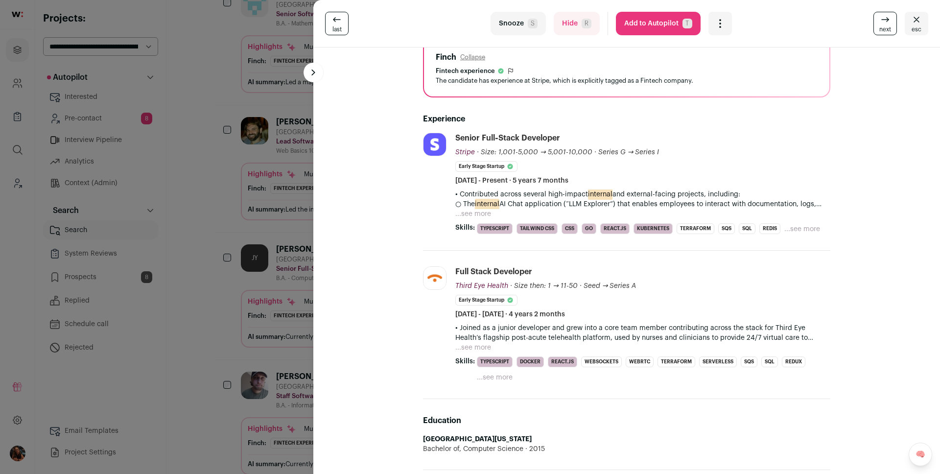
click at [253, 259] on div "last Snooze S Hide R Add to Autopilot T More actions Report a Problem Report th…" at bounding box center [470, 237] width 940 height 474
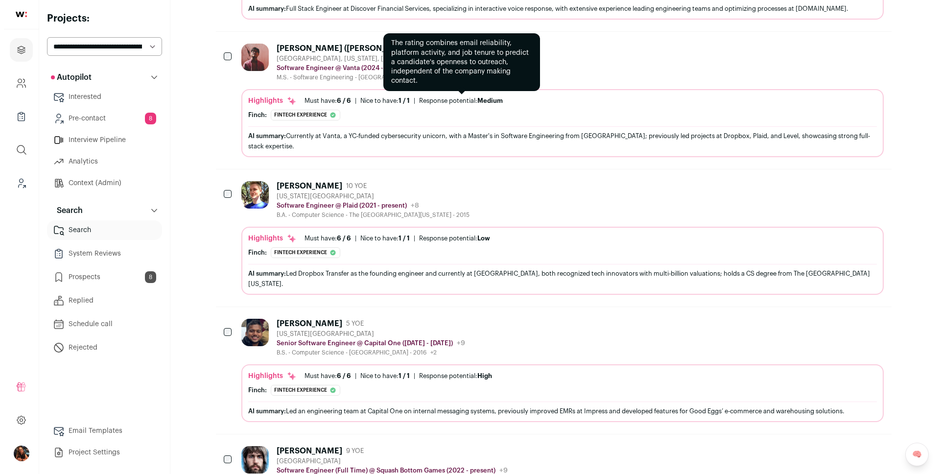
scroll to position [2398, 0]
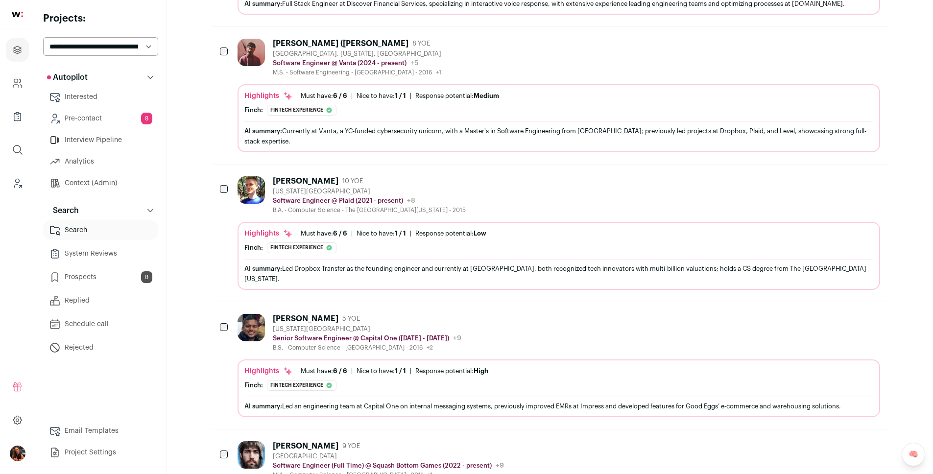
click at [321, 39] on div "[PERSON_NAME] ([PERSON_NAME]) [PERSON_NAME]" at bounding box center [341, 44] width 136 height 10
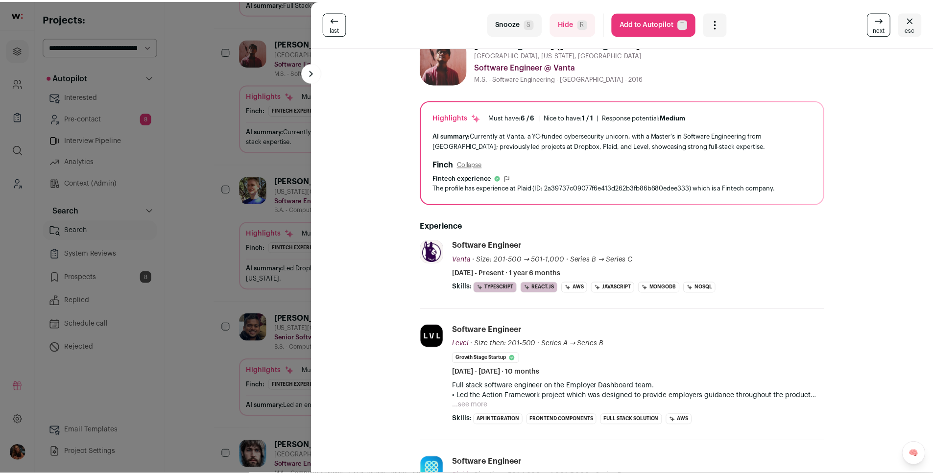
scroll to position [0, 0]
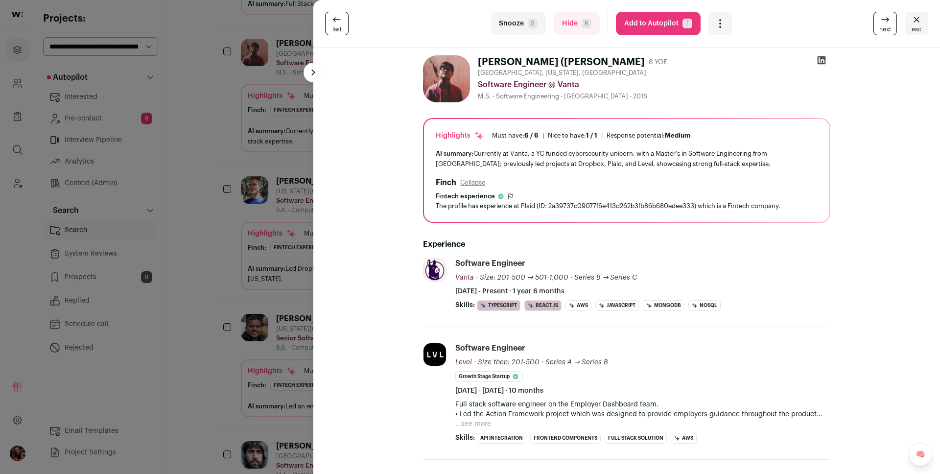
click at [663, 17] on button "Add to Autopilot T" at bounding box center [658, 24] width 85 height 24
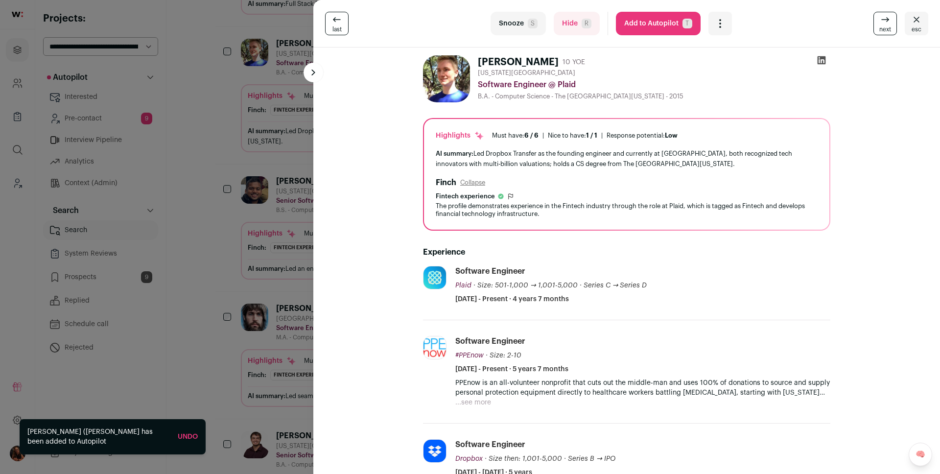
click at [169, 171] on div "last Snooze S Hide R Add to Autopilot T More actions Report a Problem Report th…" at bounding box center [470, 237] width 940 height 474
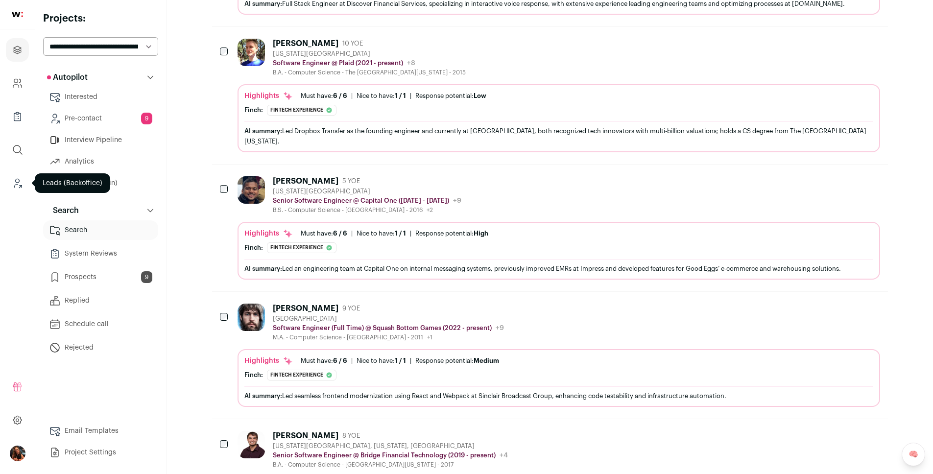
click at [12, 182] on icon "Leads (Backoffice)" at bounding box center [17, 183] width 11 height 12
